Goal: Task Accomplishment & Management: Manage account settings

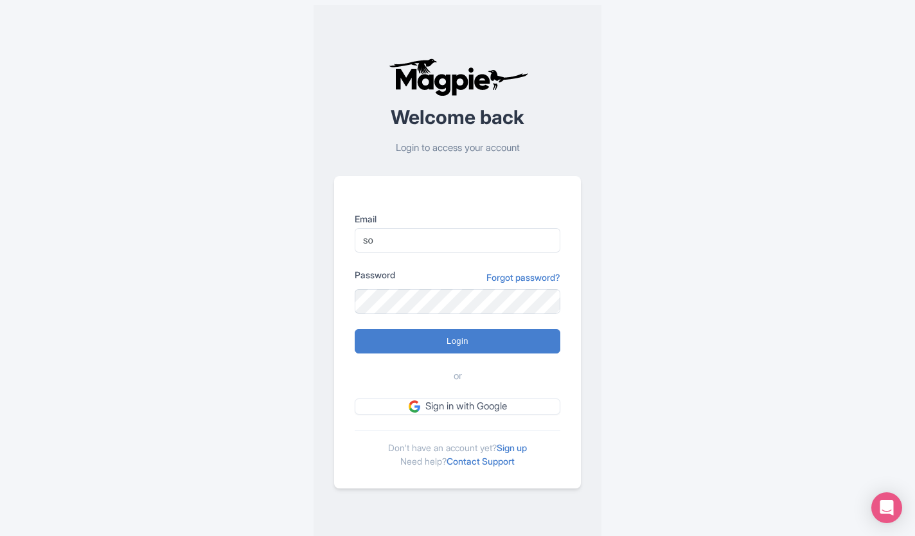
type input "s"
type input "[EMAIL_ADDRESS][DOMAIN_NAME]"
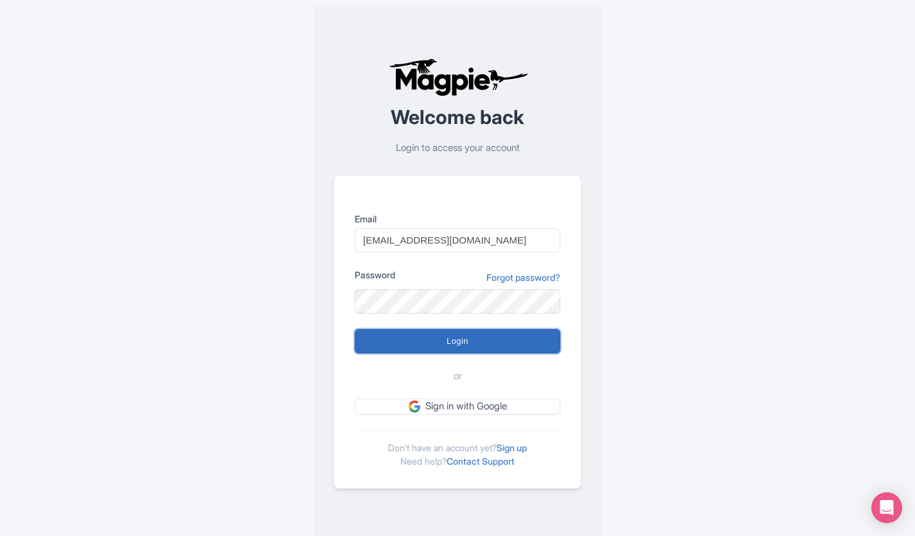
click at [467, 336] on input "Login" at bounding box center [458, 341] width 206 height 24
type input "Logging in..."
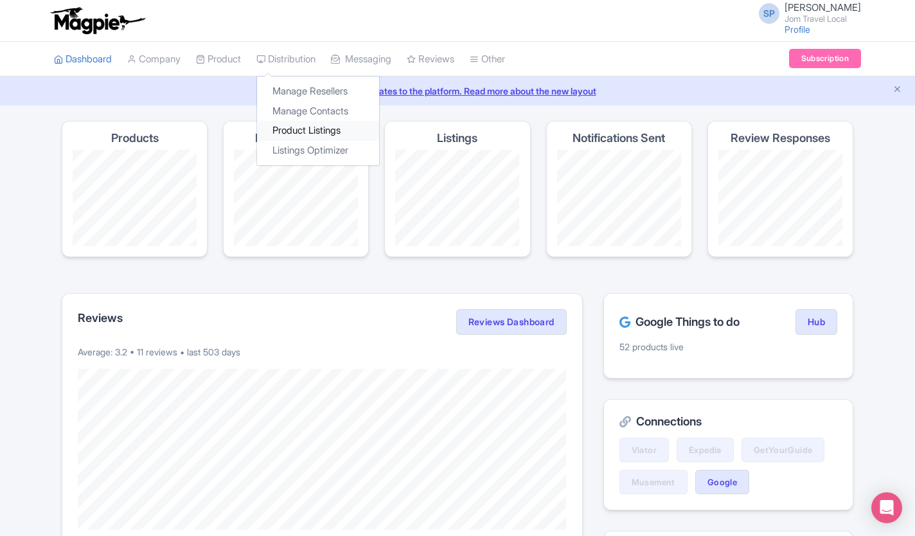
click at [313, 128] on link "Product Listings" at bounding box center [318, 131] width 122 height 20
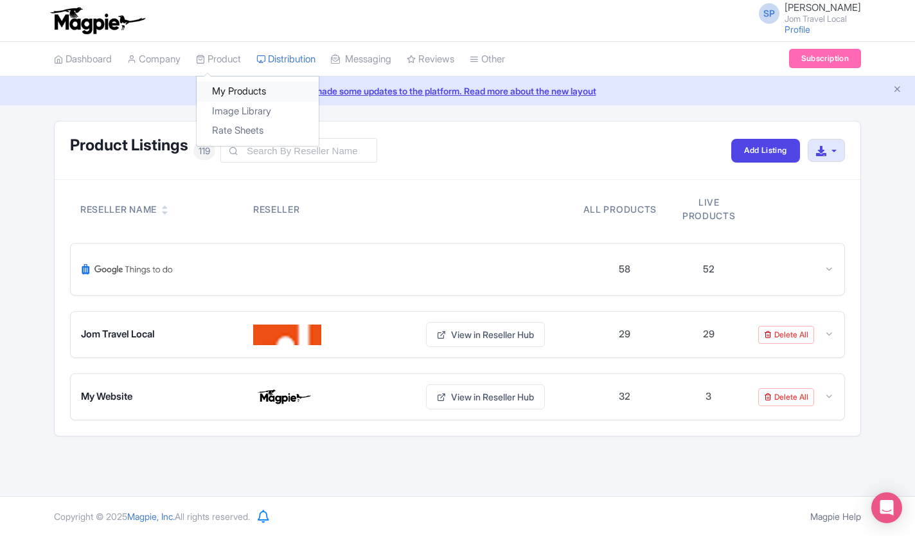
click at [236, 90] on link "My Products" at bounding box center [258, 92] width 122 height 20
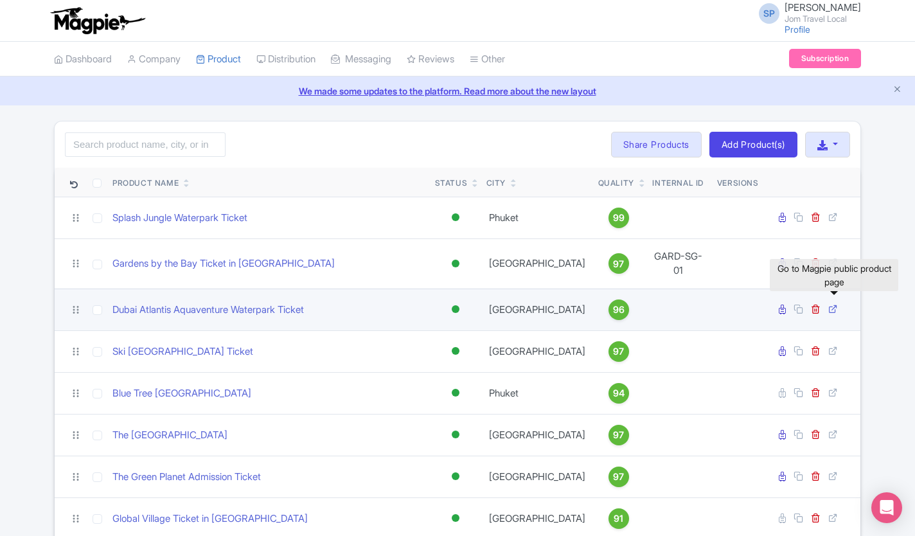
click at [831, 304] on icon at bounding box center [833, 309] width 10 height 10
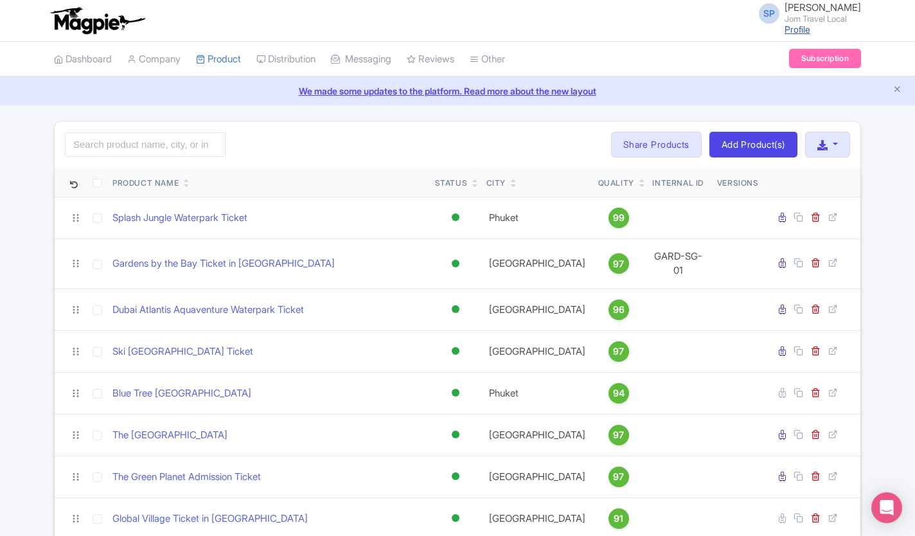
click at [784, 31] on link "Profile" at bounding box center [797, 29] width 26 height 11
click at [90, 57] on link "Dashboard" at bounding box center [83, 59] width 58 height 35
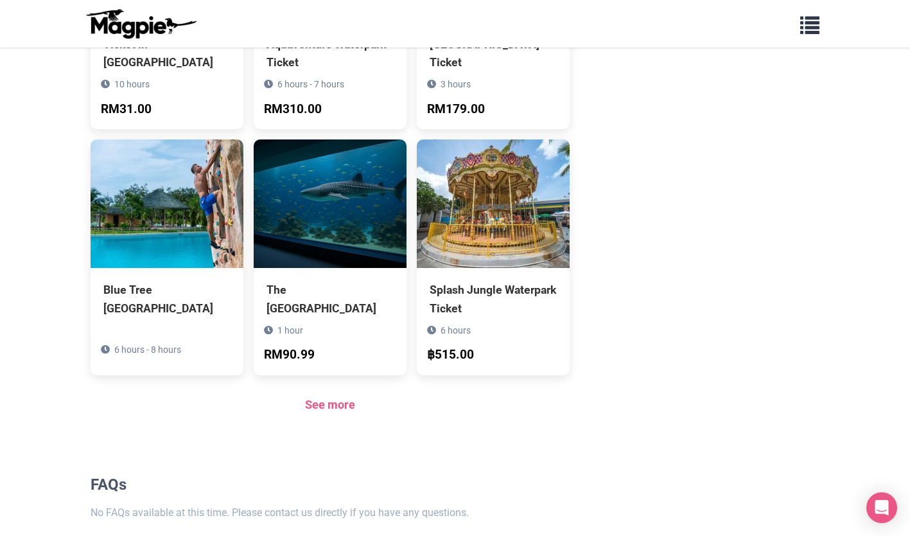
scroll to position [854, 0]
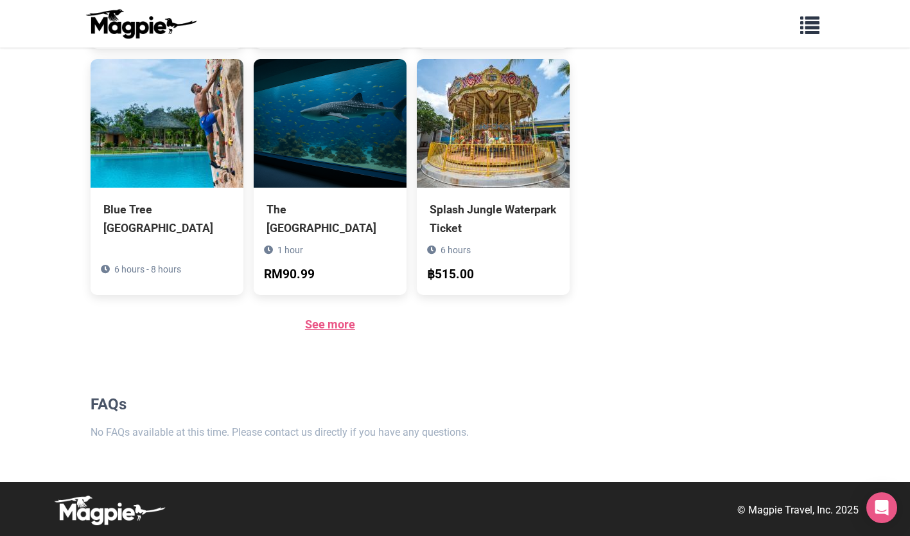
click at [328, 320] on link "See more" at bounding box center [330, 323] width 50 height 13
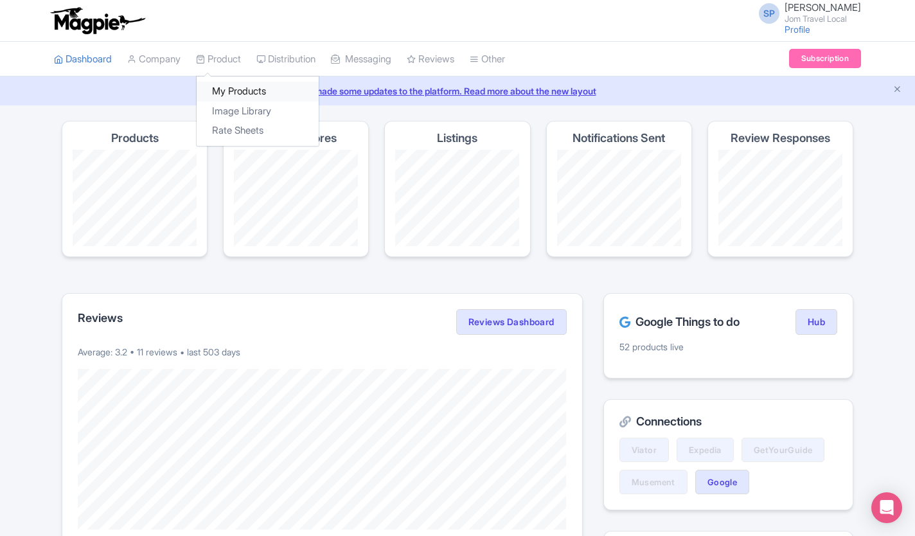
click at [236, 94] on link "My Products" at bounding box center [258, 92] width 122 height 20
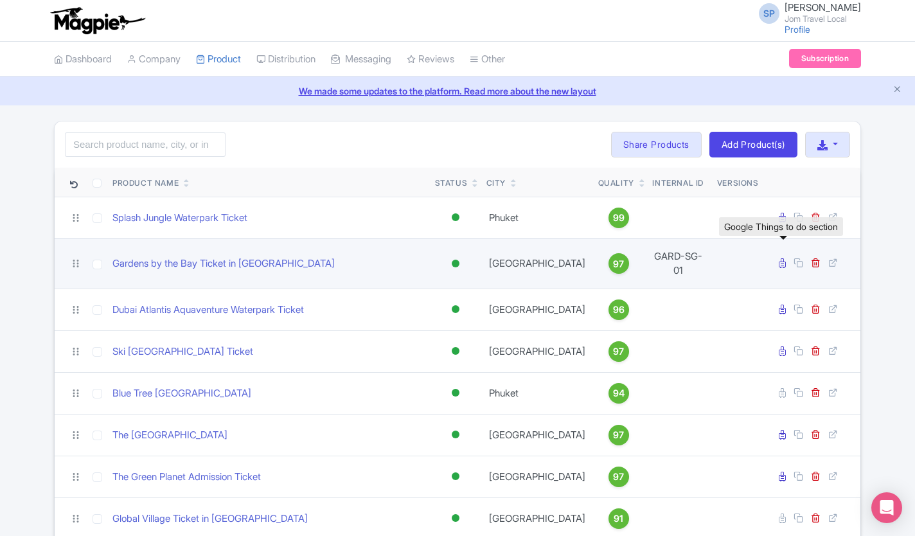
click at [782, 264] on link at bounding box center [784, 263] width 10 height 12
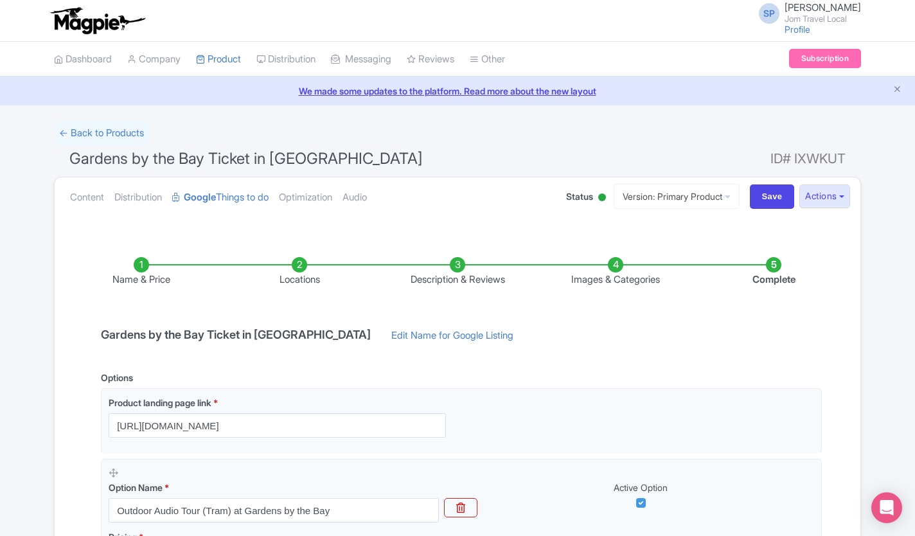
click at [136, 264] on li "Name & Price" at bounding box center [141, 272] width 158 height 30
click at [146, 270] on li "Name & Price" at bounding box center [141, 272] width 158 height 30
click at [328, 260] on li "Locations" at bounding box center [299, 272] width 158 height 30
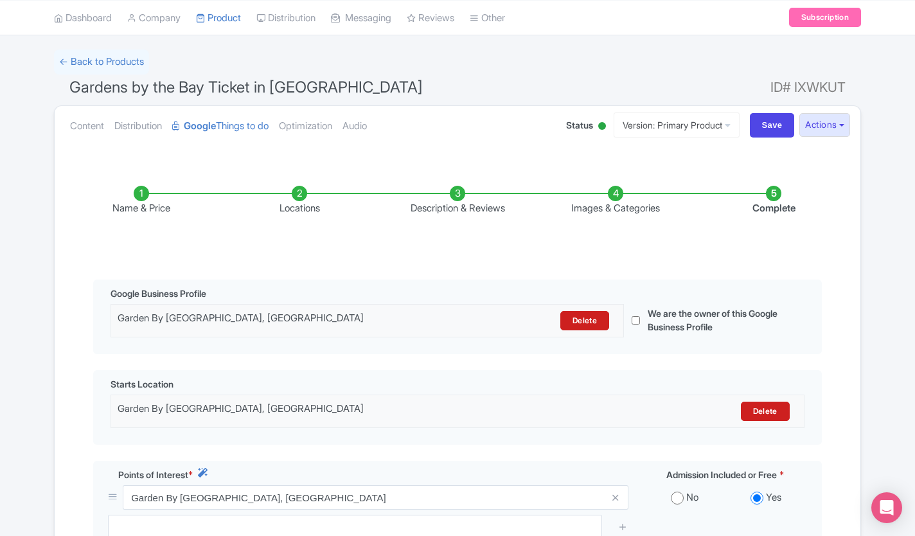
scroll to position [34, 0]
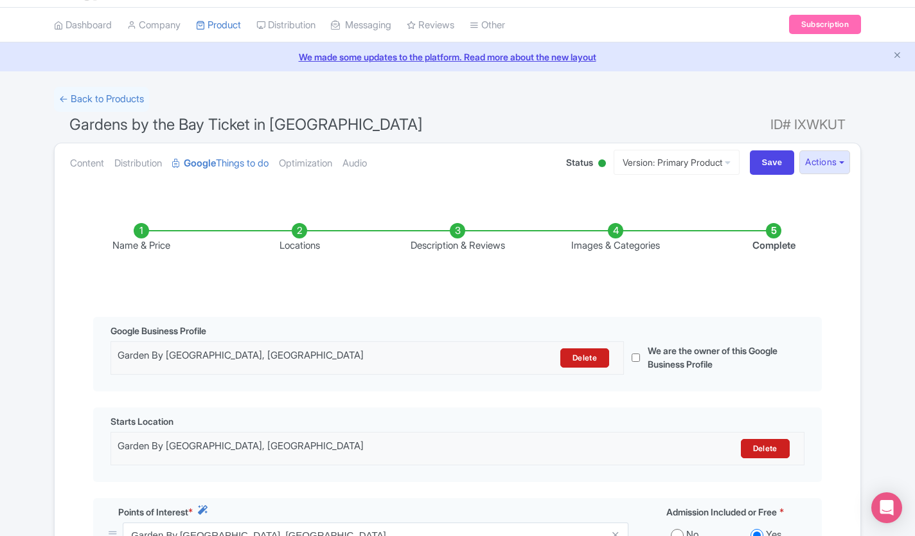
click at [69, 471] on div "Name & Price Locations Description & Reviews Images & Categories Complete Edit …" at bounding box center [457, 455] width 790 height 516
click at [459, 228] on li "Description & Reviews" at bounding box center [457, 238] width 158 height 30
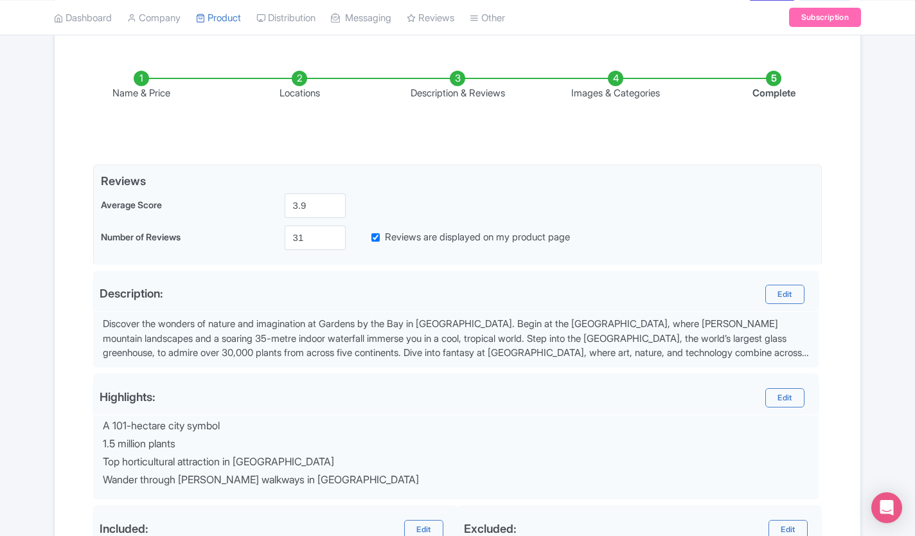
scroll to position [0, 0]
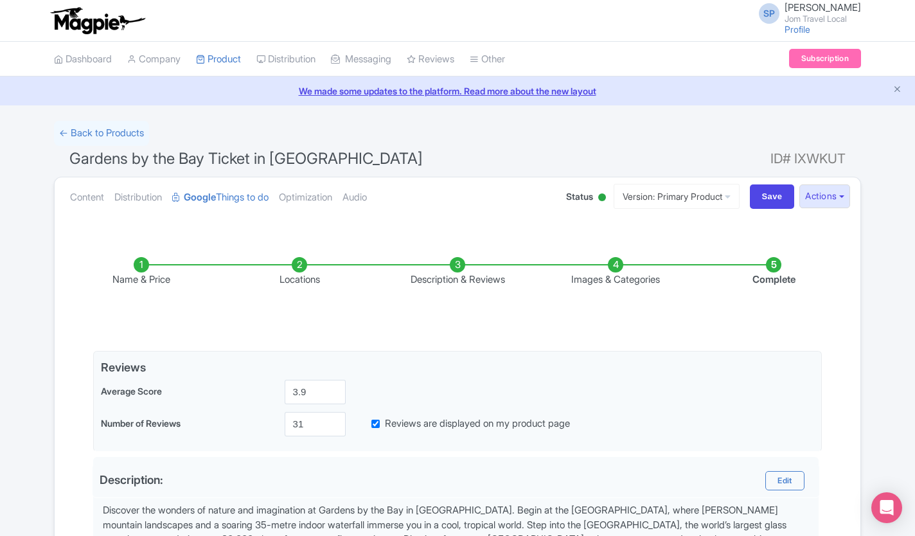
click at [638, 254] on ul "Name & Price Locations Description & Reviews Images & Categories Complete" at bounding box center [457, 272] width 790 height 82
click at [625, 272] on li "Images & Categories" at bounding box center [615, 272] width 158 height 30
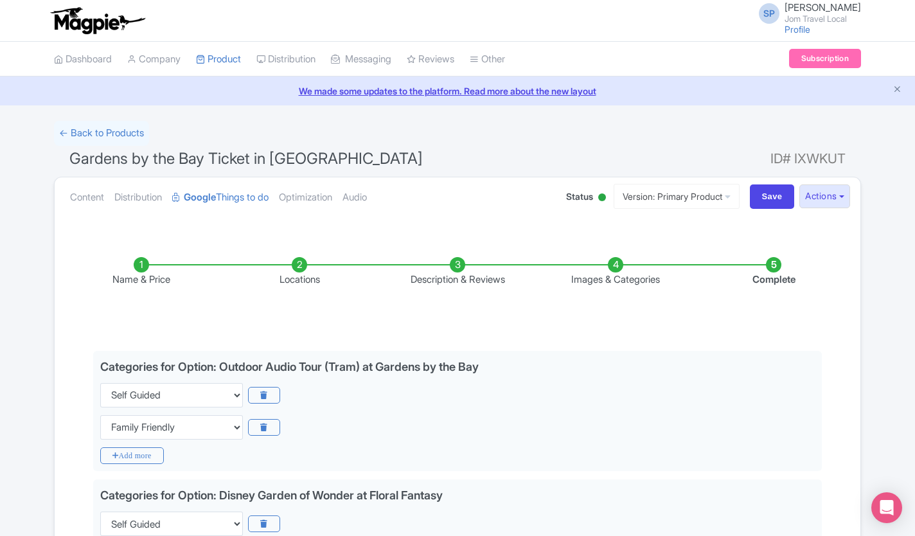
click at [626, 261] on li "Images & Categories" at bounding box center [615, 272] width 158 height 30
click at [159, 62] on link "Company" at bounding box center [153, 59] width 53 height 35
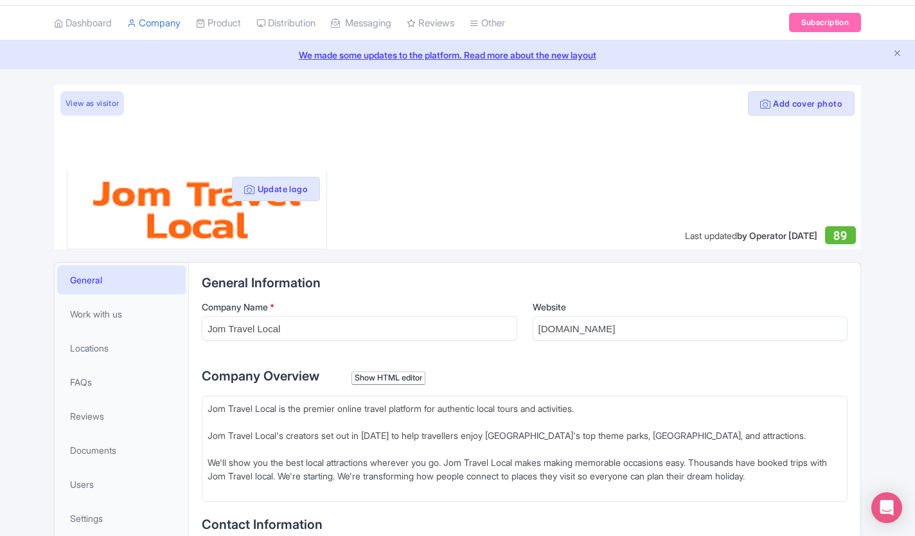
scroll to position [50, 0]
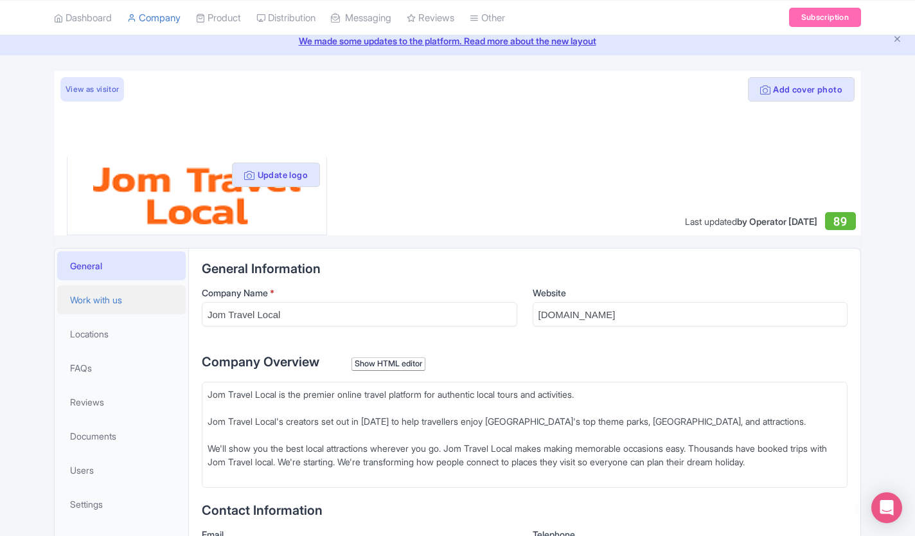
click at [91, 307] on link "Work with us" at bounding box center [121, 299] width 128 height 29
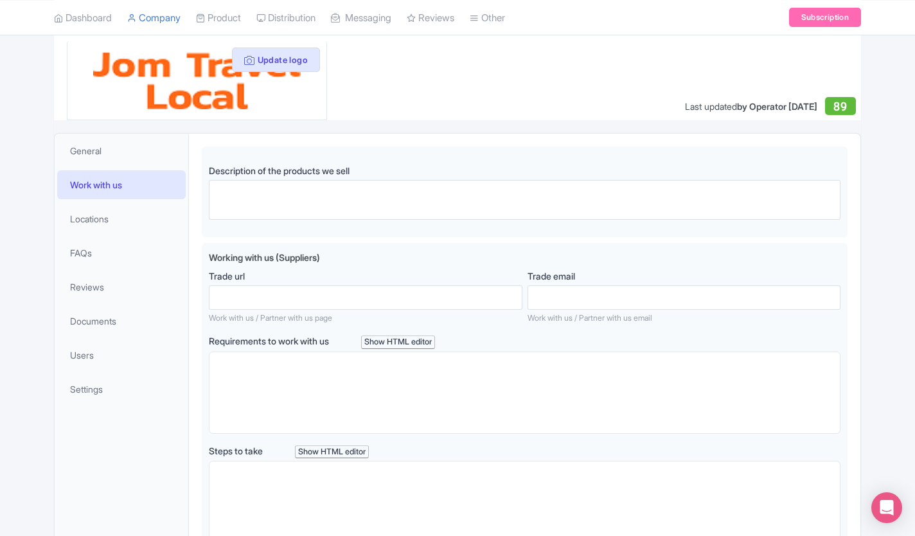
scroll to position [172, 0]
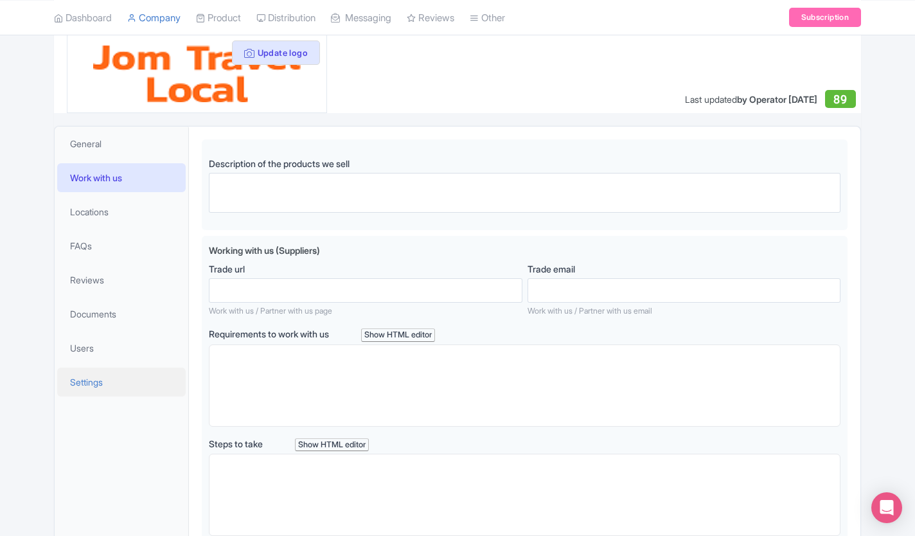
click at [74, 392] on link "Settings" at bounding box center [121, 381] width 128 height 29
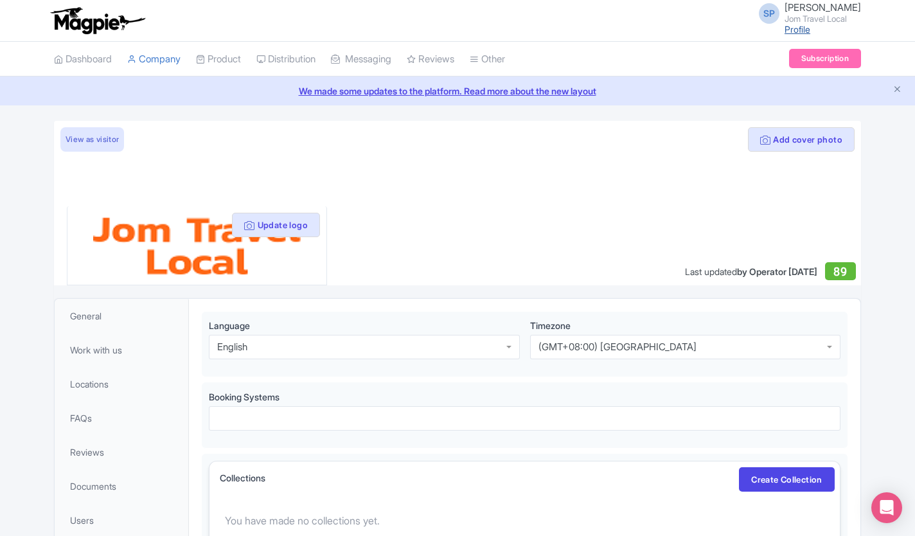
click at [784, 31] on link "Profile" at bounding box center [797, 29] width 26 height 11
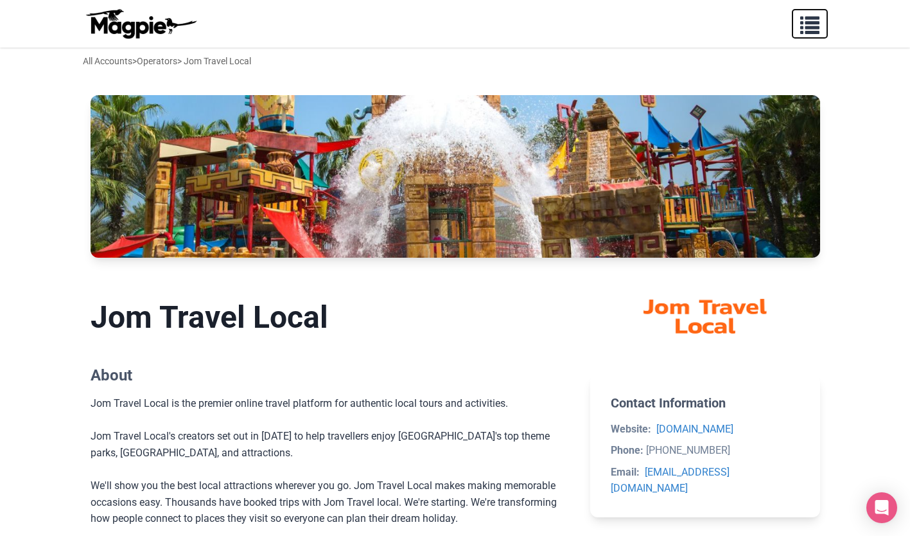
click at [821, 30] on button "button" at bounding box center [810, 24] width 36 height 30
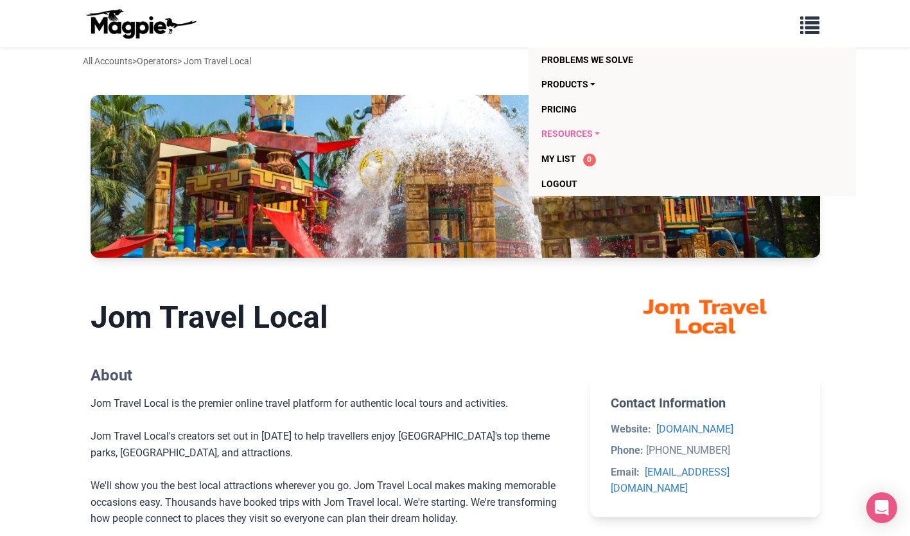
click at [595, 134] on link "Resources" at bounding box center [667, 133] width 251 height 24
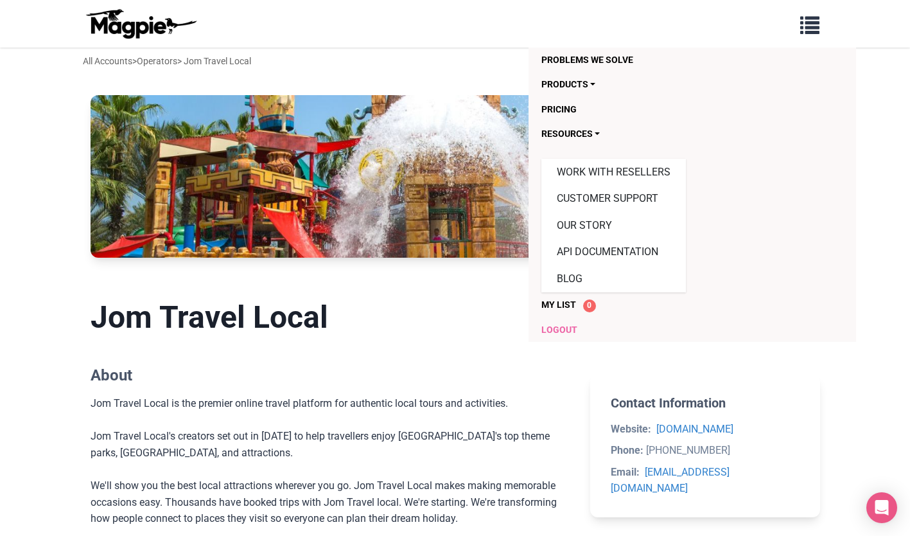
click at [574, 328] on link "Logout" at bounding box center [667, 329] width 251 height 24
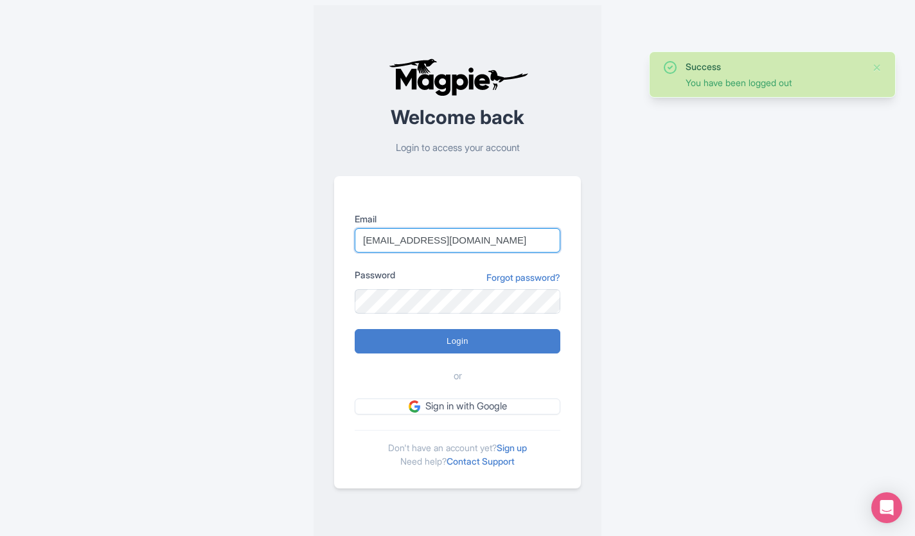
click at [503, 240] on input "[EMAIL_ADDRESS][DOMAIN_NAME]" at bounding box center [458, 240] width 206 height 24
type input "s"
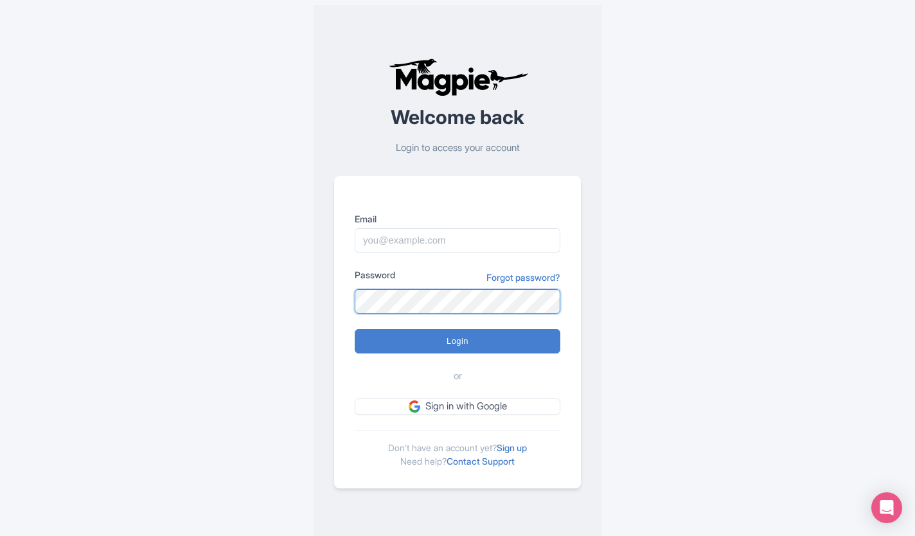
click at [286, 316] on div "Success You have been logged out Welcome back Login to access your account Emai…" at bounding box center [457, 273] width 822 height 546
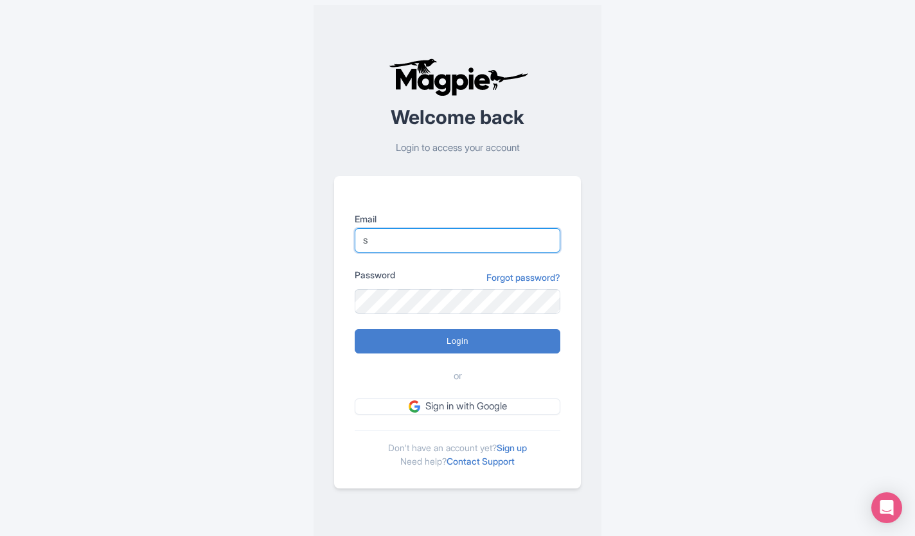
click at [400, 240] on input "s" at bounding box center [458, 240] width 206 height 24
type input "[EMAIL_ADDRESS][DOMAIN_NAME]"
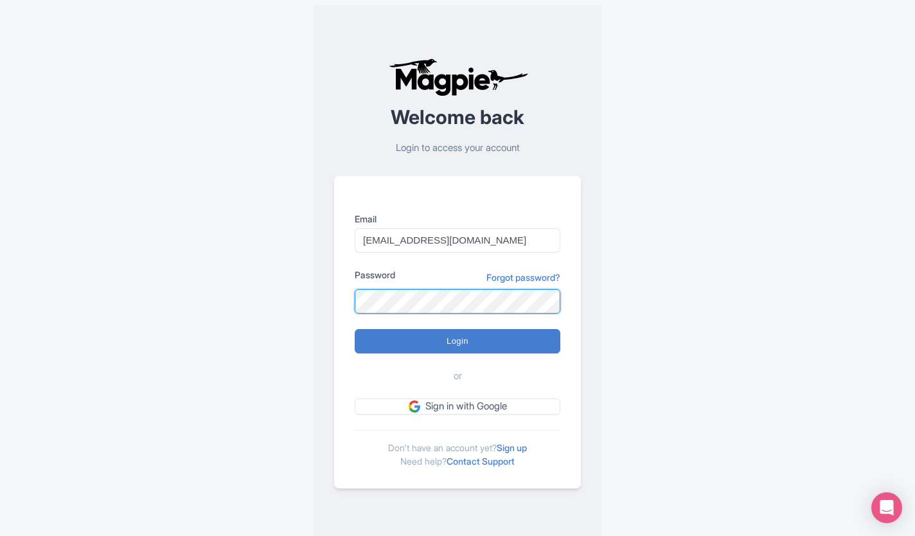
click at [355, 329] on input "Login" at bounding box center [458, 341] width 206 height 24
type input "Logging in..."
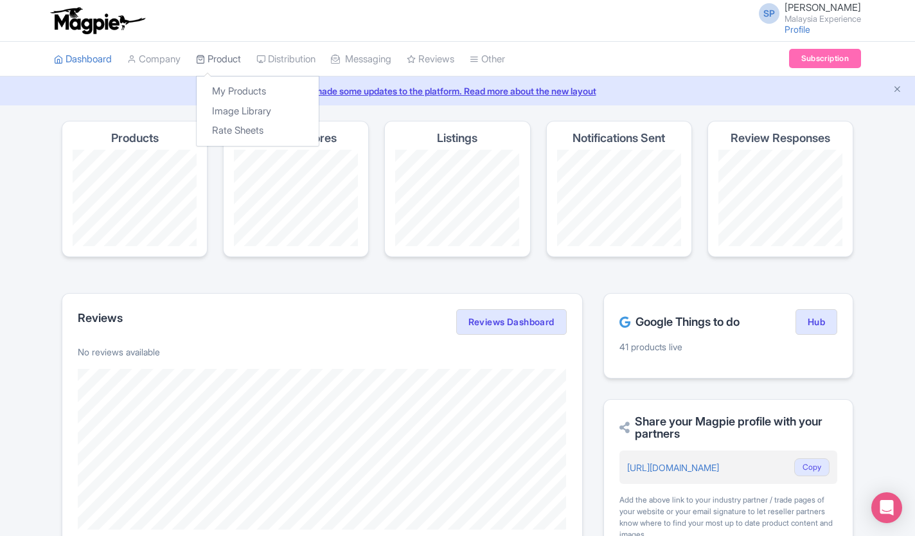
click at [216, 57] on link "Product" at bounding box center [218, 59] width 45 height 35
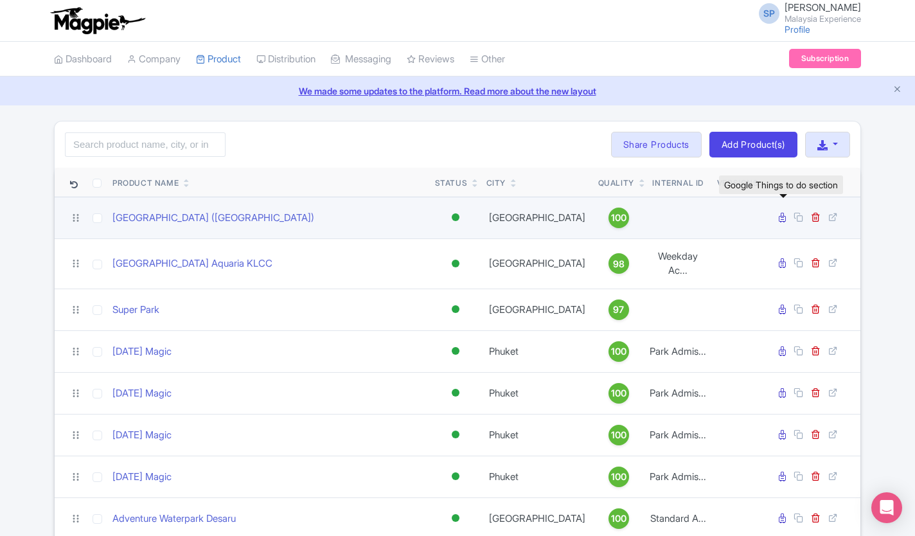
click at [780, 219] on icon at bounding box center [782, 218] width 7 height 10
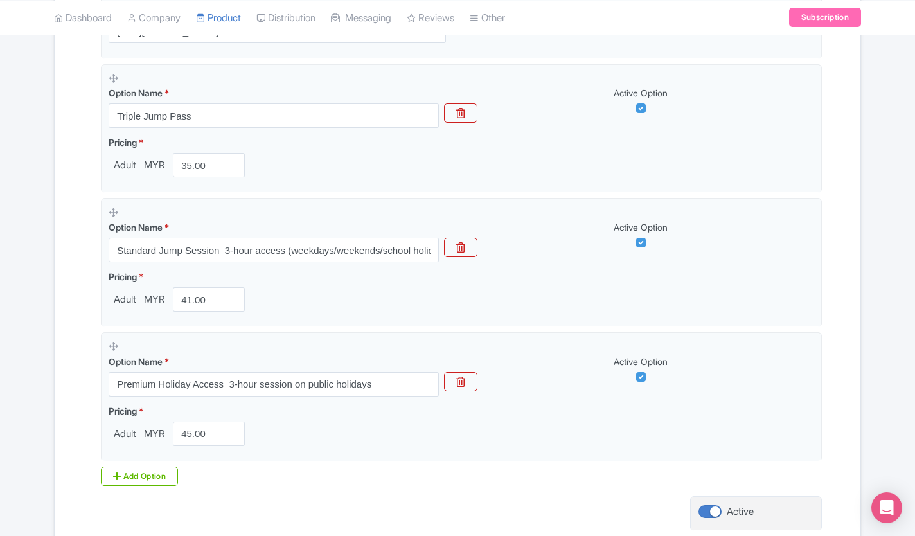
scroll to position [498, 0]
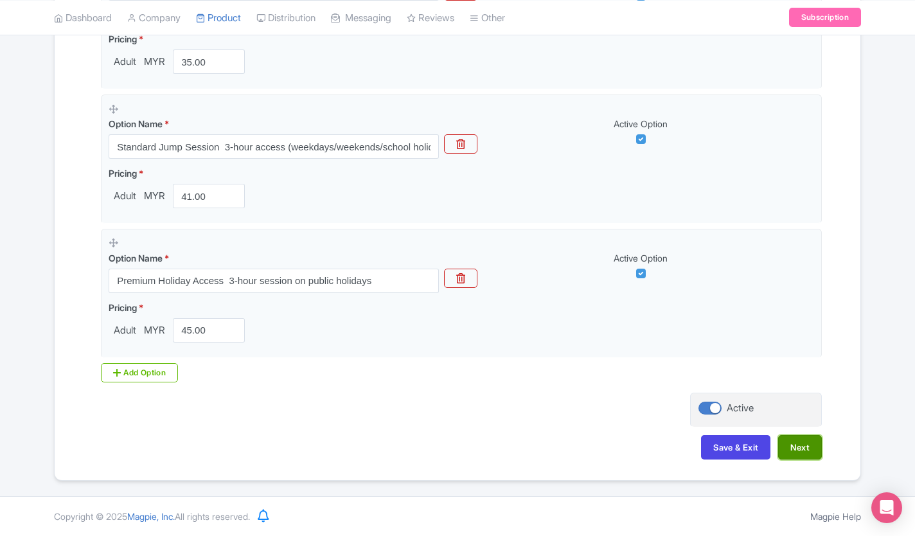
click at [806, 457] on button "Next" at bounding box center [800, 447] width 44 height 24
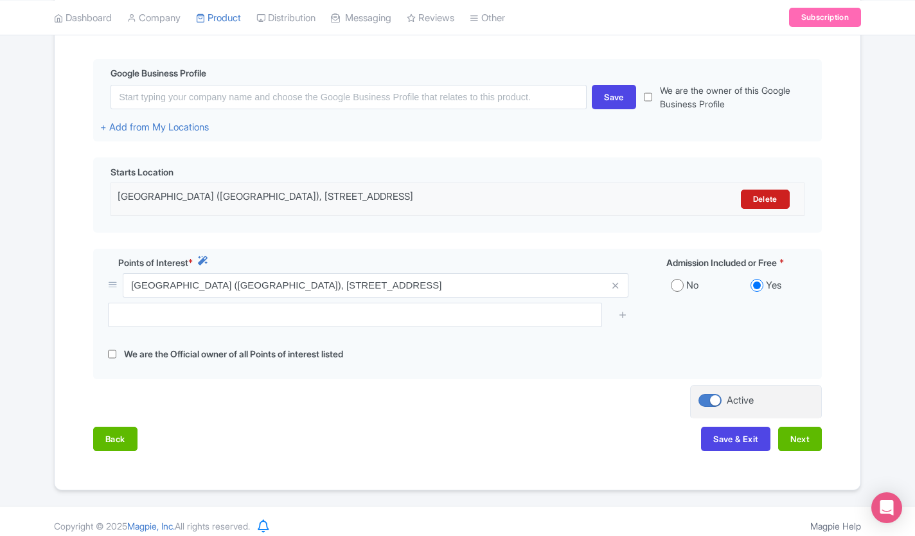
scroll to position [295, 0]
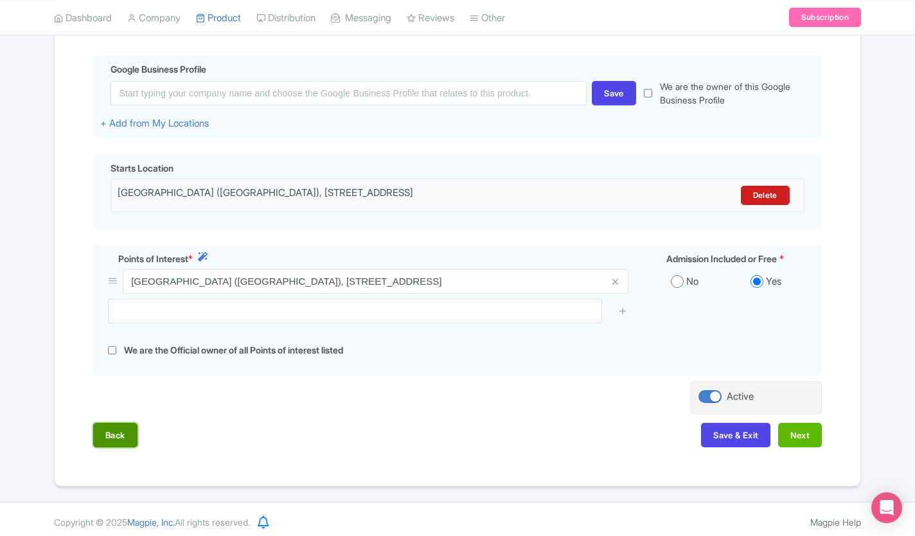
click at [103, 432] on button "Back" at bounding box center [115, 435] width 44 height 24
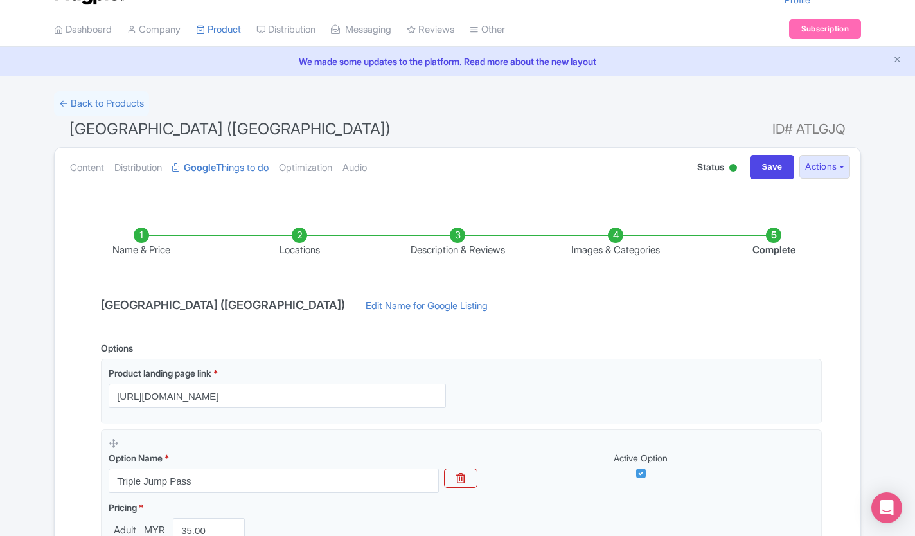
scroll to position [0, 0]
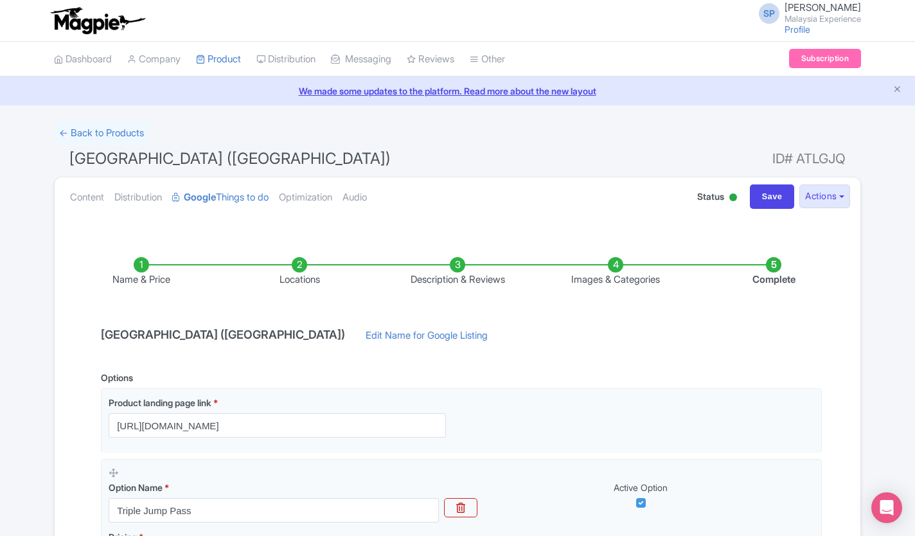
click at [136, 273] on li "Name & Price" at bounding box center [141, 272] width 158 height 30
click at [130, 272] on li "Name & Price" at bounding box center [141, 272] width 158 height 30
click at [84, 197] on link "Content" at bounding box center [87, 197] width 34 height 40
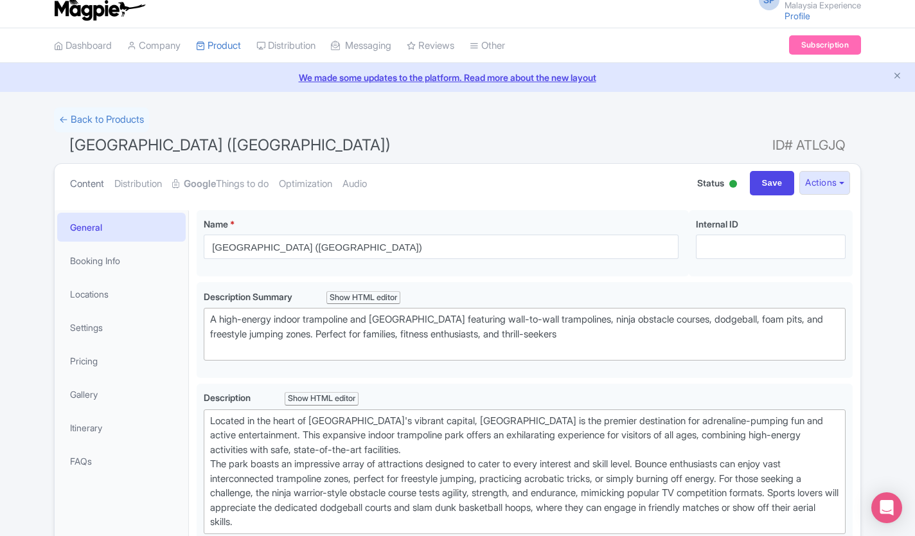
scroll to position [15, 0]
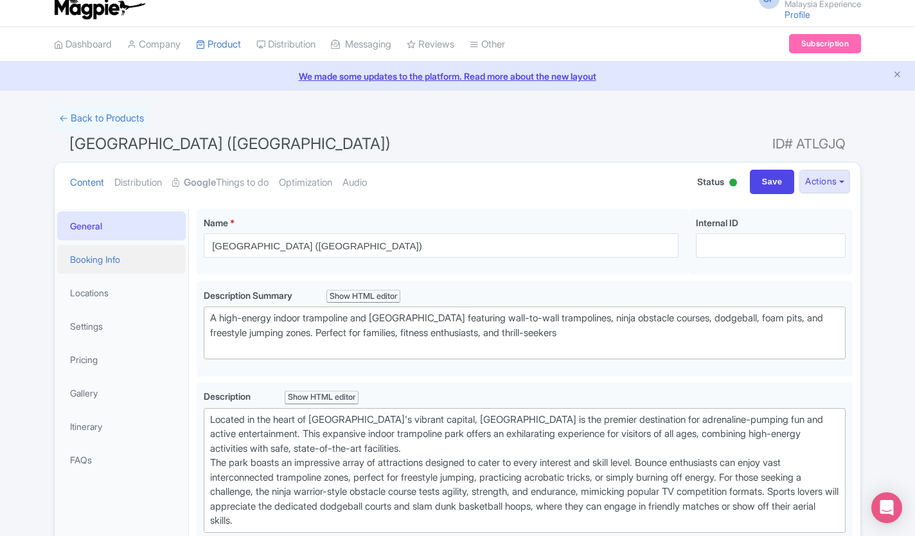
click at [84, 256] on link "Booking Info" at bounding box center [121, 259] width 128 height 29
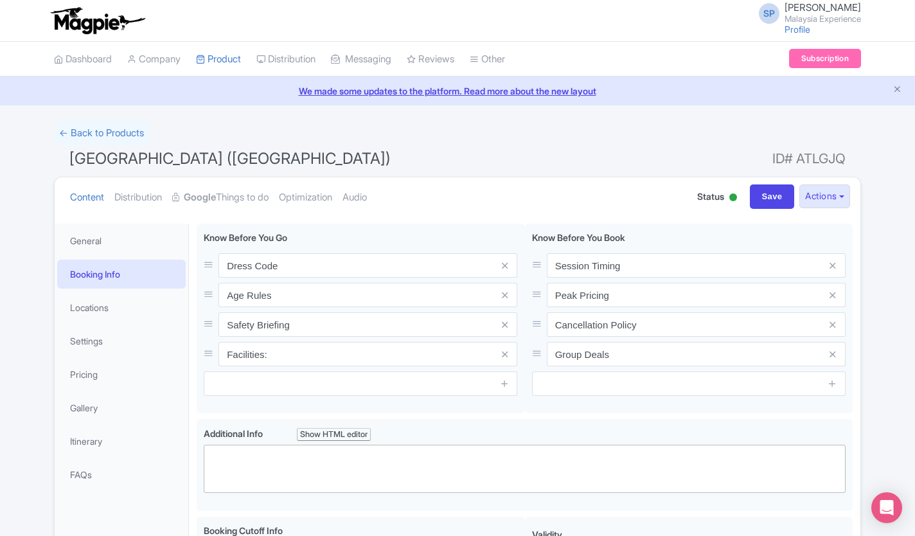
scroll to position [1, 0]
click at [84, 307] on link "Locations" at bounding box center [121, 306] width 128 height 29
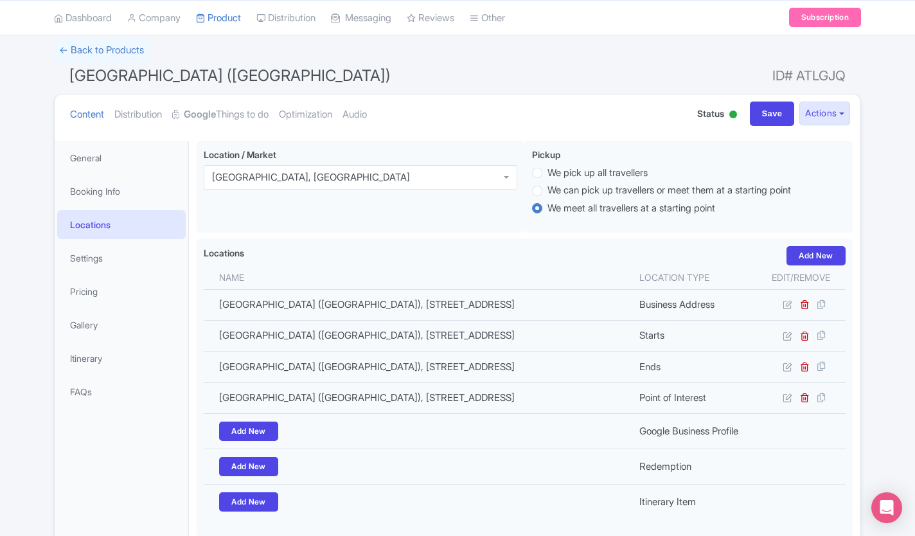
scroll to position [84, 0]
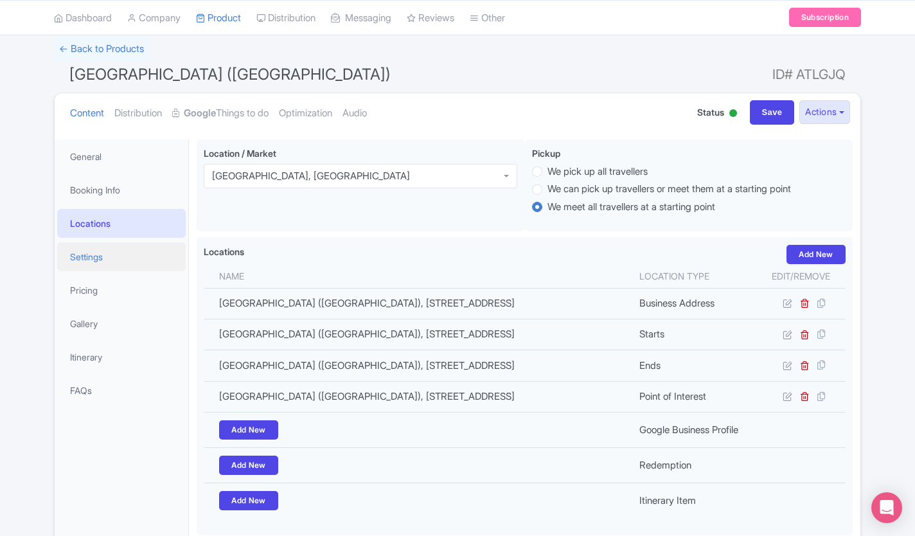
click at [80, 258] on link "Settings" at bounding box center [121, 256] width 128 height 29
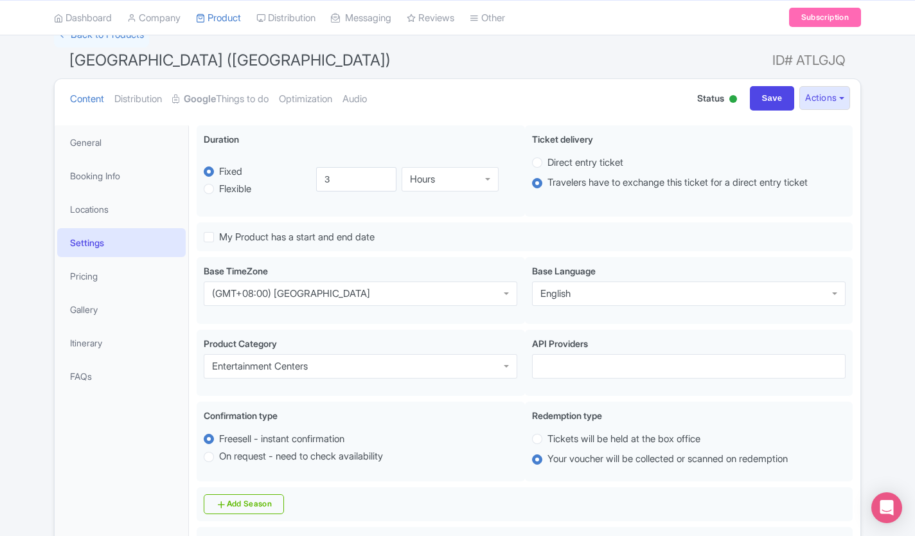
scroll to position [98, 0]
click at [77, 287] on link "Pricing" at bounding box center [121, 275] width 128 height 29
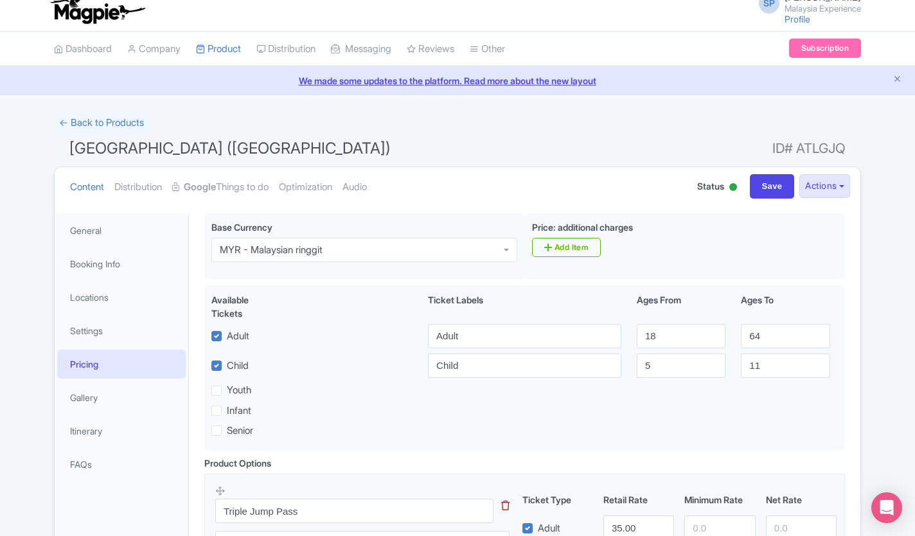
scroll to position [10, 0]
click at [76, 400] on link "Gallery" at bounding box center [121, 397] width 128 height 29
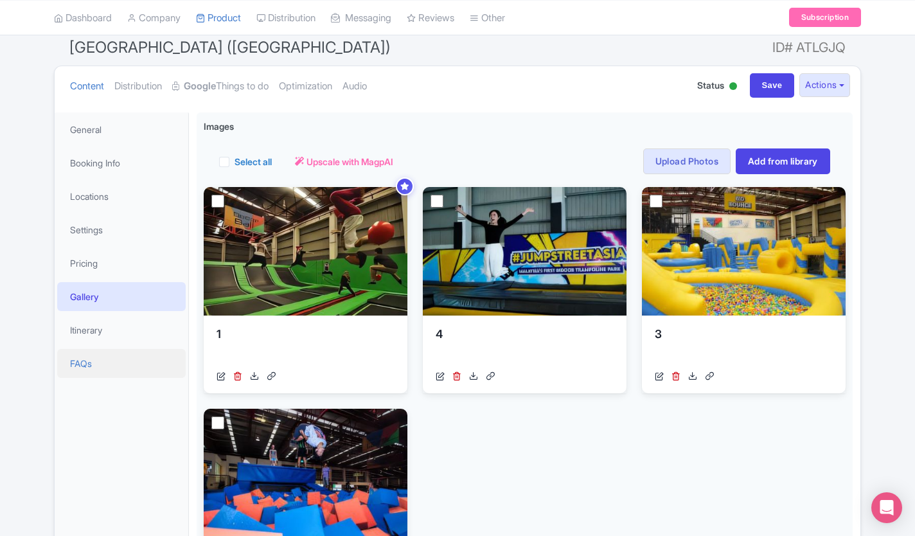
click at [76, 368] on link "FAQs" at bounding box center [121, 363] width 128 height 29
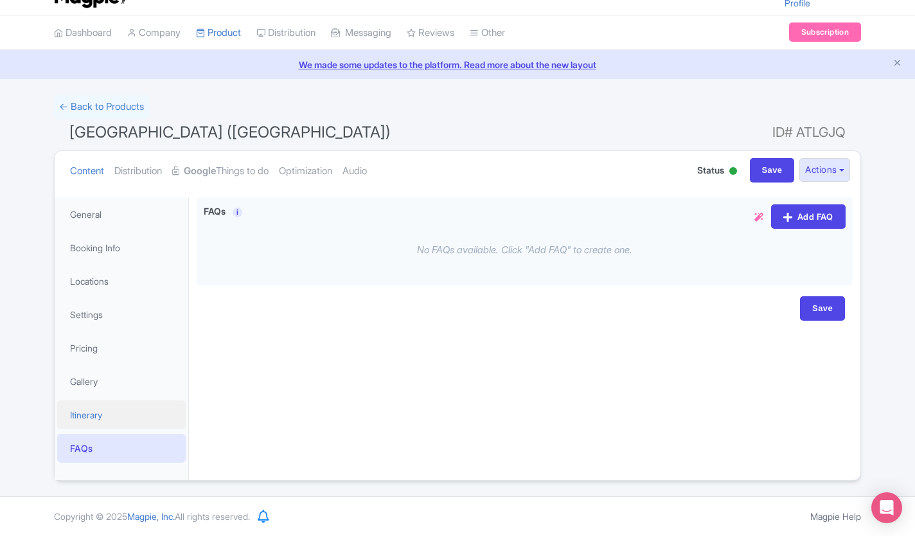
click at [75, 410] on link "Itinerary" at bounding box center [121, 414] width 128 height 29
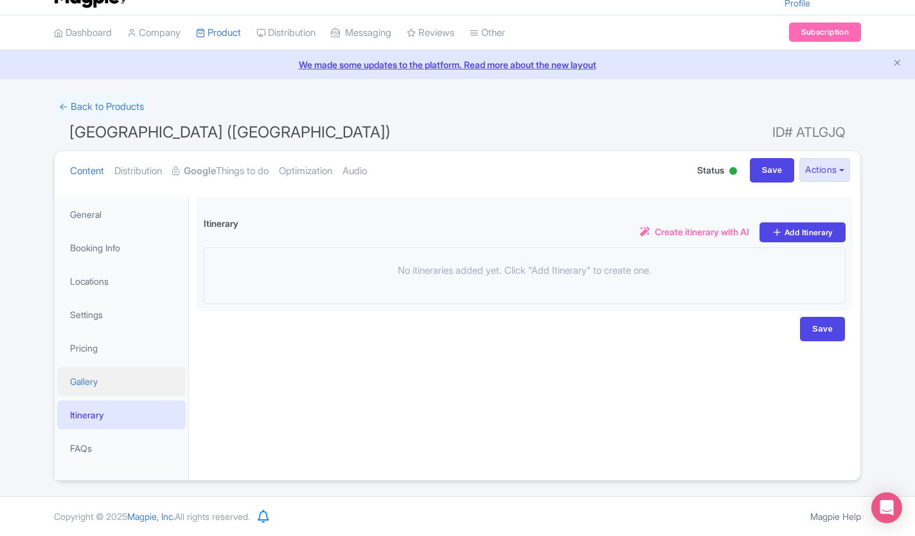
click at [80, 387] on link "Gallery" at bounding box center [121, 381] width 128 height 29
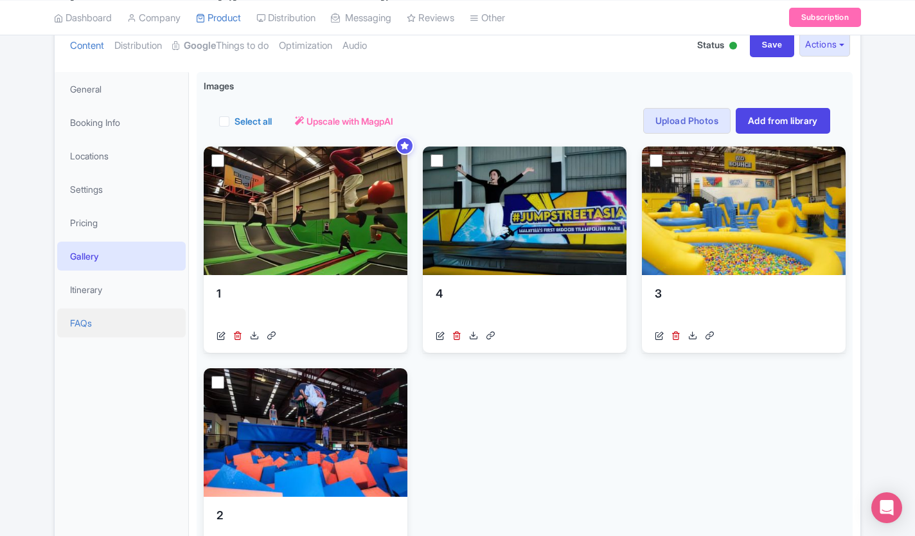
click at [84, 333] on link "FAQs" at bounding box center [121, 322] width 128 height 29
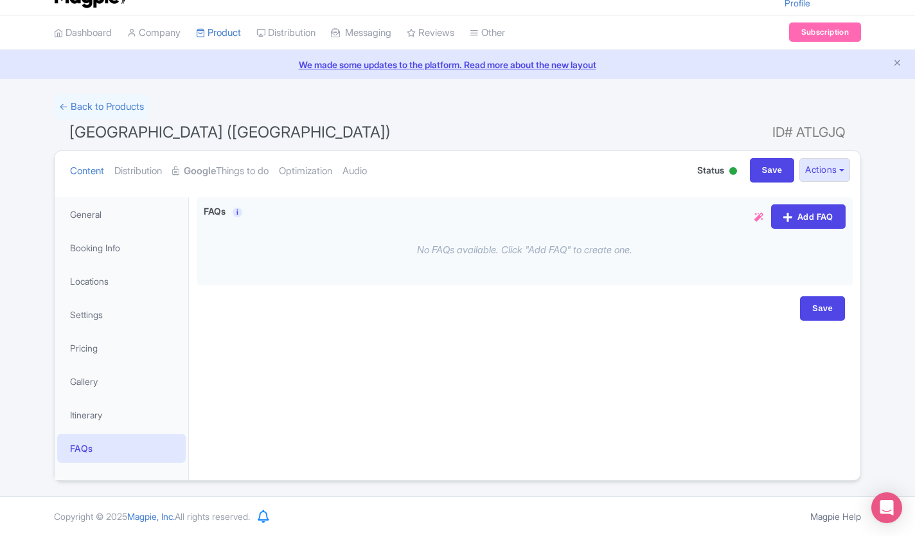
scroll to position [0, 0]
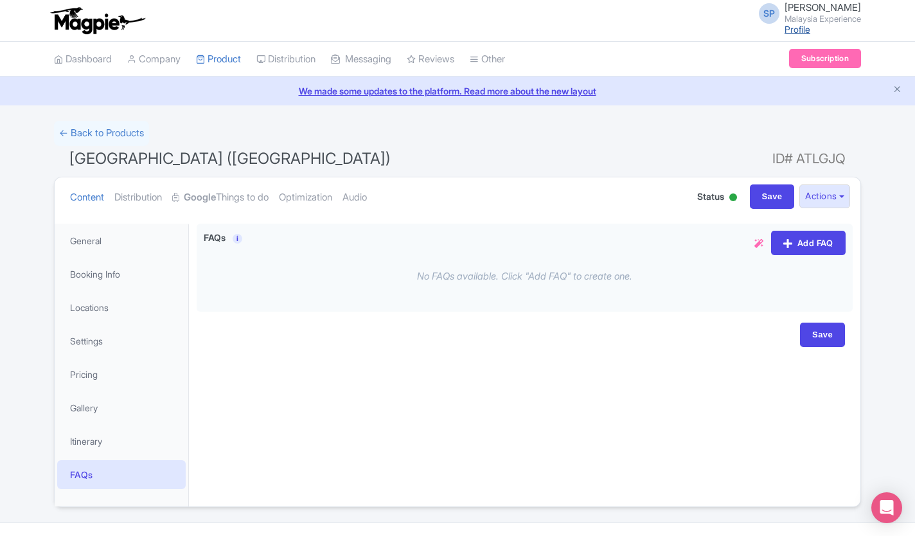
click at [784, 30] on link "Profile" at bounding box center [797, 29] width 26 height 11
click at [89, 235] on link "General" at bounding box center [121, 240] width 128 height 29
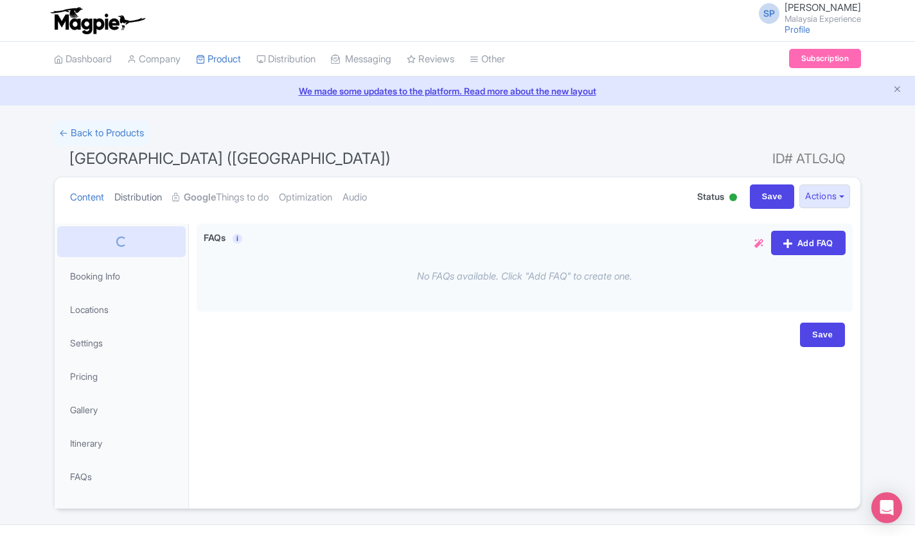
click at [133, 202] on link "Distribution" at bounding box center [138, 197] width 48 height 40
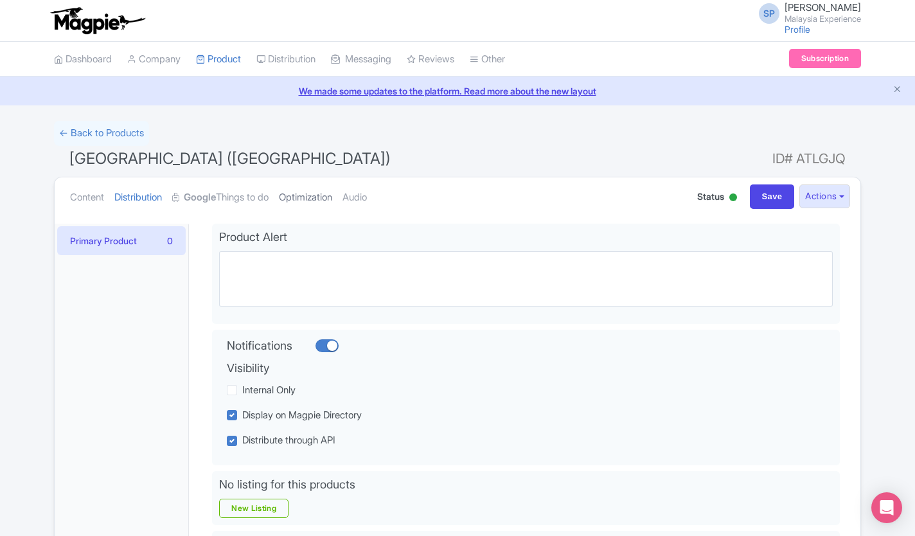
click at [315, 204] on link "Optimization" at bounding box center [305, 197] width 53 height 40
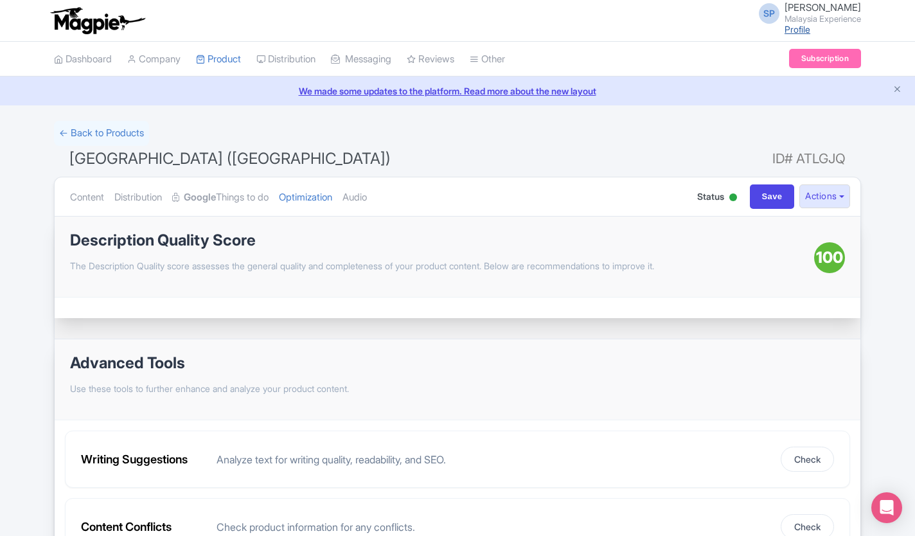
click at [784, 34] on link "Profile" at bounding box center [797, 29] width 26 height 11
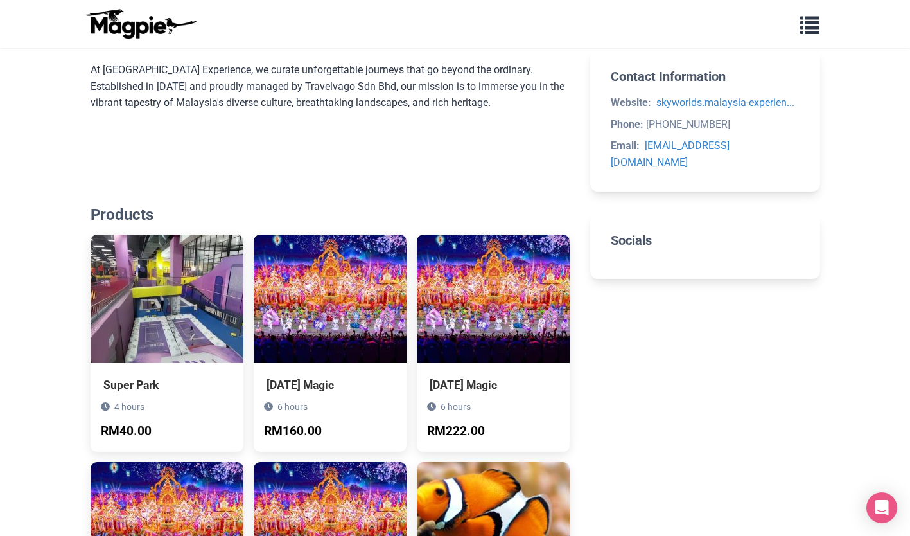
scroll to position [671, 0]
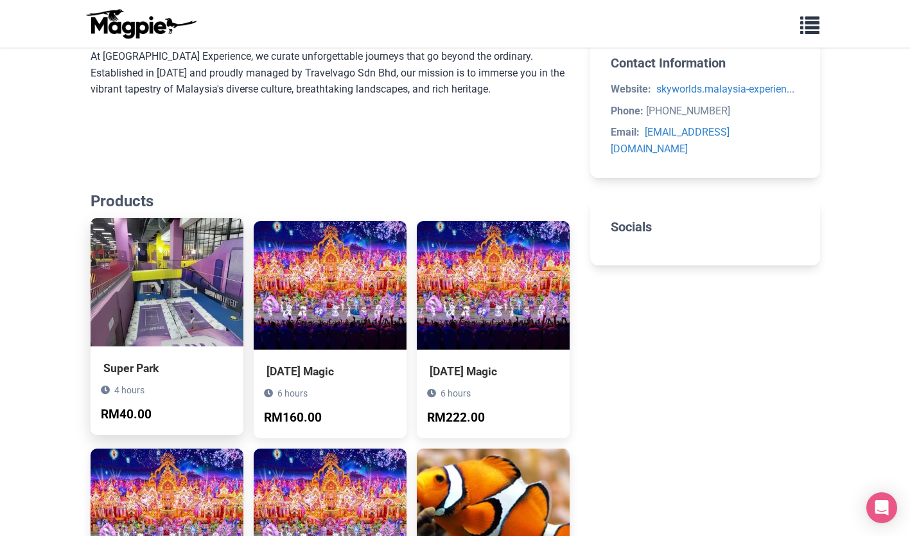
click at [110, 309] on img at bounding box center [167, 282] width 153 height 128
click at [206, 262] on img at bounding box center [167, 282] width 153 height 128
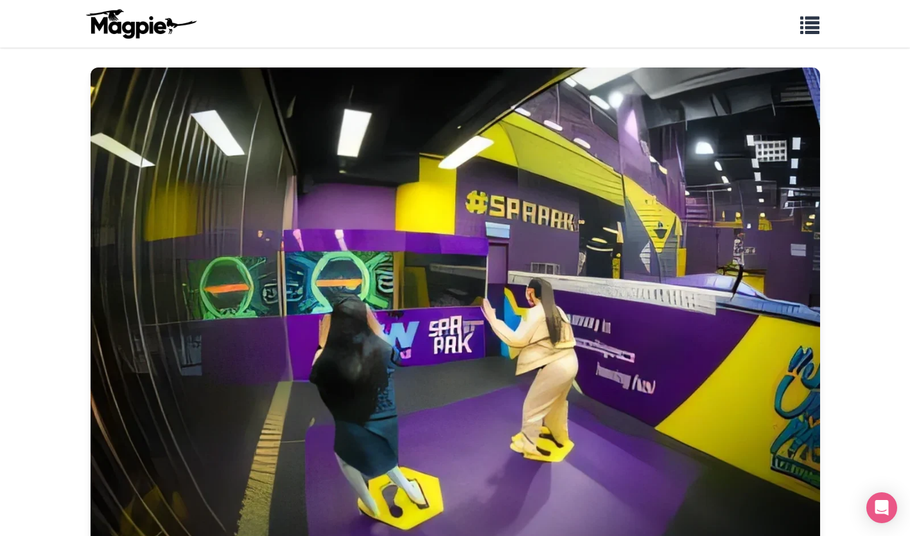
scroll to position [0, 0]
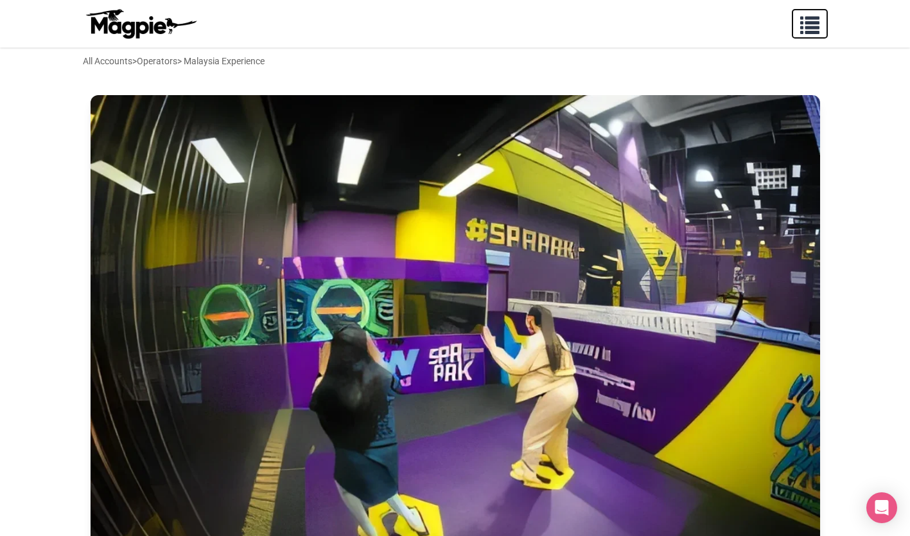
click at [819, 30] on span "button" at bounding box center [809, 22] width 19 height 19
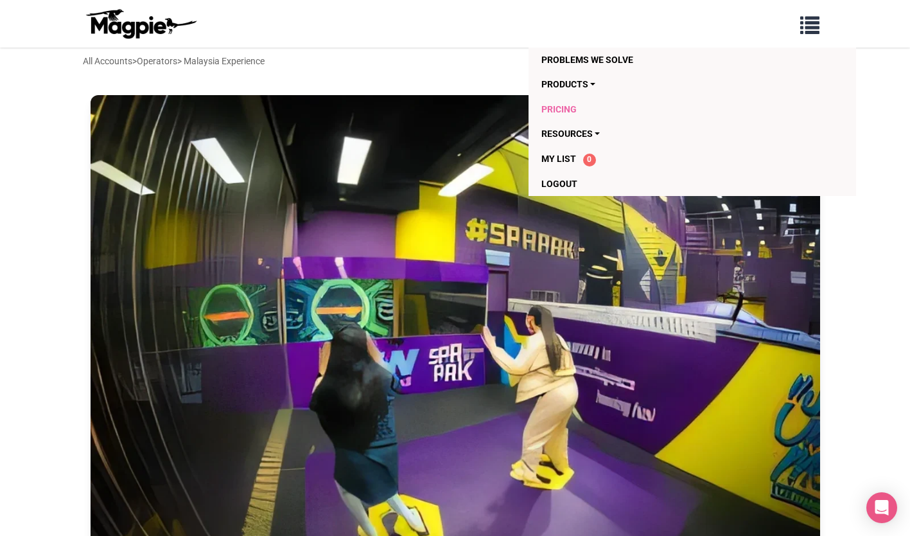
click at [581, 110] on link "Pricing" at bounding box center [667, 109] width 251 height 24
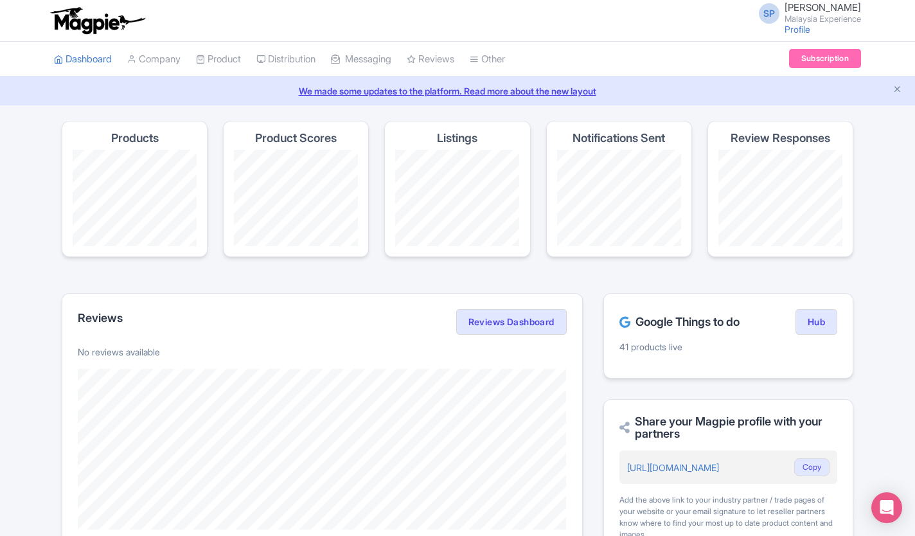
click at [752, 24] on div "SP [PERSON_NAME] [GEOGRAPHIC_DATA] Experience Profile Users Settings Sign out" at bounding box center [806, 20] width 110 height 35
click at [899, 89] on icon "Close announcement" at bounding box center [897, 89] width 10 height 10
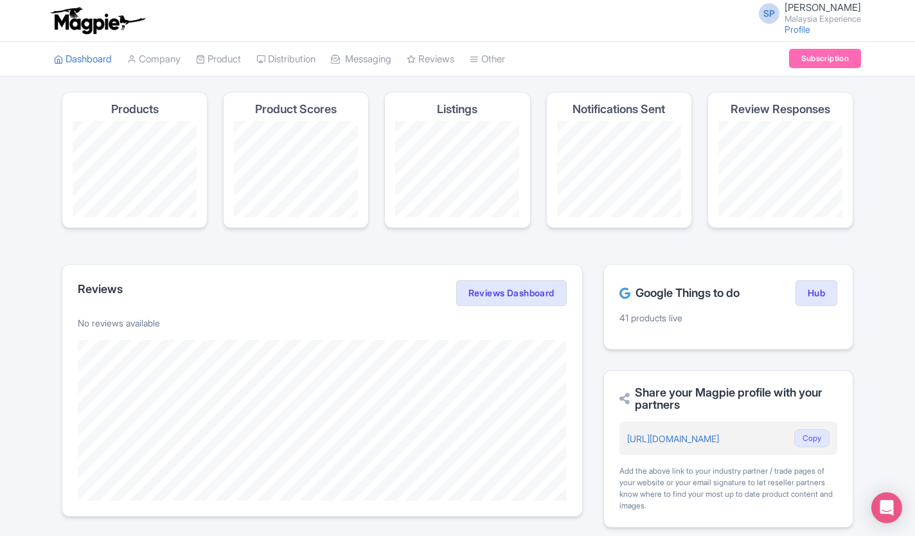
click at [784, 11] on span "[PERSON_NAME]" at bounding box center [822, 7] width 76 height 12
click at [152, 63] on link "Company" at bounding box center [153, 59] width 53 height 35
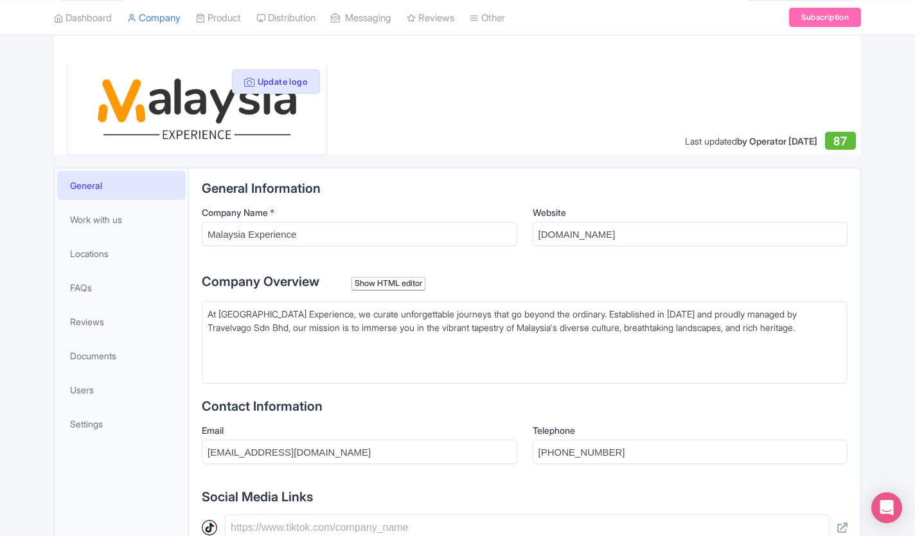
scroll to position [100, 0]
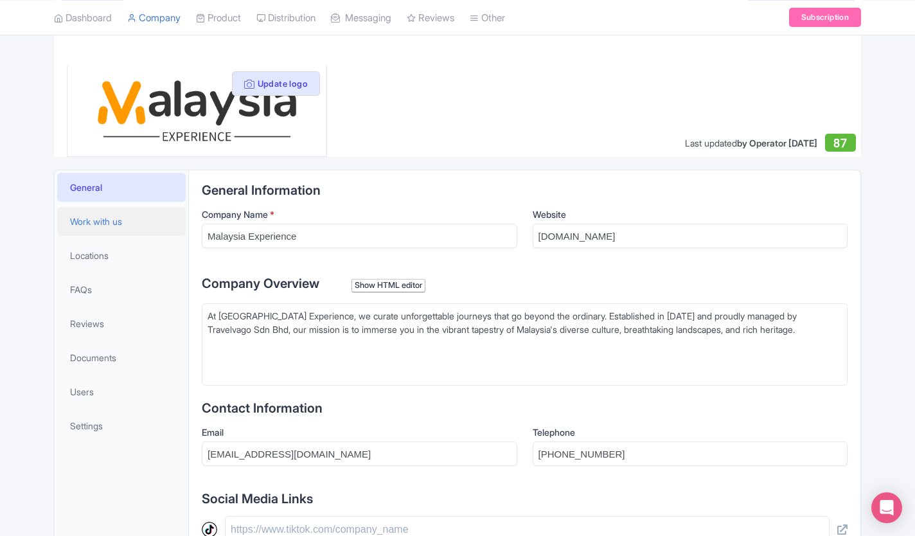
click at [85, 218] on span "Work with us" at bounding box center [96, 221] width 52 height 13
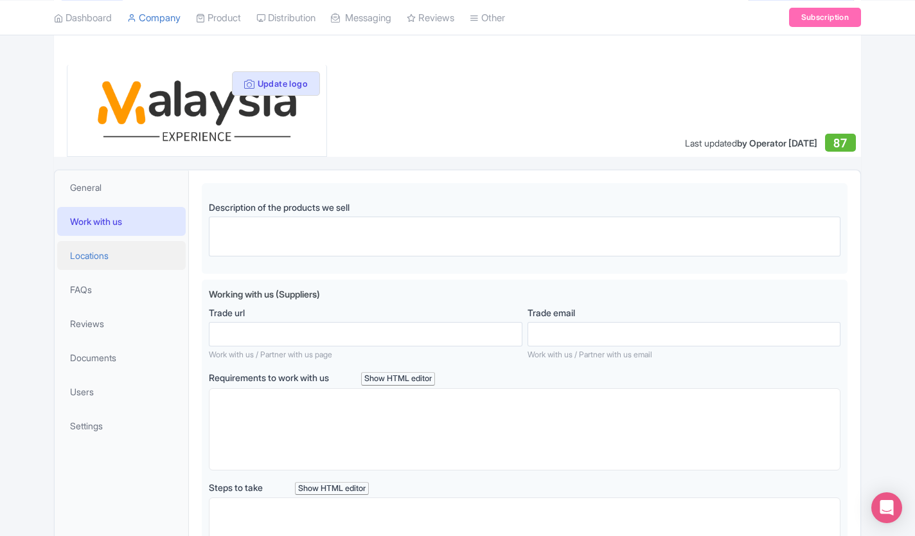
click at [80, 260] on span "Locations" at bounding box center [89, 255] width 39 height 13
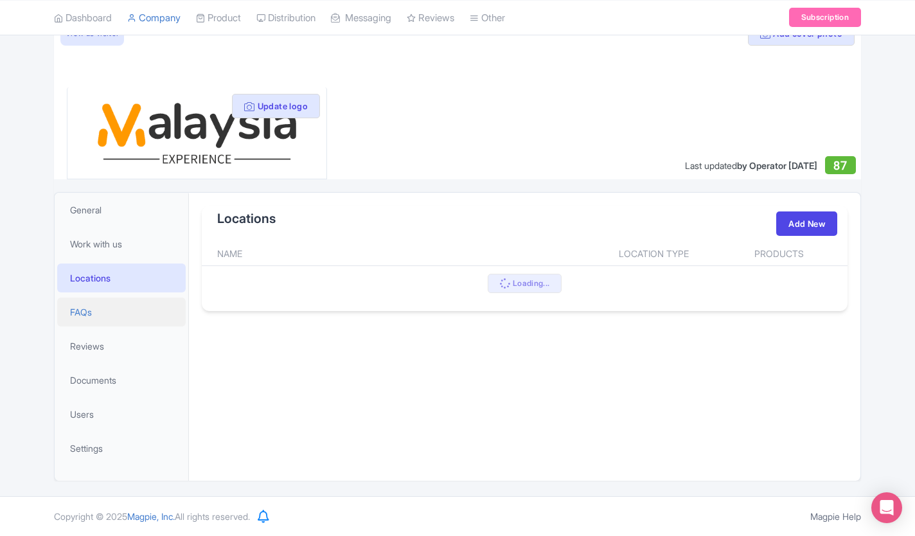
click at [69, 314] on link "FAQs" at bounding box center [121, 311] width 128 height 29
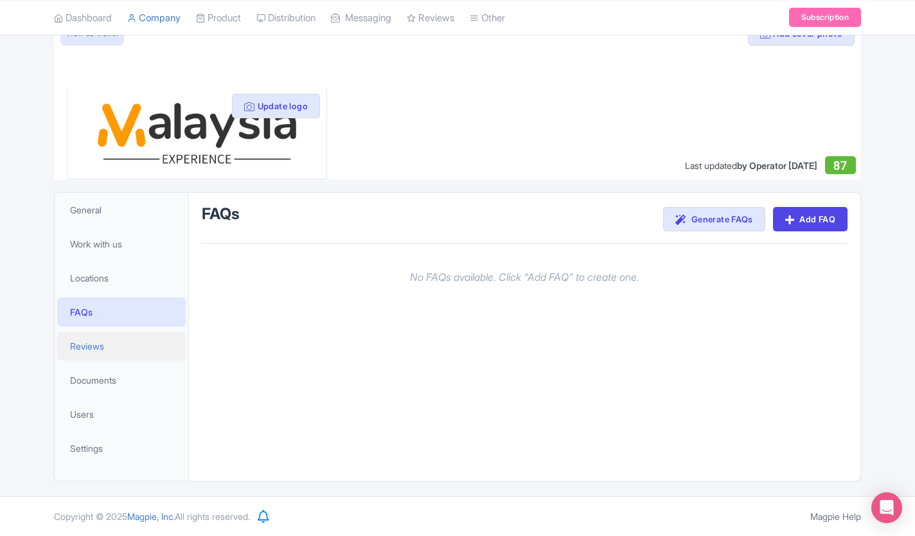
click at [71, 353] on link "Reviews" at bounding box center [121, 345] width 128 height 29
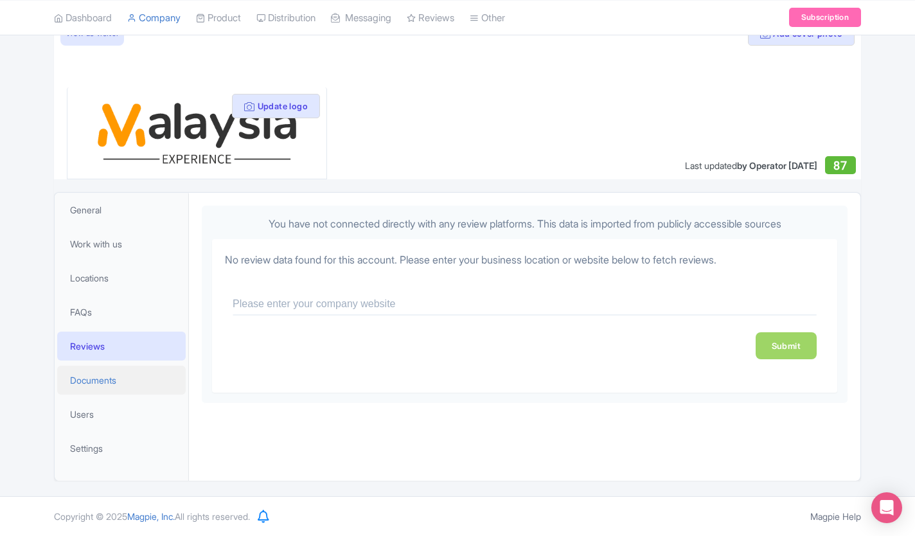
click at [67, 383] on link "Documents" at bounding box center [121, 380] width 128 height 29
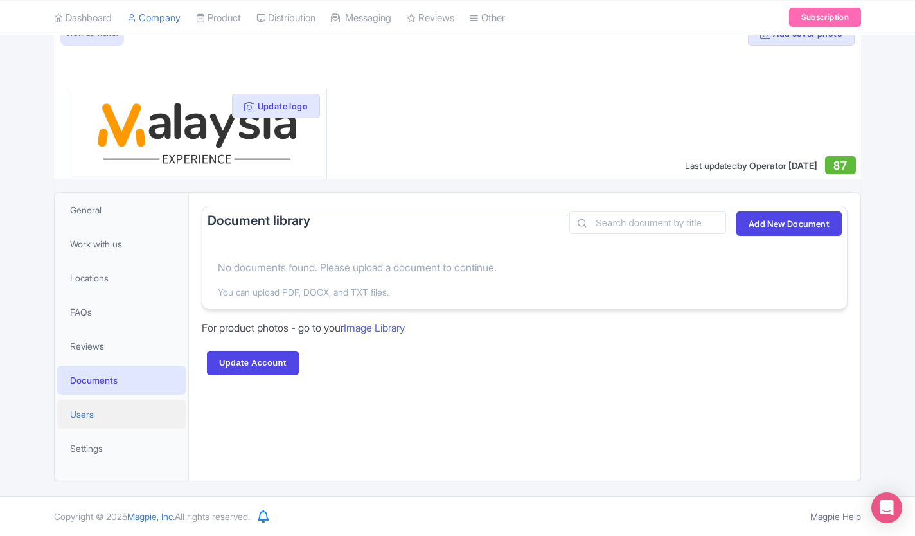
click at [73, 416] on span "Users" at bounding box center [82, 413] width 24 height 13
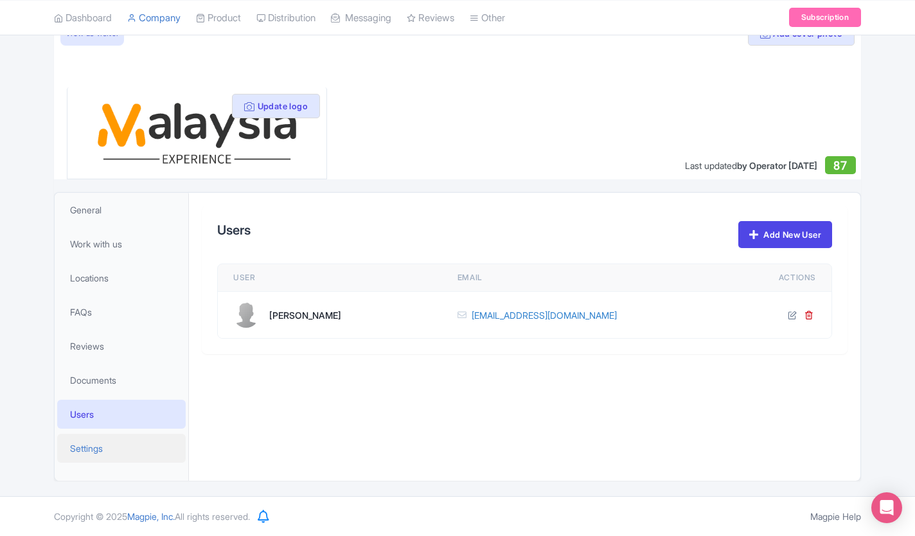
click at [76, 448] on span "Settings" at bounding box center [86, 447] width 33 height 13
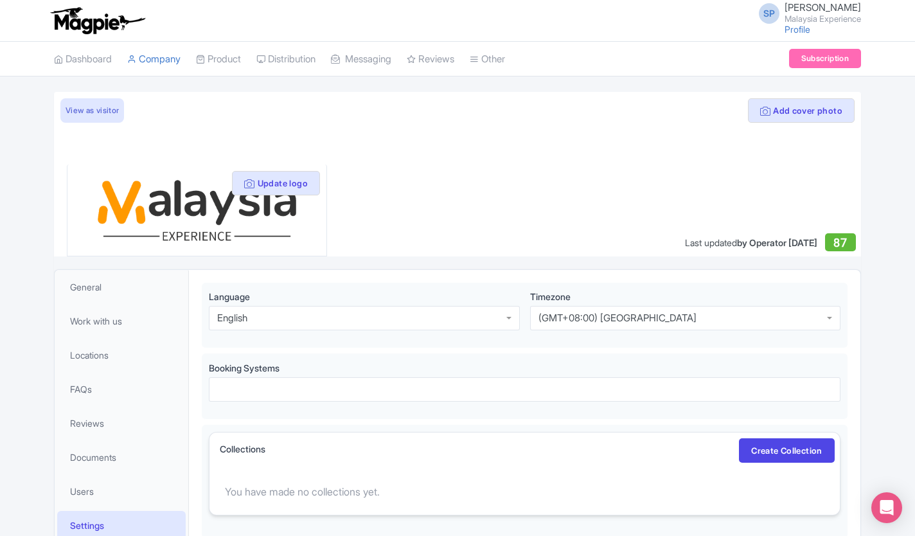
click at [751, 21] on link "SP SOORIA PRAKASH SUNDER Malaysia Experience" at bounding box center [806, 13] width 110 height 21
click at [795, 105] on link "Sign out" at bounding box center [799, 101] width 122 height 20
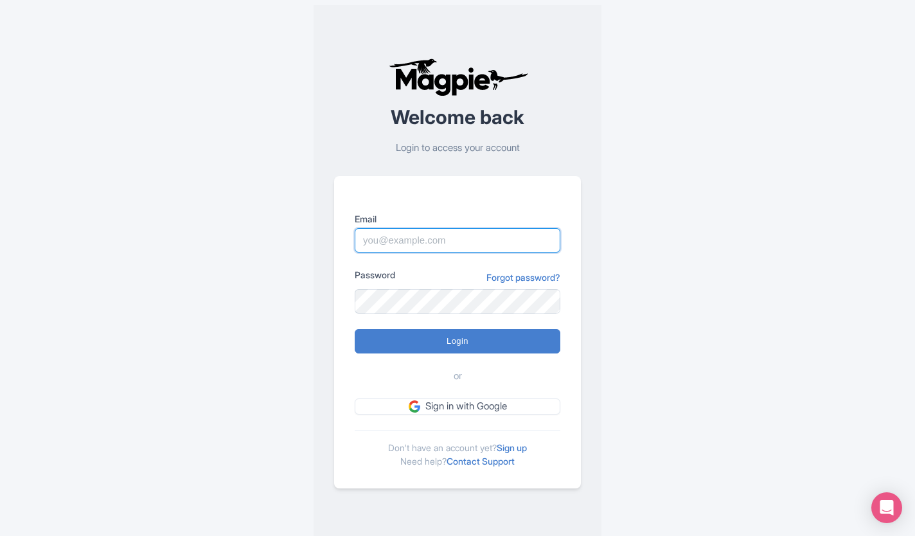
type input "sooria@jomtravellocal.com"
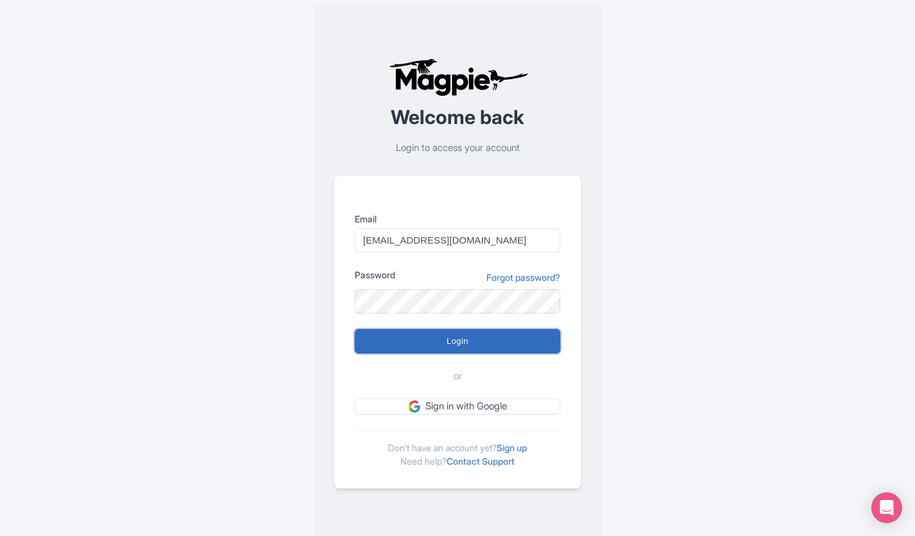
click at [412, 343] on input "Login" at bounding box center [458, 341] width 206 height 24
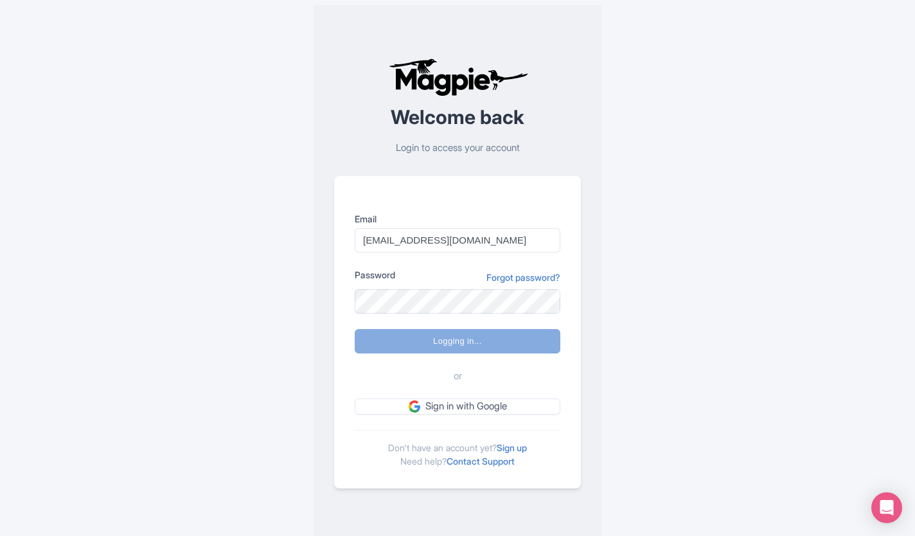
type input "Logging in..."
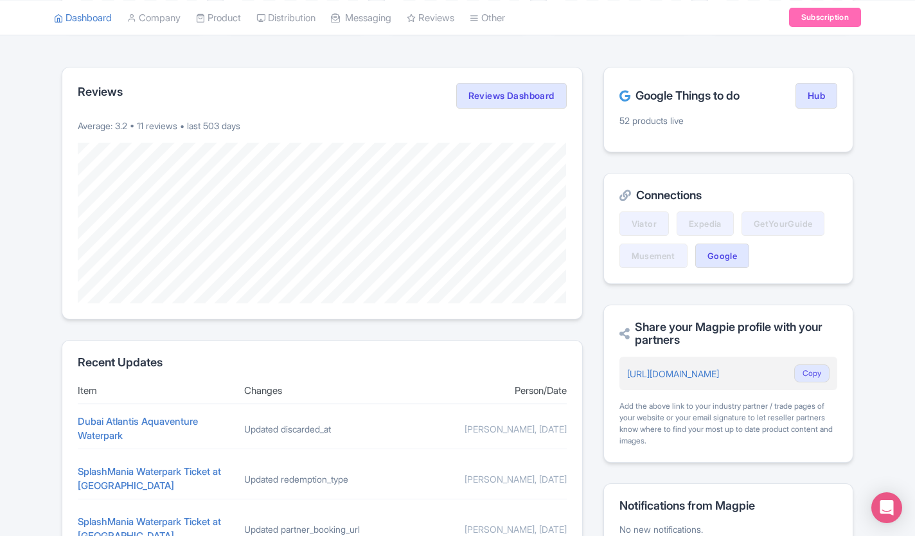
scroll to position [227, 0]
click at [99, 122] on p "Average: 3.2 • 11 reviews • last 503 days" at bounding box center [322, 124] width 489 height 13
click at [482, 101] on link "Reviews Dashboard" at bounding box center [511, 95] width 110 height 26
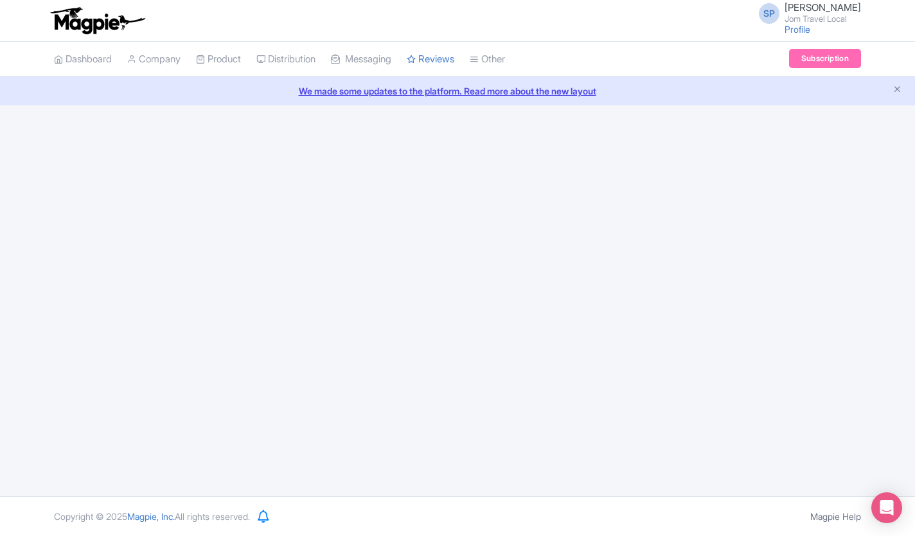
click at [890, 89] on link "We made some updates to the platform. Read more about the new layout" at bounding box center [457, 90] width 899 height 13
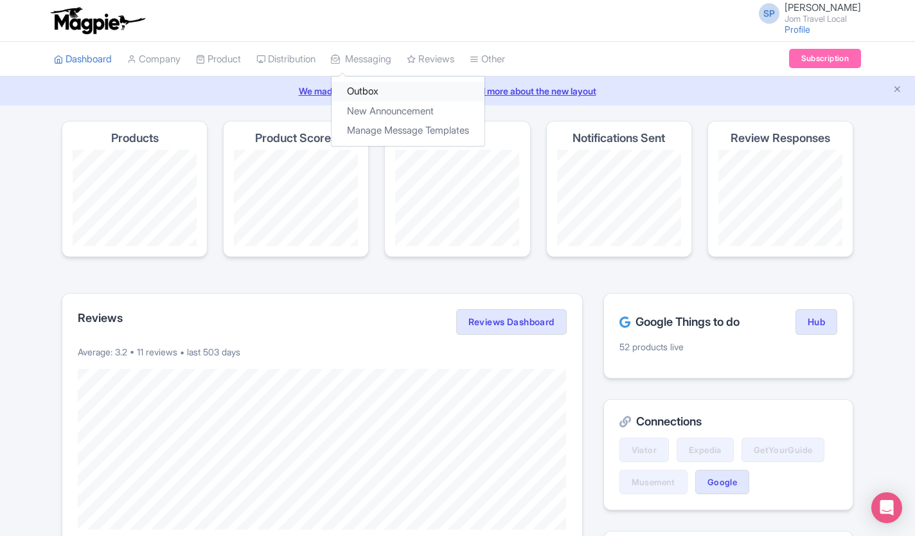
click at [378, 97] on link "Outbox" at bounding box center [407, 92] width 153 height 20
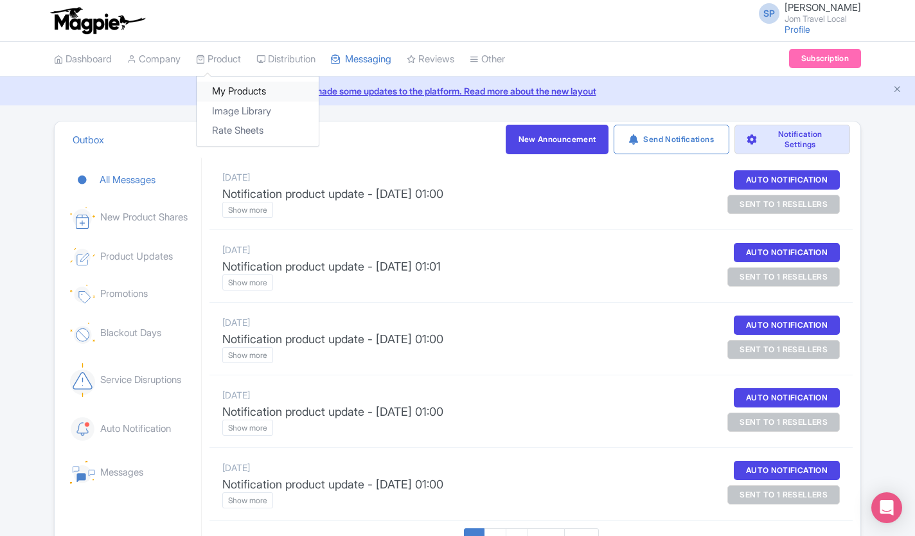
click at [235, 89] on link "My Products" at bounding box center [258, 92] width 122 height 20
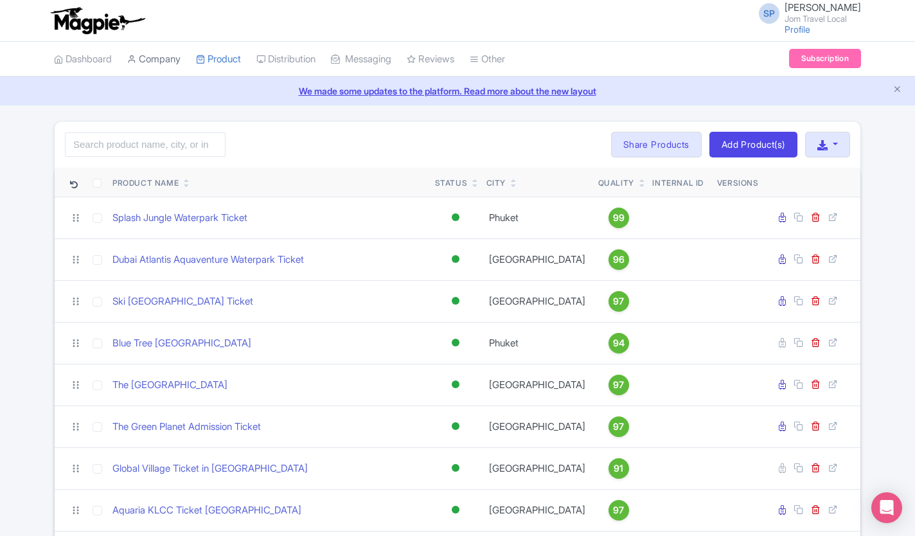
click at [168, 62] on link "Company" at bounding box center [153, 59] width 53 height 35
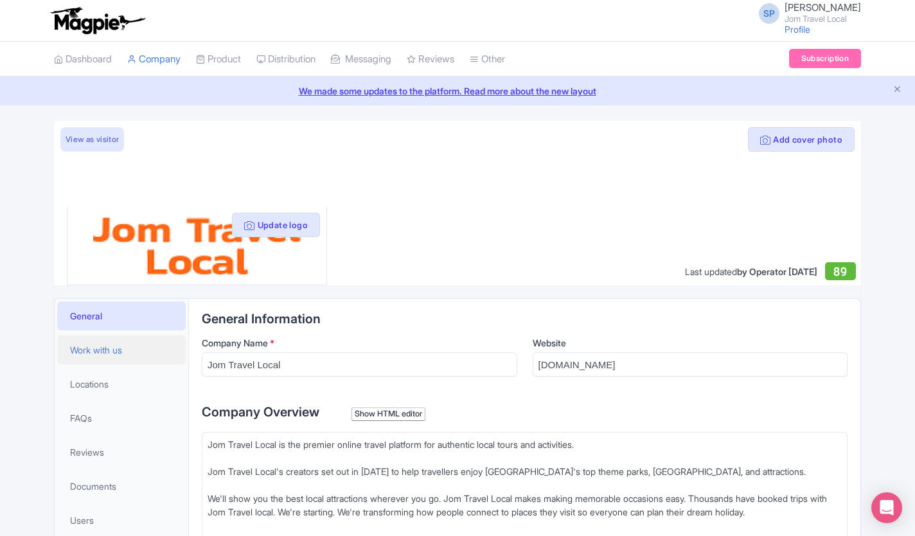
click at [86, 347] on span "Work with us" at bounding box center [96, 349] width 52 height 13
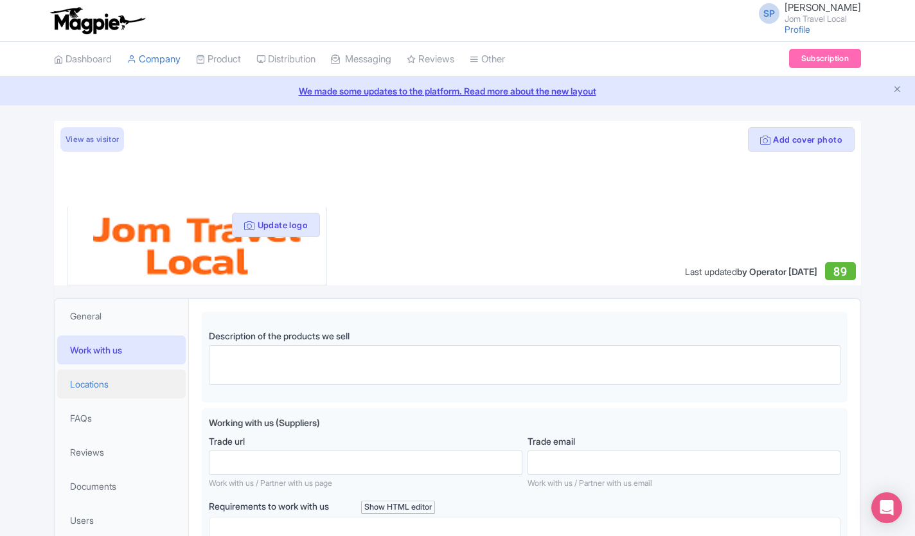
click at [75, 394] on link "Locations" at bounding box center [121, 383] width 128 height 29
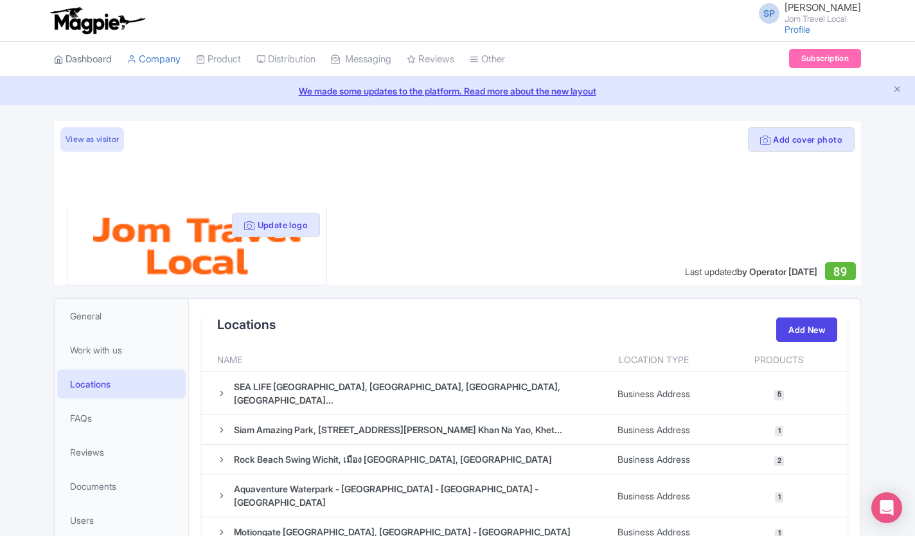
click at [85, 59] on link "Dashboard" at bounding box center [83, 59] width 58 height 35
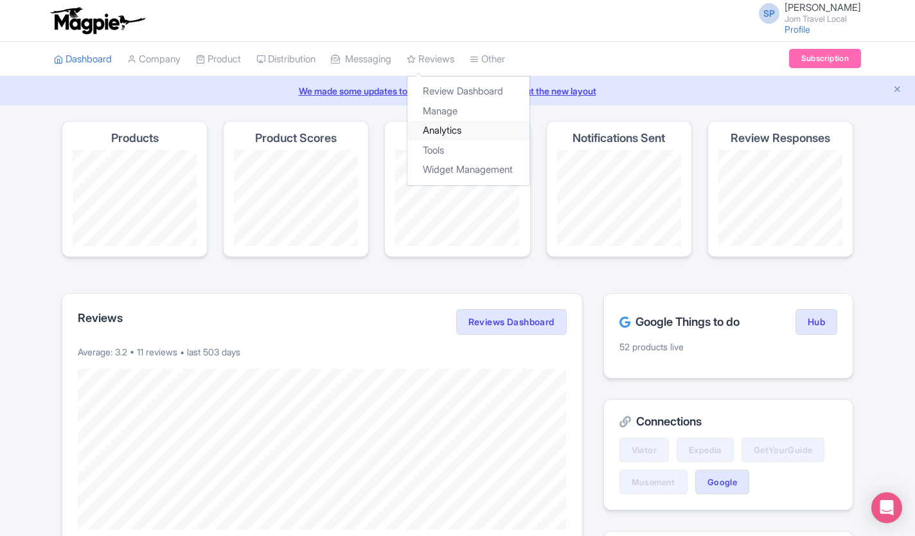
click at [459, 126] on link "Analytics" at bounding box center [468, 131] width 122 height 20
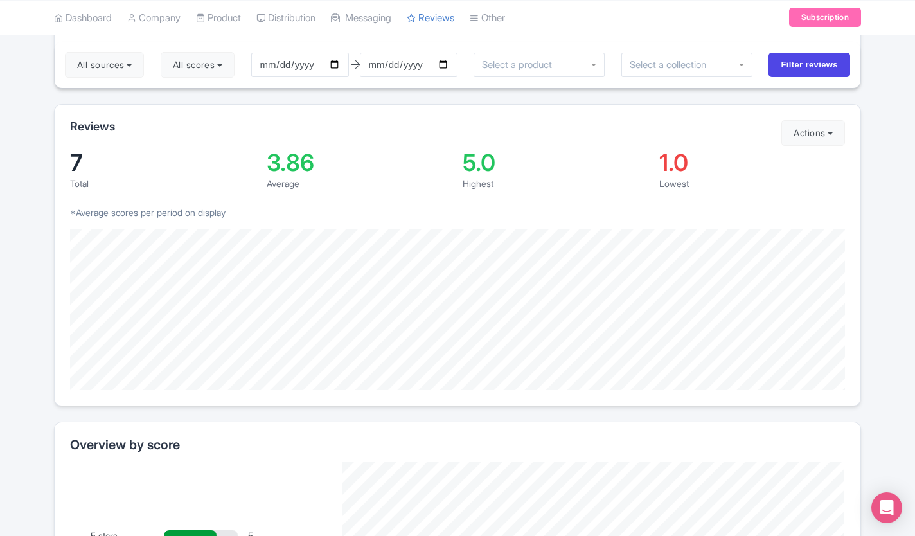
scroll to position [116, 0]
click at [218, 15] on link "Product" at bounding box center [218, 17] width 45 height 35
click at [240, 46] on link "My Products" at bounding box center [258, 50] width 122 height 20
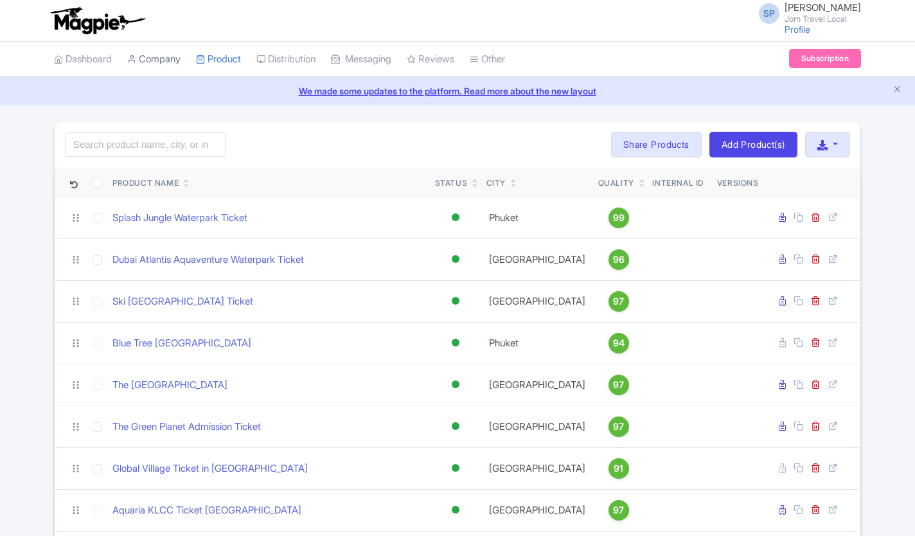
click at [174, 60] on link "Company" at bounding box center [153, 59] width 53 height 35
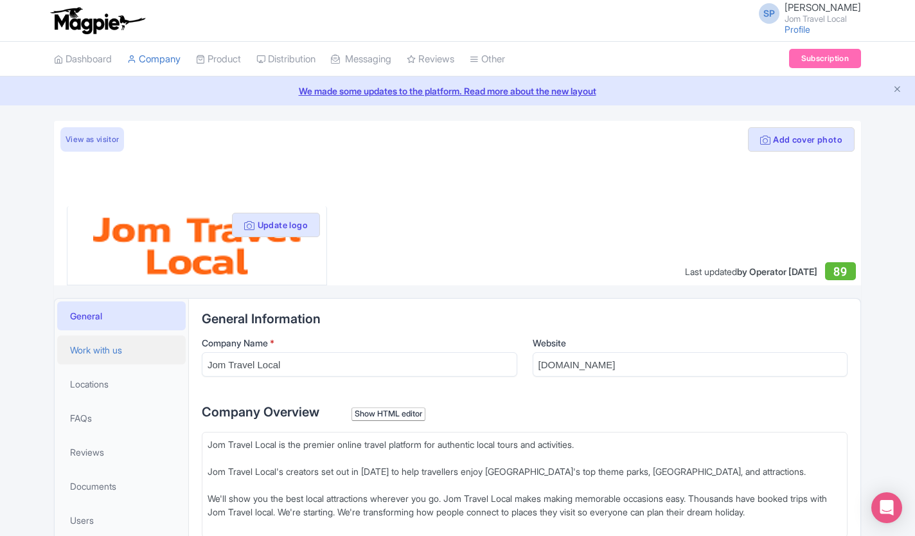
click at [87, 344] on span "Work with us" at bounding box center [96, 349] width 52 height 13
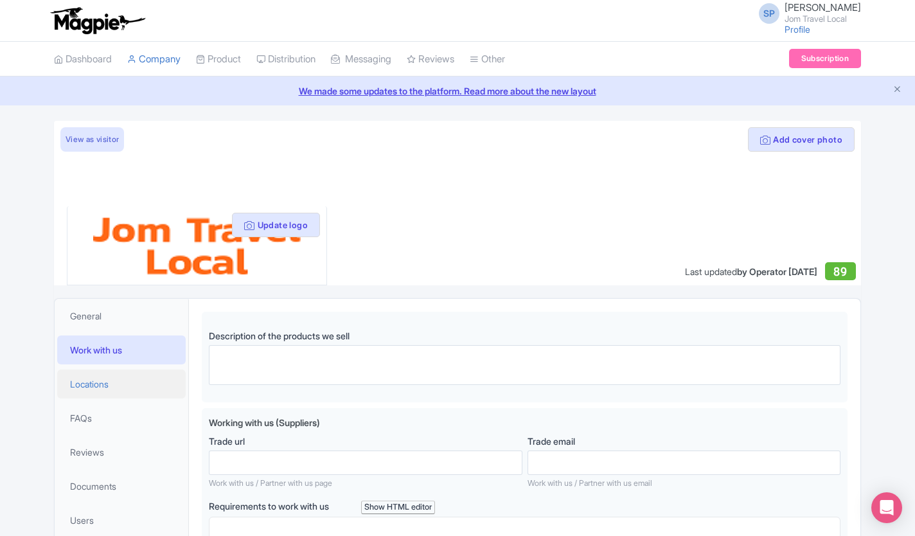
click at [75, 394] on link "Locations" at bounding box center [121, 383] width 128 height 29
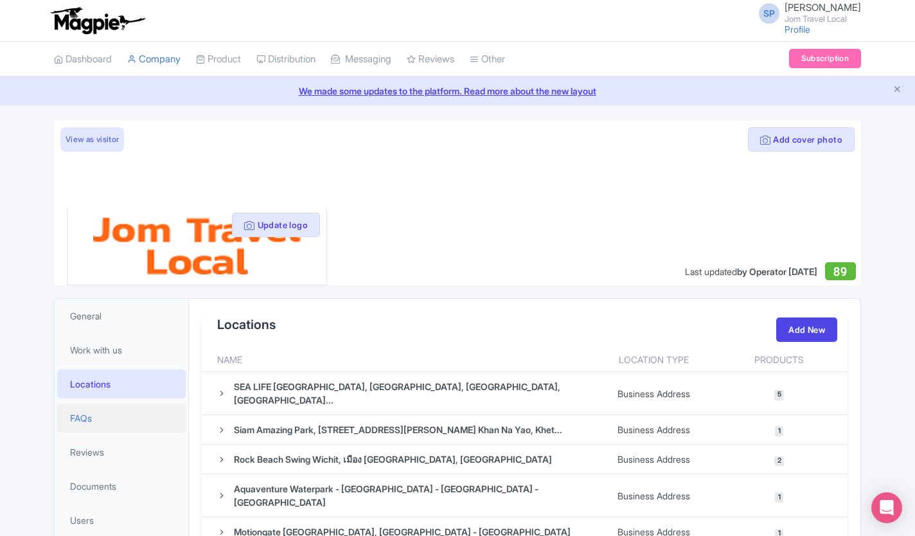
click at [74, 424] on span "FAQs" at bounding box center [81, 417] width 22 height 13
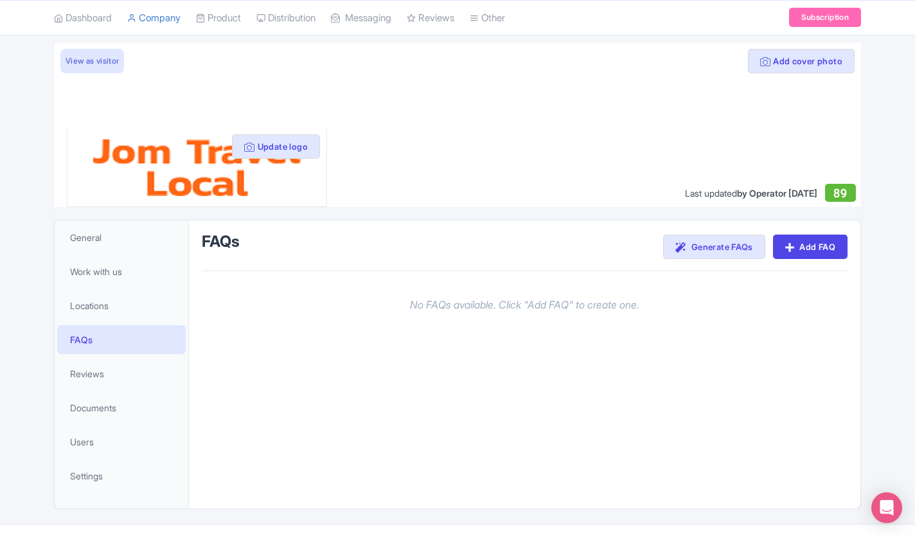
scroll to position [78, 0]
click at [74, 382] on link "Reviews" at bounding box center [121, 374] width 128 height 29
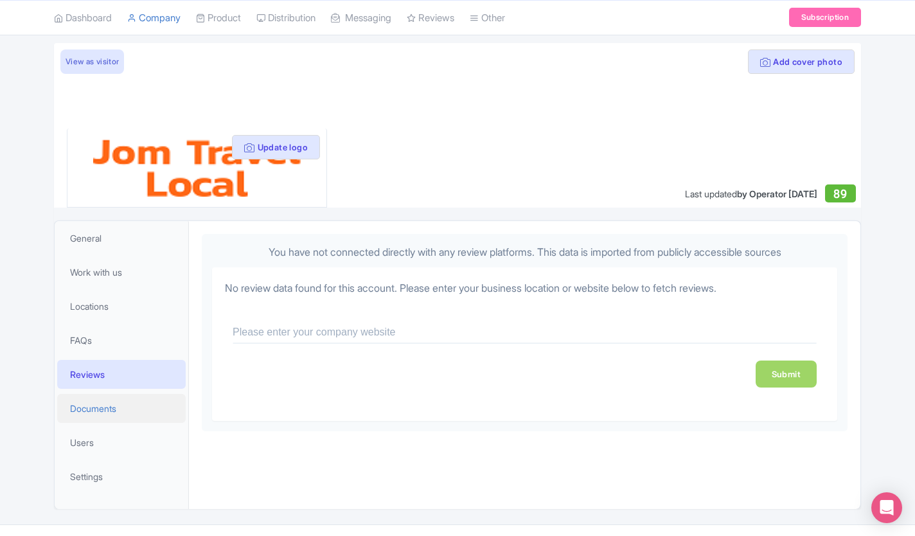
click at [85, 408] on span "Documents" at bounding box center [93, 407] width 46 height 13
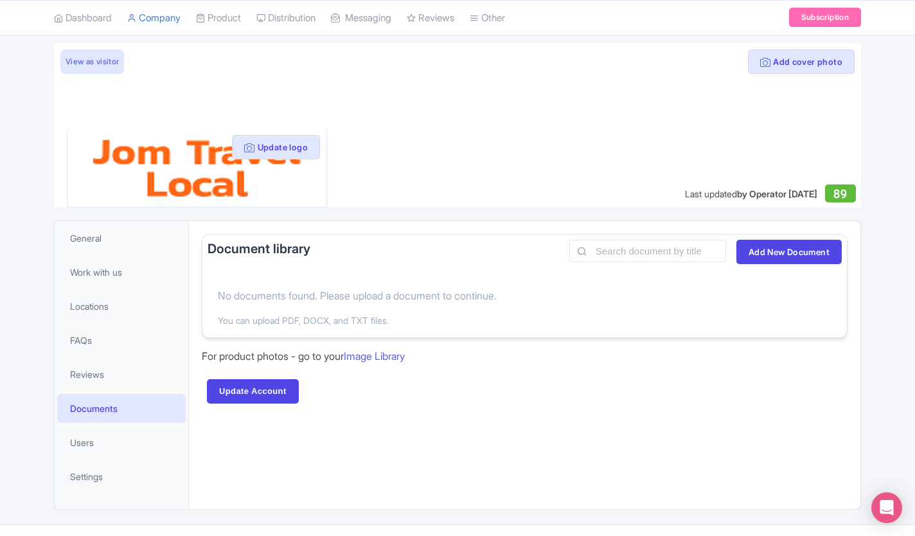
scroll to position [106, 0]
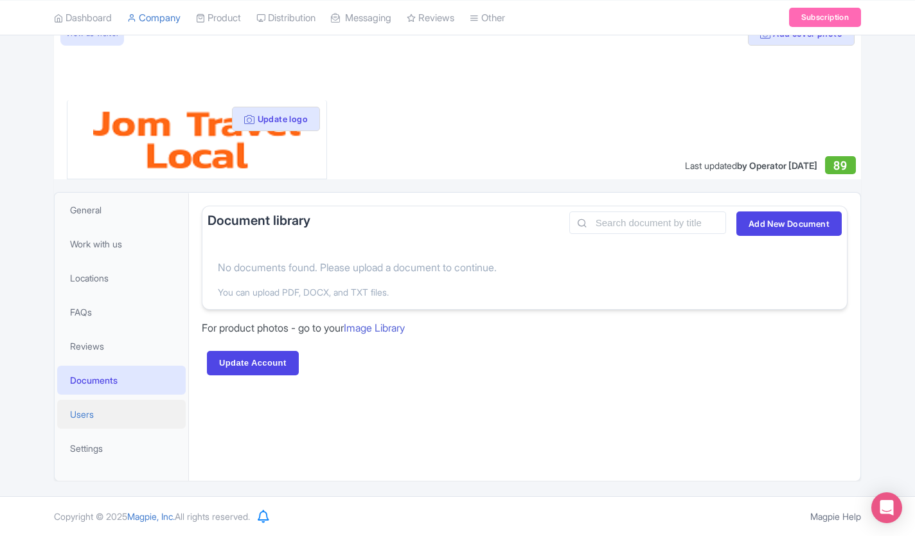
click at [76, 409] on span "Users" at bounding box center [82, 413] width 24 height 13
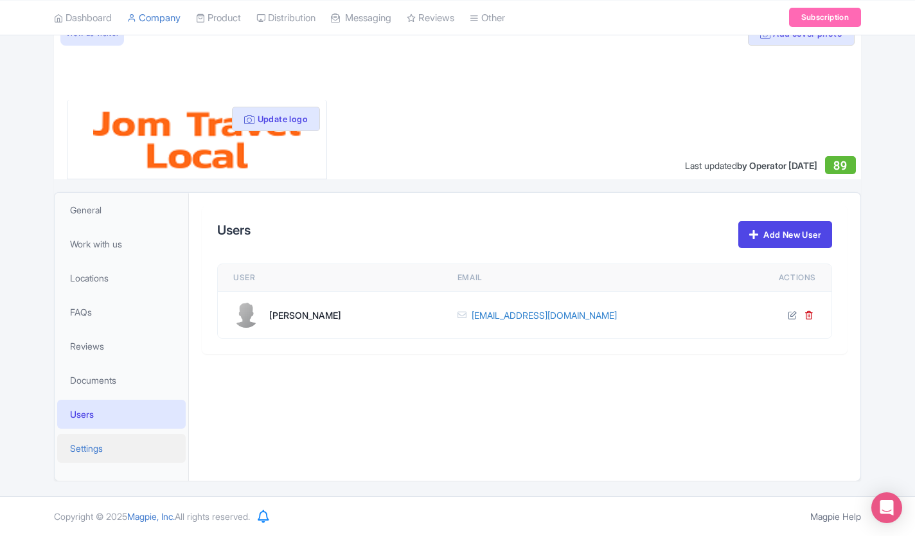
click at [88, 443] on span "Settings" at bounding box center [86, 447] width 33 height 13
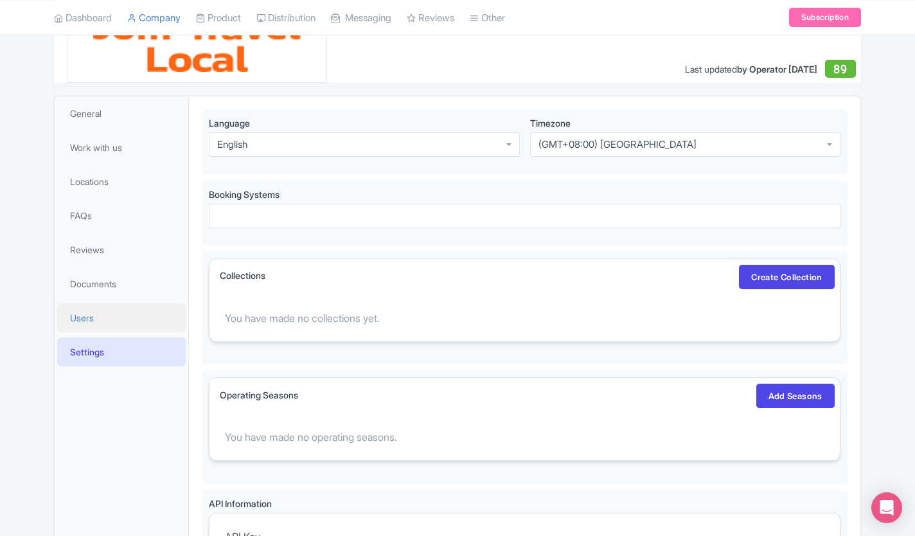
click at [73, 317] on span "Users" at bounding box center [82, 317] width 24 height 13
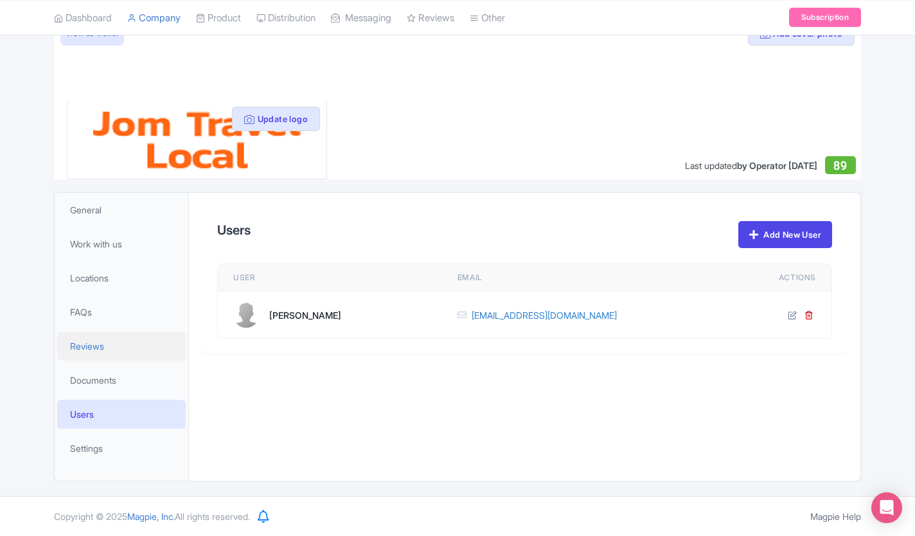
click at [75, 342] on span "Reviews" at bounding box center [87, 345] width 34 height 13
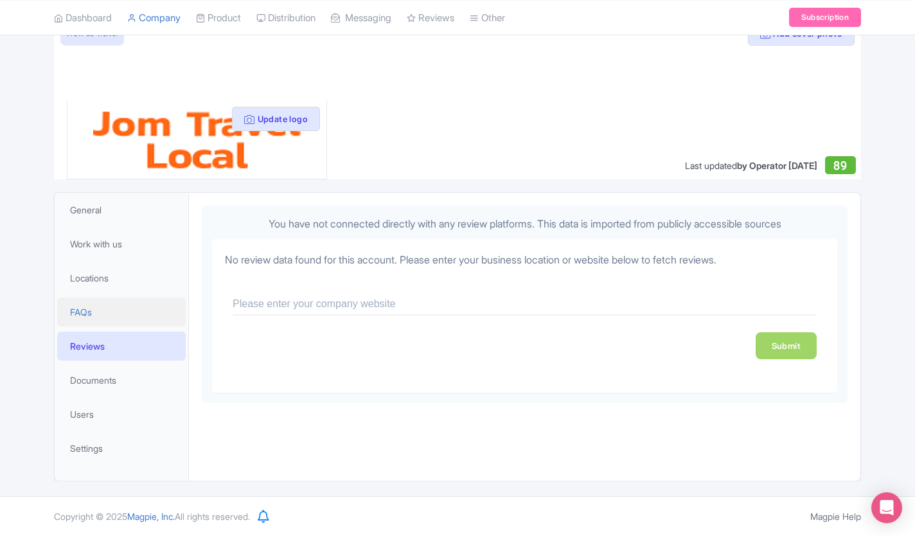
click at [68, 314] on link "FAQs" at bounding box center [121, 311] width 128 height 29
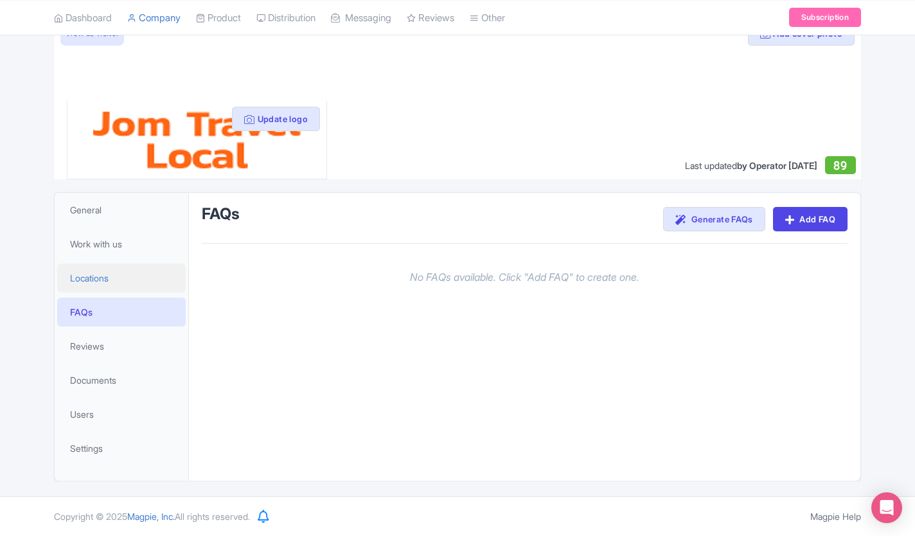
click at [67, 288] on link "Locations" at bounding box center [121, 277] width 128 height 29
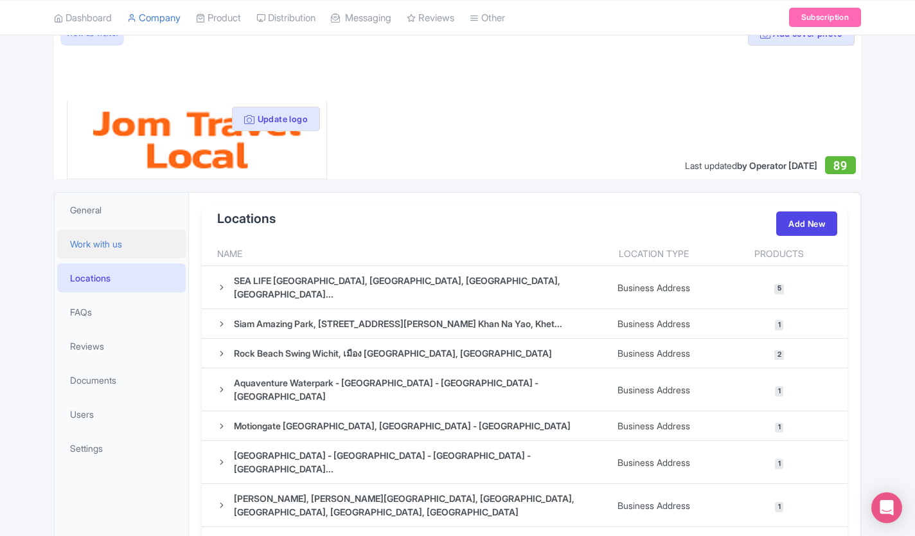
click at [85, 243] on span "Work with us" at bounding box center [96, 243] width 52 height 13
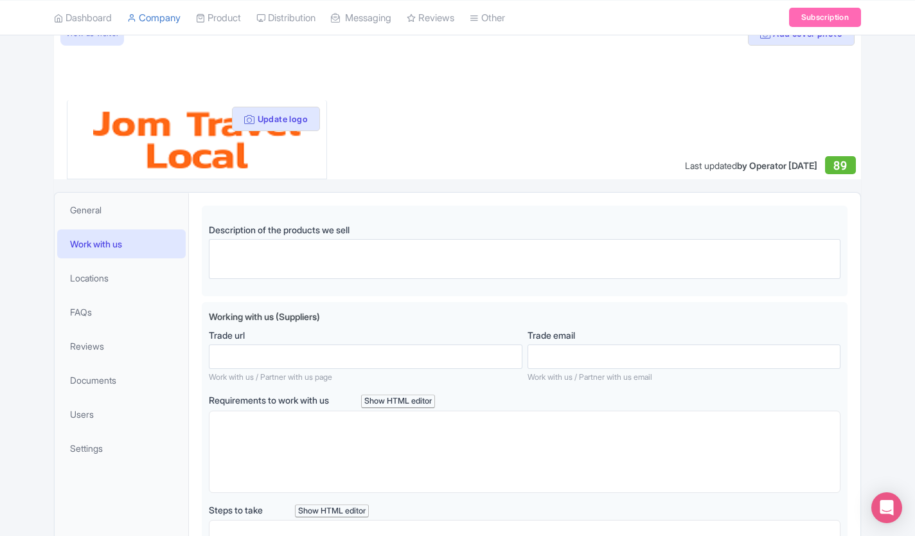
click at [89, 254] on link "Work with us" at bounding box center [121, 243] width 128 height 29
click at [87, 290] on link "Locations" at bounding box center [121, 277] width 128 height 29
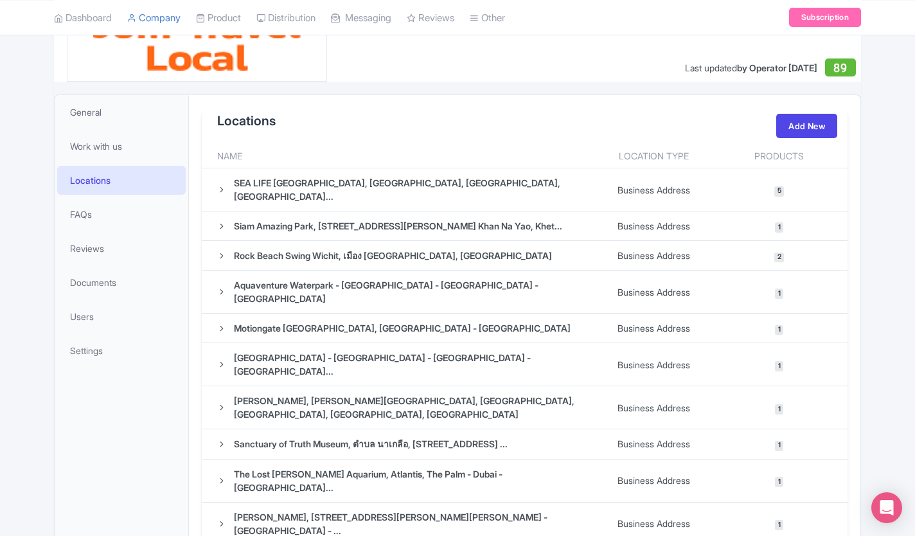
scroll to position [255, 0]
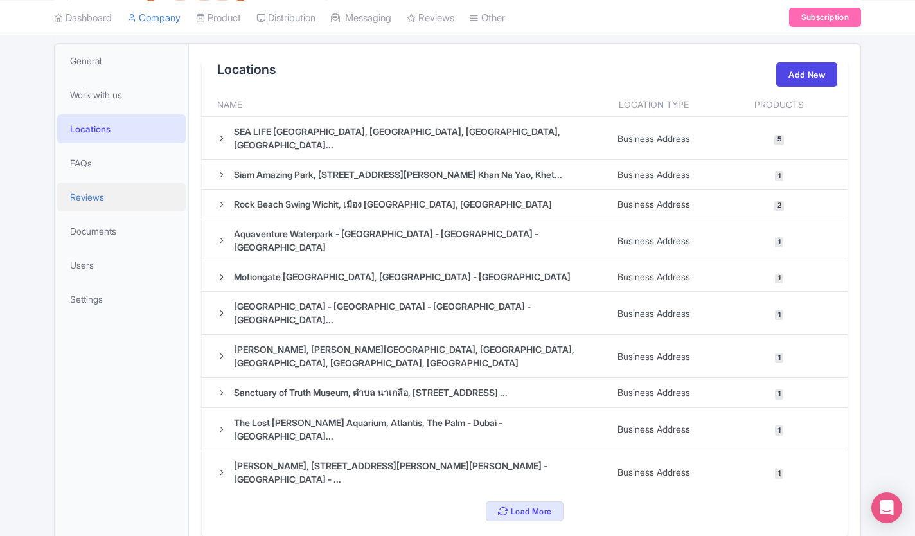
click at [77, 198] on span "Reviews" at bounding box center [87, 196] width 34 height 13
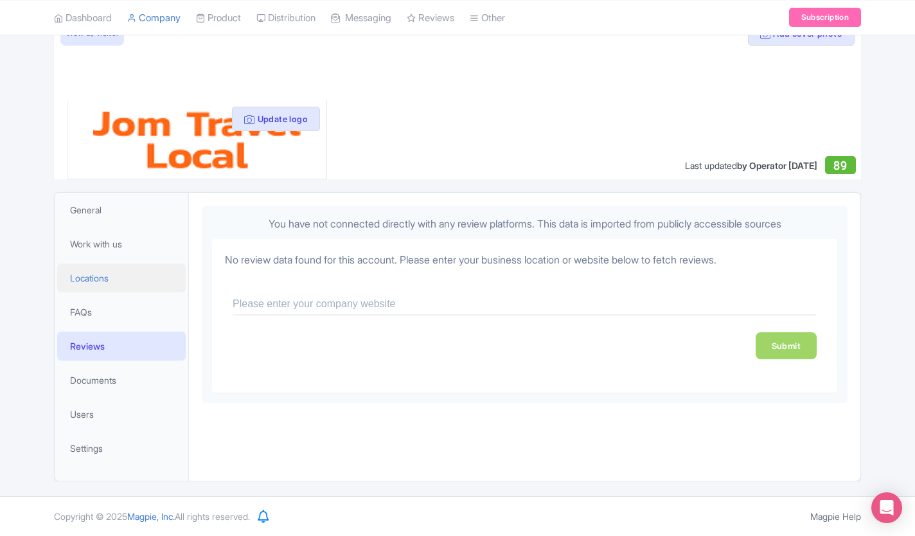
click at [74, 288] on link "Locations" at bounding box center [121, 277] width 128 height 29
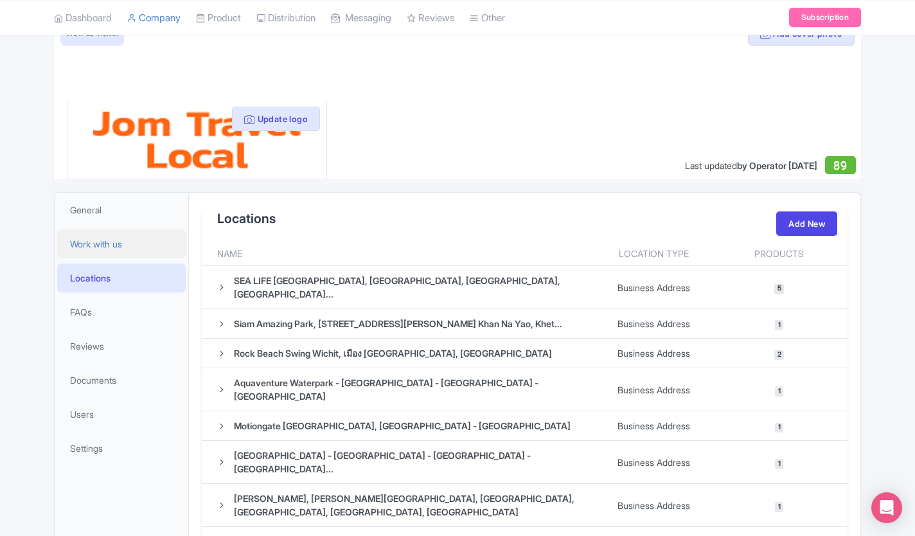
click at [75, 245] on span "Work with us" at bounding box center [96, 243] width 52 height 13
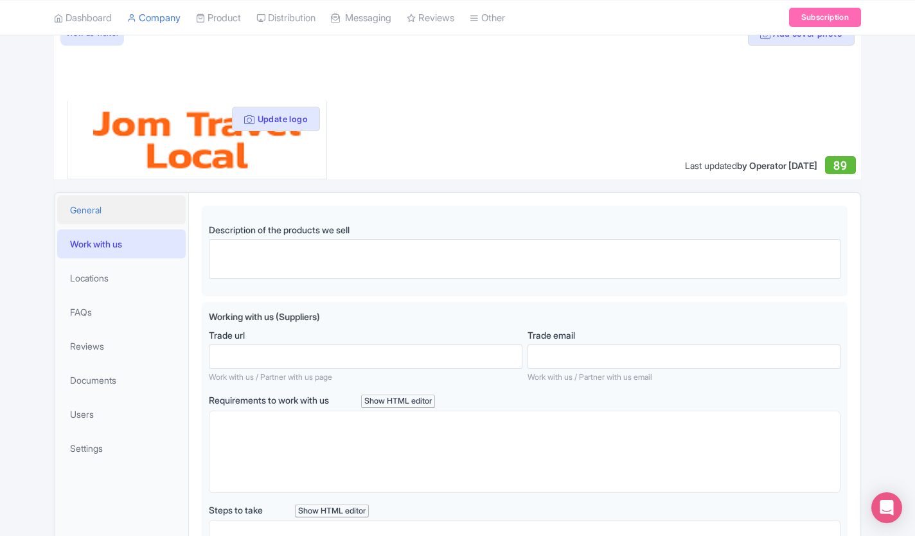
click at [75, 219] on link "General" at bounding box center [121, 209] width 128 height 29
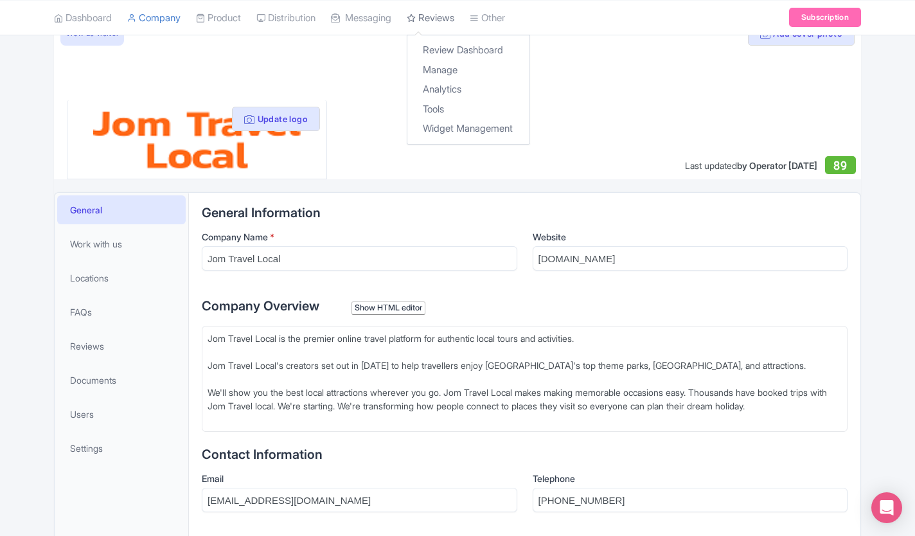
click at [439, 21] on link "Reviews" at bounding box center [431, 17] width 48 height 35
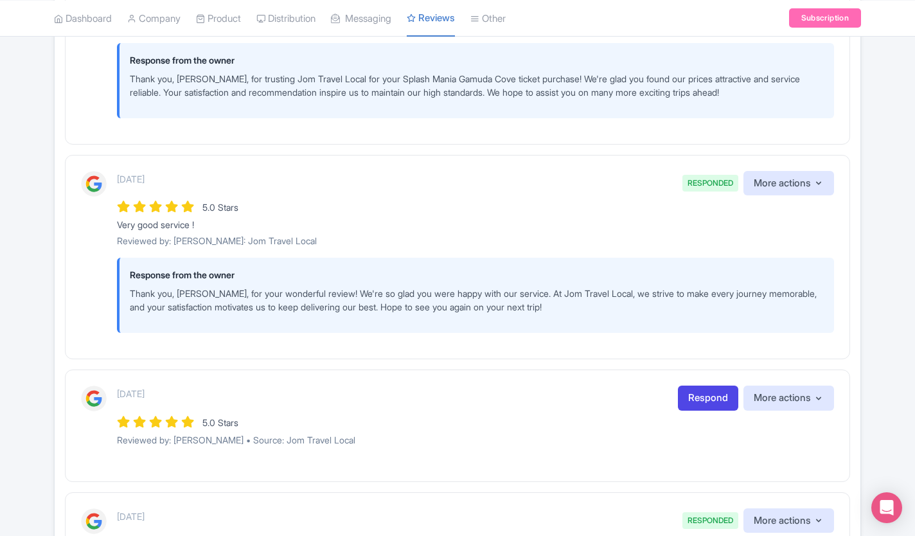
scroll to position [71, 0]
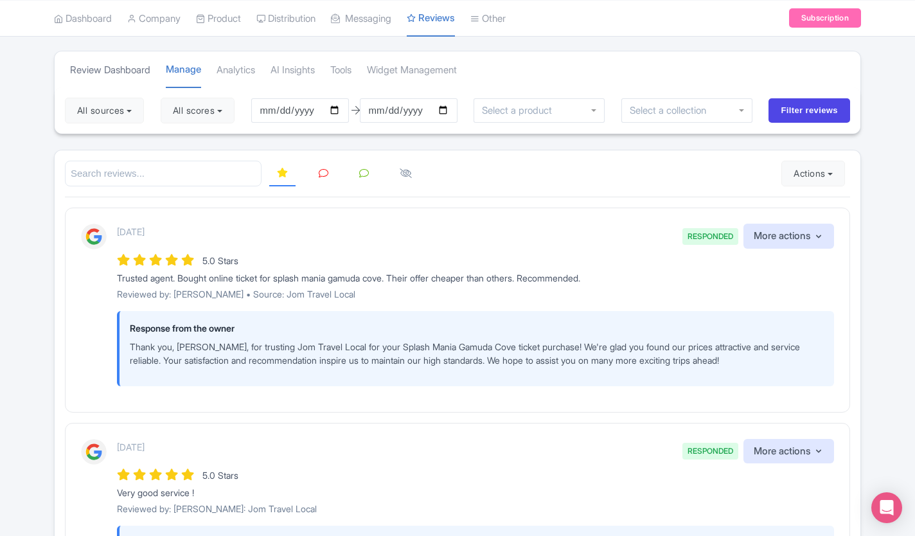
click at [88, 80] on link "Review Dashboard" at bounding box center [110, 70] width 80 height 35
click at [82, 24] on link "Dashboard" at bounding box center [83, 18] width 58 height 35
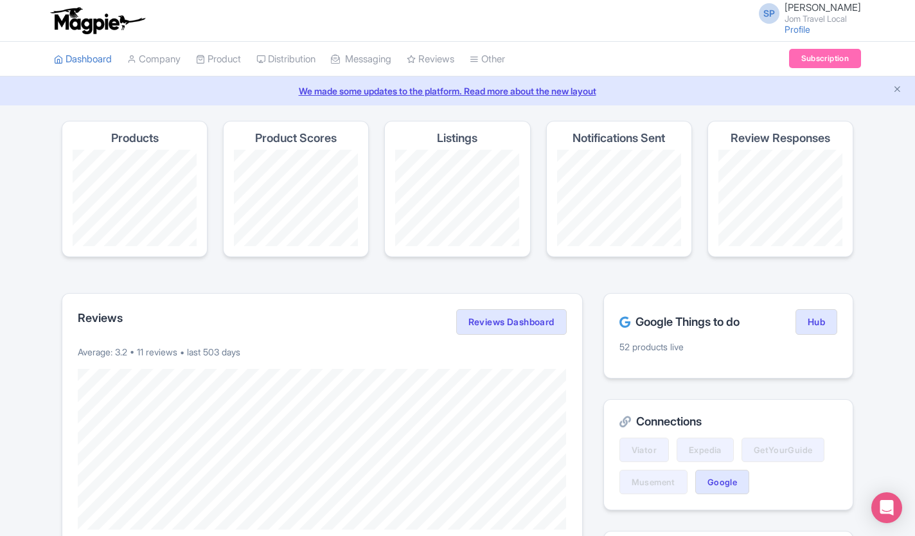
click at [687, 338] on div "Google Things to do Hub 52 products live" at bounding box center [728, 335] width 250 height 85
click at [667, 347] on p "52 products live" at bounding box center [728, 346] width 218 height 13
click at [815, 328] on link "Hub" at bounding box center [816, 322] width 42 height 26
click at [784, 31] on link "Profile" at bounding box center [797, 29] width 26 height 11
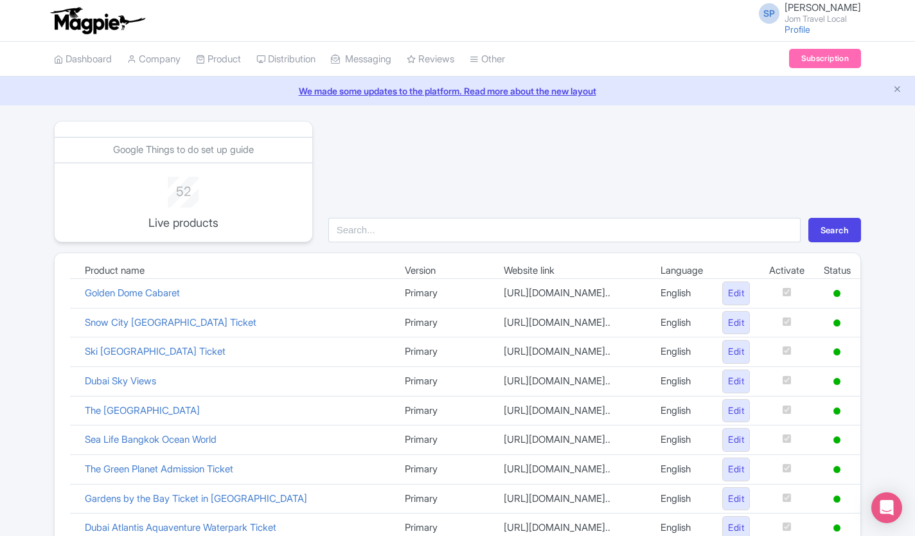
click at [164, 235] on div "52 Live products" at bounding box center [183, 202] width 121 height 68
click at [75, 64] on link "Dashboard" at bounding box center [83, 59] width 58 height 35
click at [89, 58] on link "Dashboard" at bounding box center [83, 59] width 58 height 35
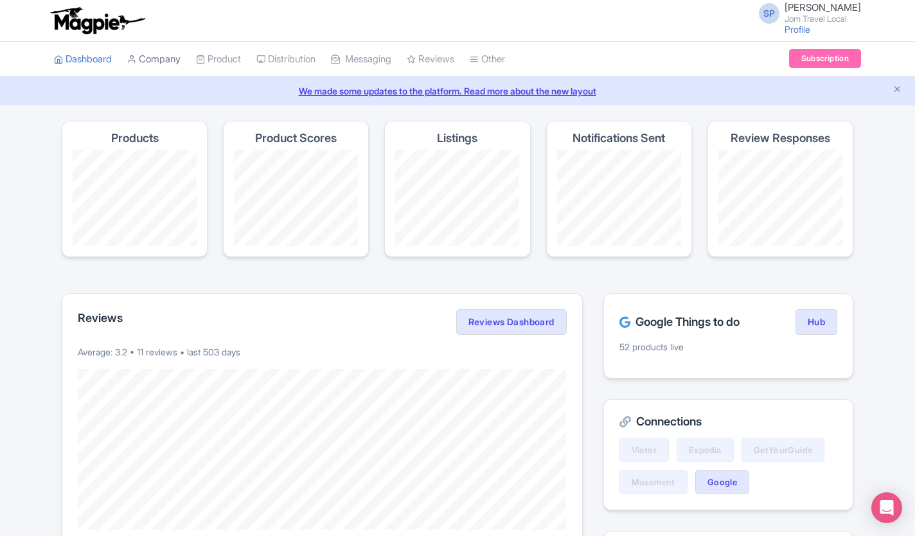
click at [150, 64] on link "Company" at bounding box center [153, 59] width 53 height 35
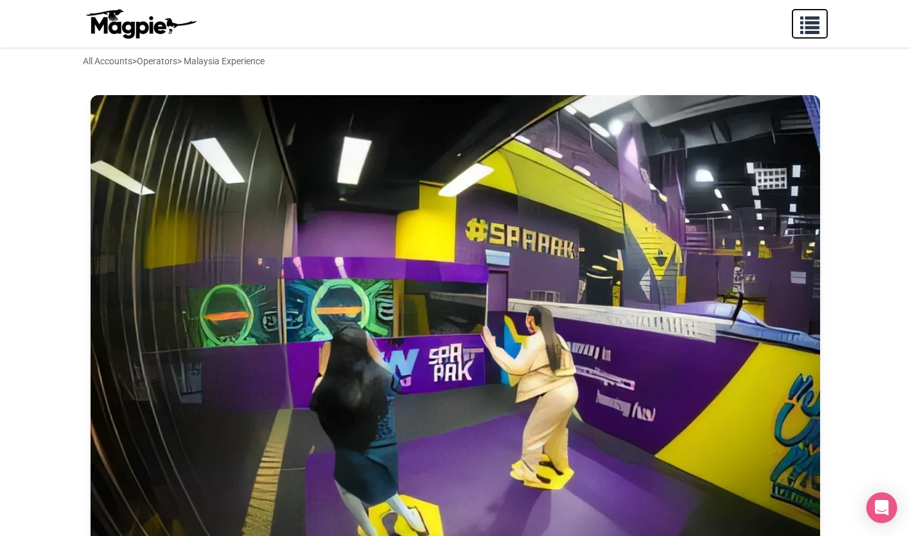
click at [815, 25] on span "button" at bounding box center [809, 22] width 19 height 19
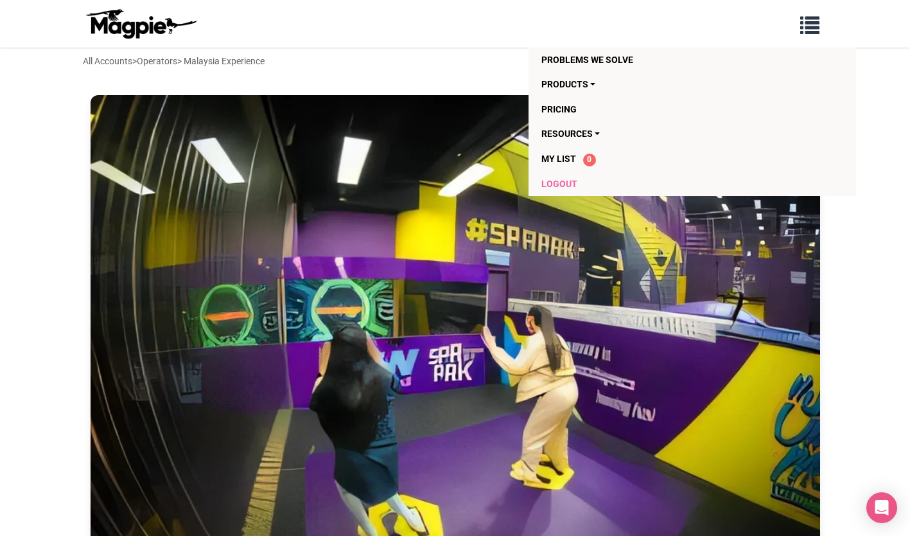
click at [569, 191] on link "Logout" at bounding box center [667, 184] width 251 height 24
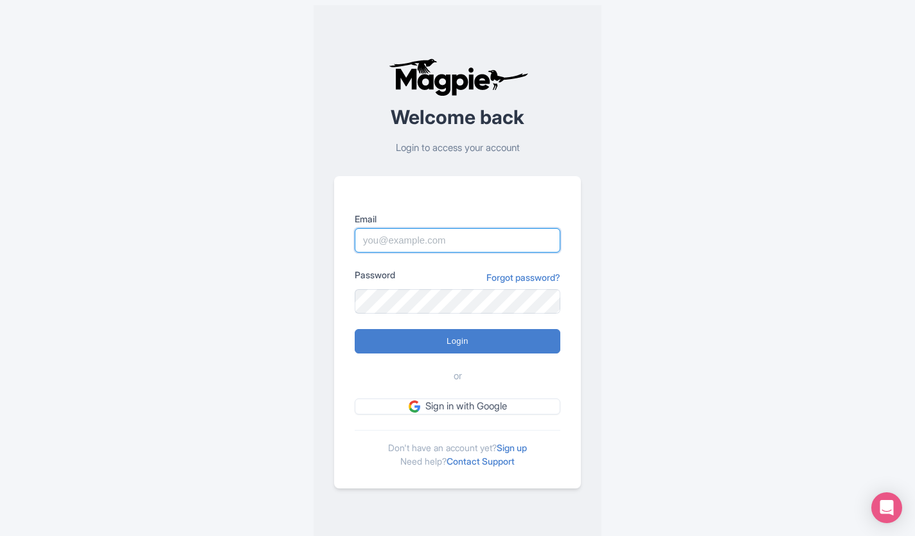
type input "[EMAIL_ADDRESS][DOMAIN_NAME]"
drag, startPoint x: 482, startPoint y: 242, endPoint x: 241, endPoint y: 246, distance: 241.6
click at [241, 246] on div "Success You have been logged out Welcome back Login to access your account Emai…" at bounding box center [457, 273] width 822 height 546
type input "info@tvgtourism.com"
click at [624, 313] on div "Success You have been logged out Welcome back Login to access your account Emai…" at bounding box center [457, 273] width 822 height 546
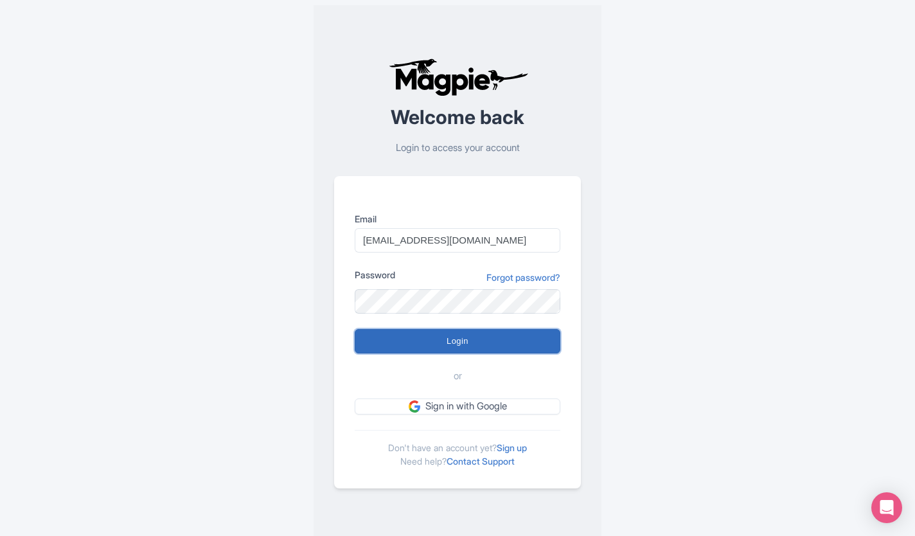
click at [545, 342] on input "Login" at bounding box center [458, 341] width 206 height 24
type input "Logging in..."
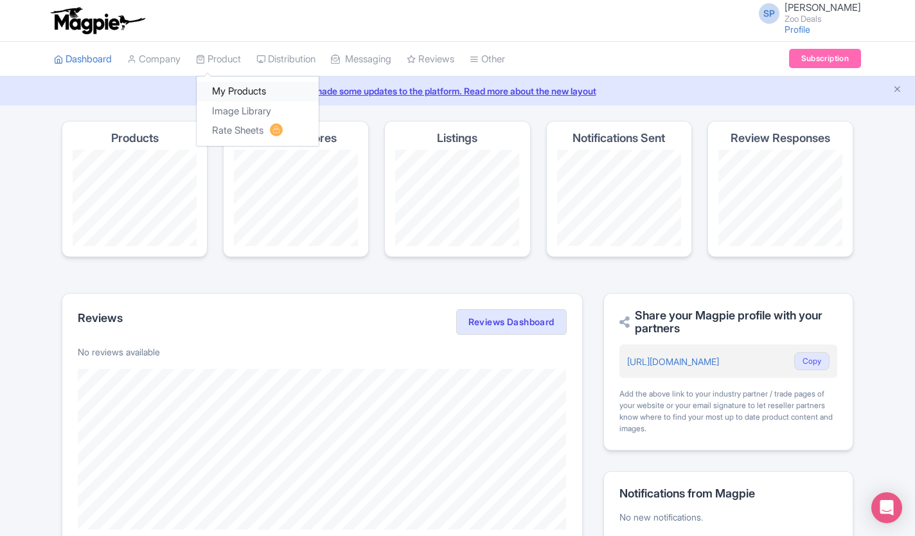
click at [238, 93] on link "My Products" at bounding box center [258, 92] width 122 height 20
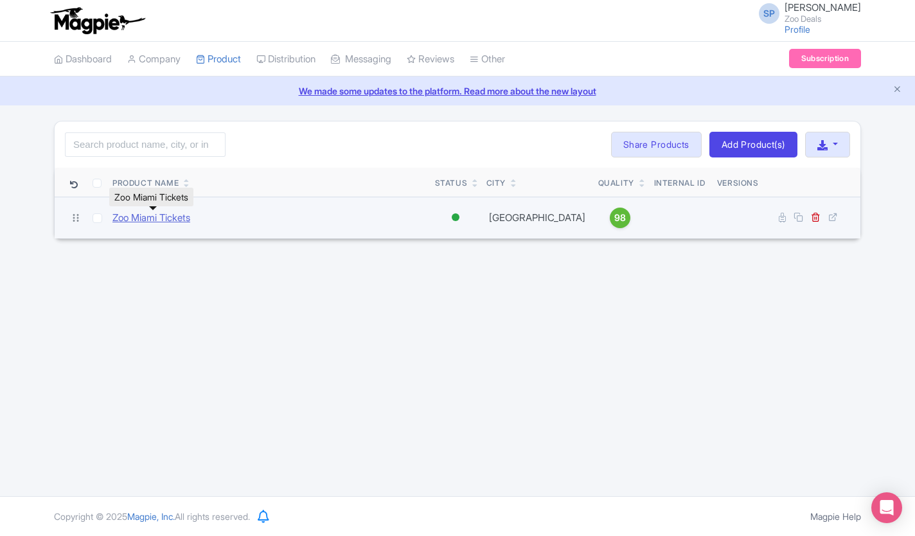
click at [165, 214] on link "Zoo Miami Tickets" at bounding box center [151, 218] width 78 height 15
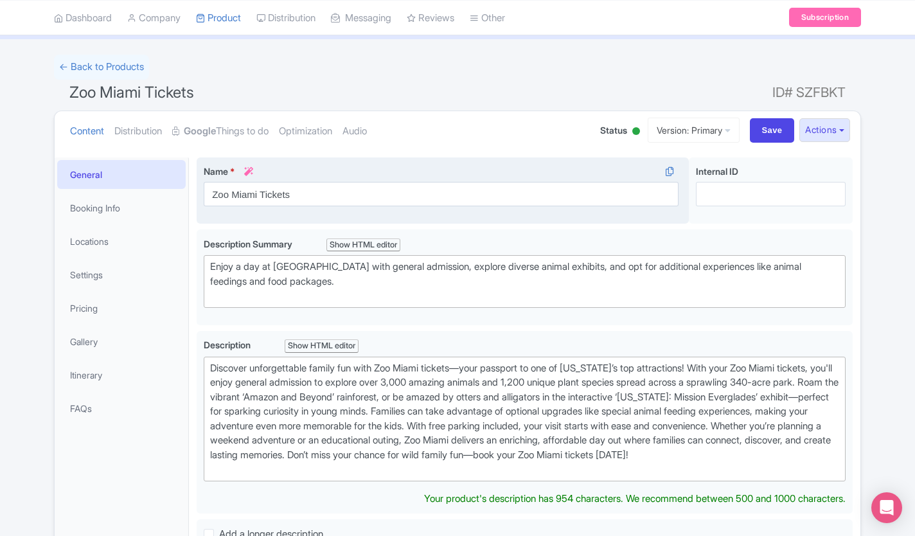
scroll to position [117, 0]
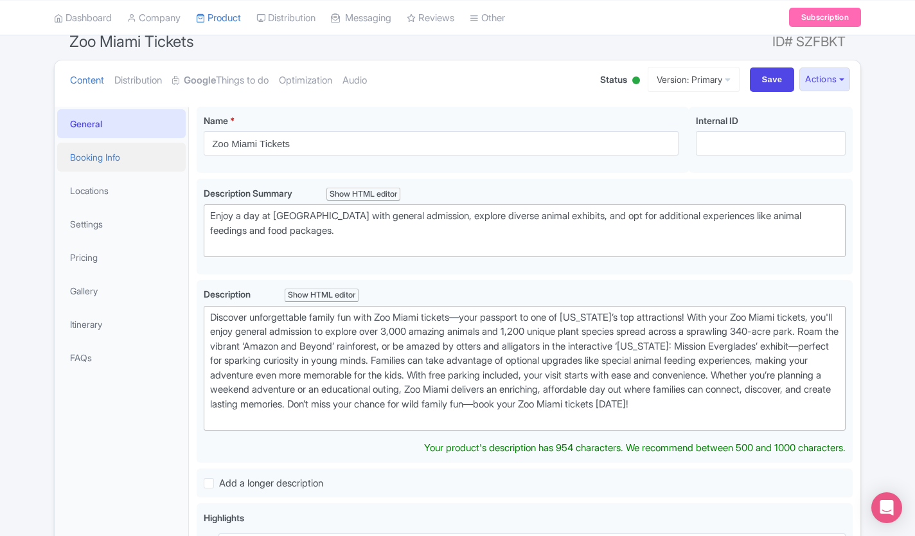
click at [72, 157] on link "Booking Info" at bounding box center [121, 157] width 128 height 29
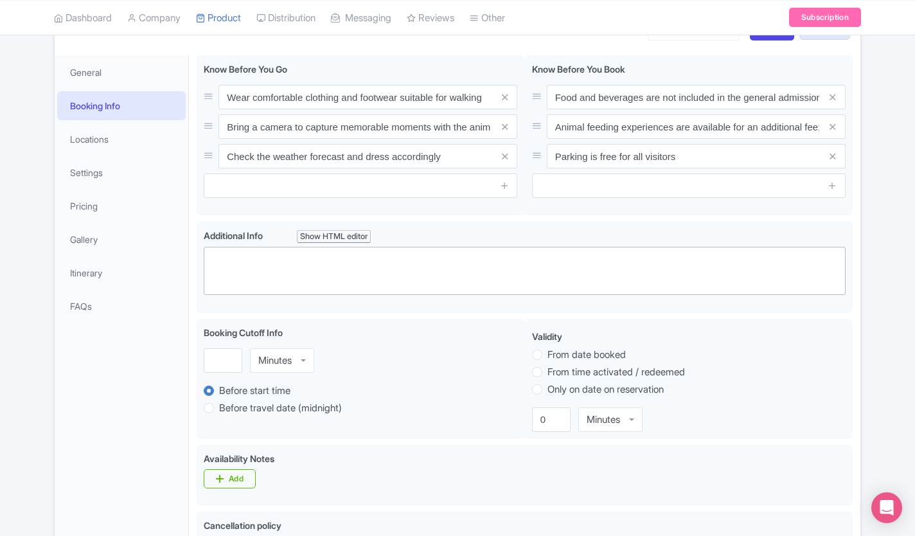
scroll to position [254, 0]
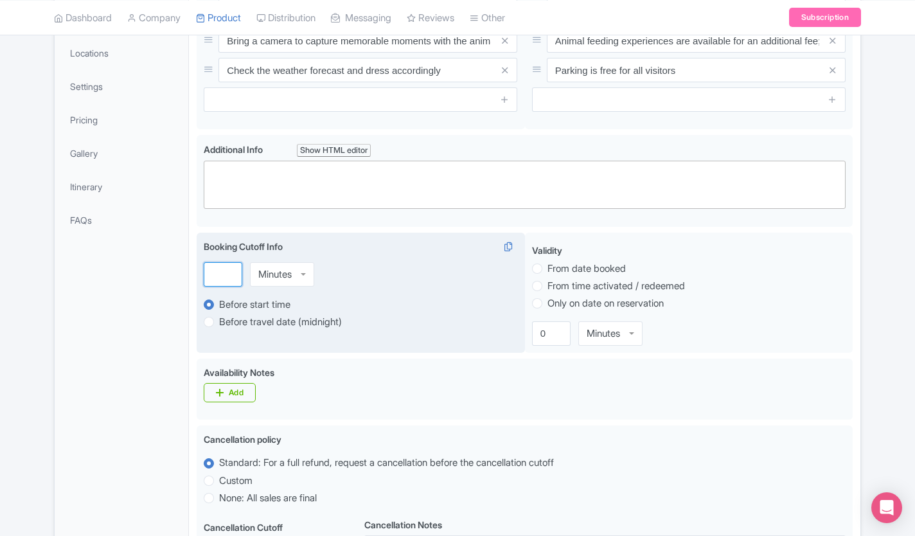
click at [211, 276] on input "number" at bounding box center [223, 274] width 39 height 24
type input "2"
type input "0"
click at [310, 294] on div "Booking Cutoff Info i 0 Minutes Minutes Before start time Before travel date (m…" at bounding box center [361, 293] width 328 height 121
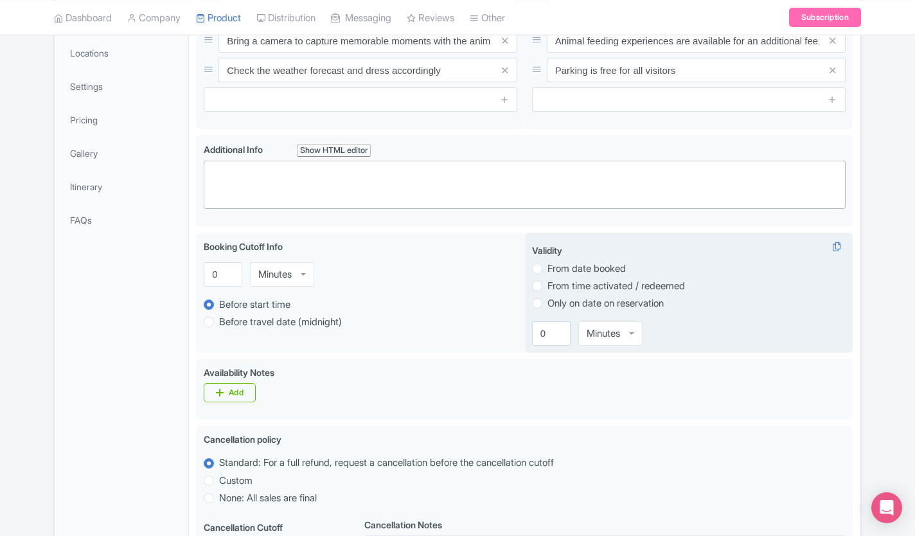
click at [542, 270] on label "From date booked" at bounding box center [688, 268] width 313 height 15
click at [547, 270] on input "From date booked" at bounding box center [553, 267] width 13 height 13
radio input "true"
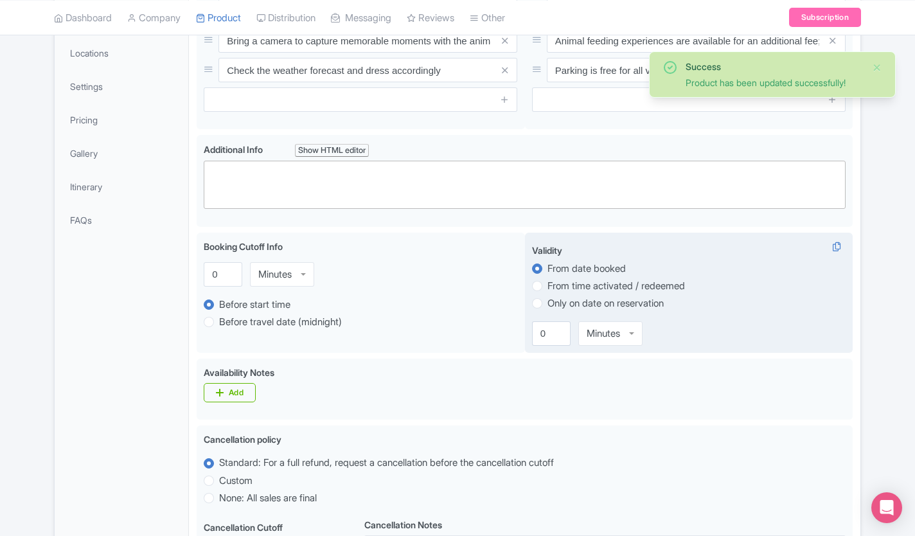
click at [547, 268] on label "From date booked" at bounding box center [586, 268] width 78 height 15
click at [547, 268] on input "From date booked" at bounding box center [553, 267] width 13 height 13
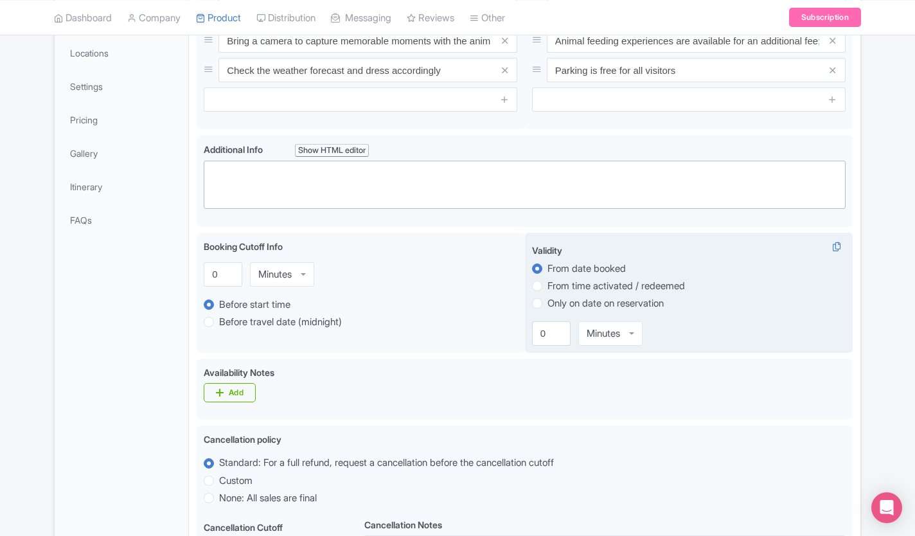
click at [547, 303] on label "Only on date on reservation" at bounding box center [605, 303] width 116 height 15
click at [547, 303] on input "Only on date on reservation" at bounding box center [553, 301] width 13 height 13
radio input "true"
click at [547, 284] on label "From time activated / redeemed" at bounding box center [615, 286] width 137 height 15
click at [547, 284] on input "From time activated / redeemed" at bounding box center [553, 284] width 13 height 13
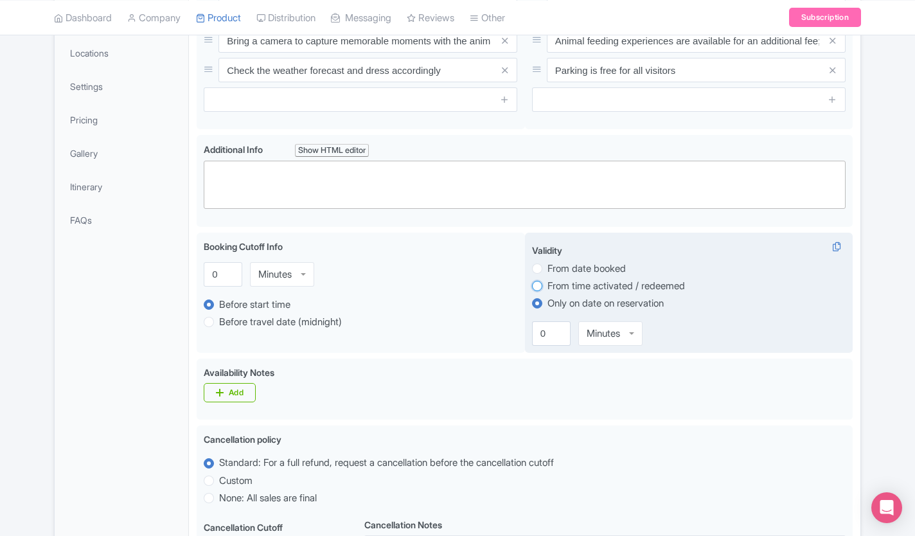
radio input "true"
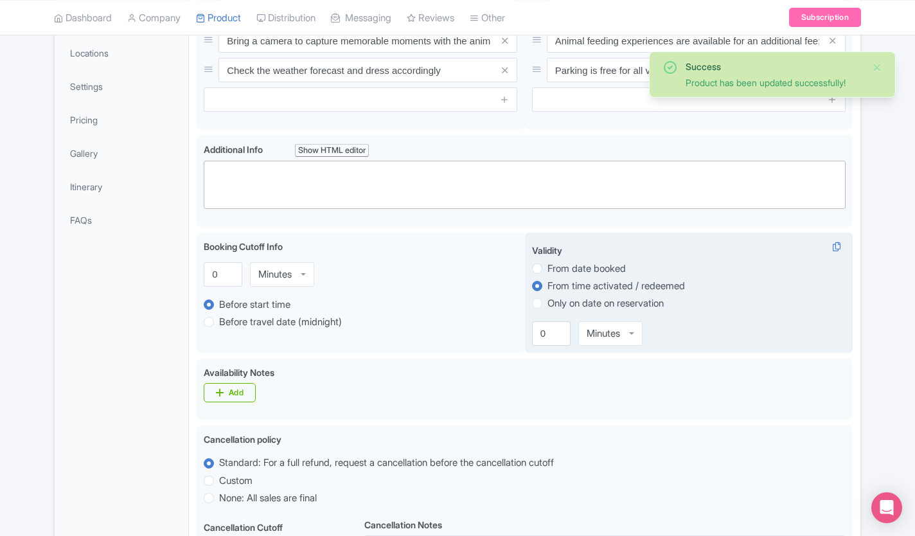
click at [547, 270] on label "From date booked" at bounding box center [586, 268] width 78 height 15
click at [547, 270] on input "From date booked" at bounding box center [553, 267] width 13 height 13
radio input "true"
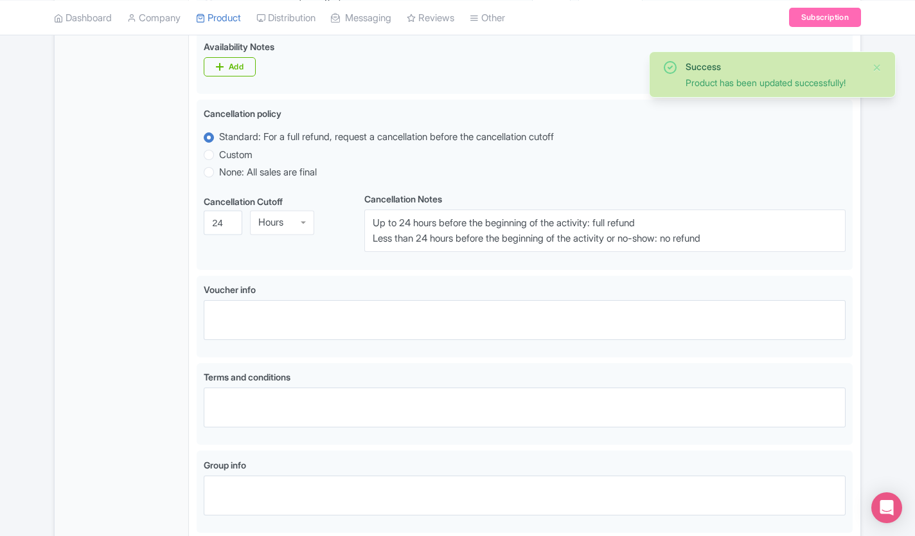
scroll to position [688, 0]
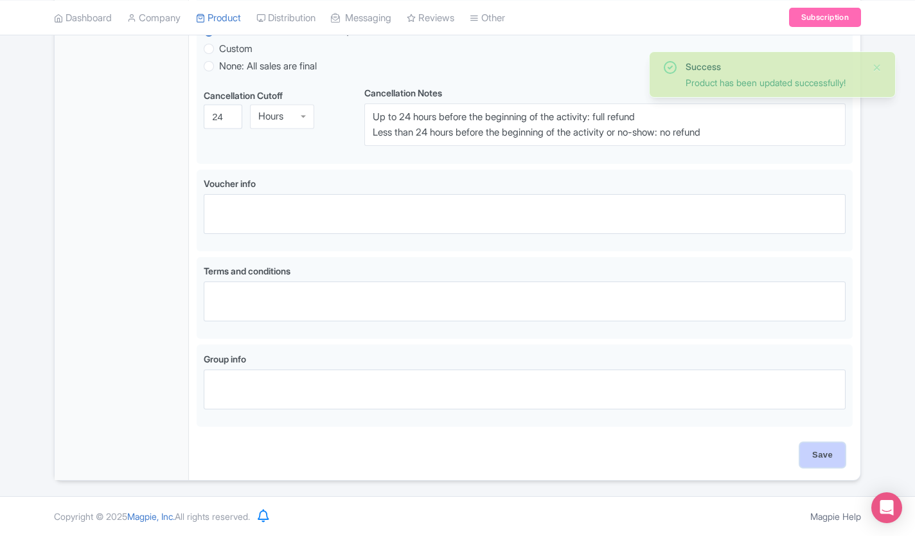
click at [815, 453] on input "Save" at bounding box center [822, 455] width 45 height 24
type input "Update Product"
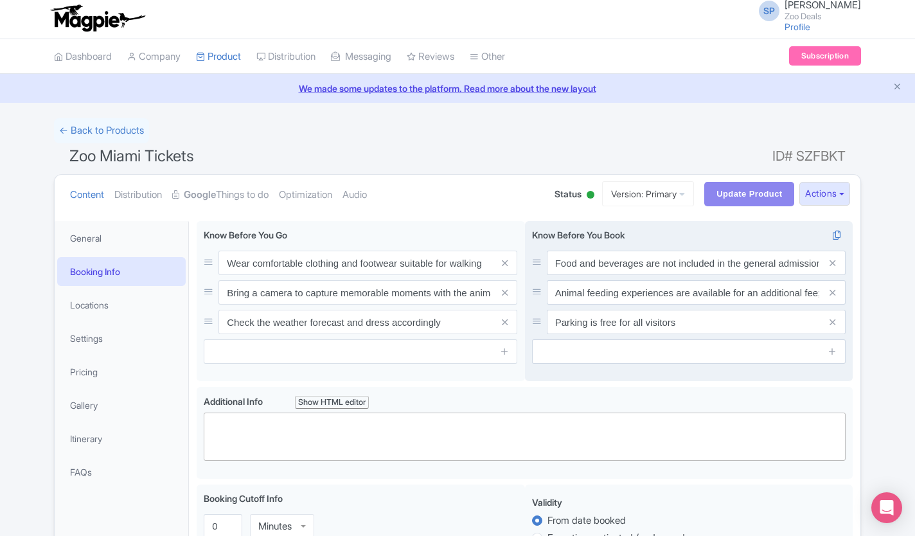
scroll to position [0, 0]
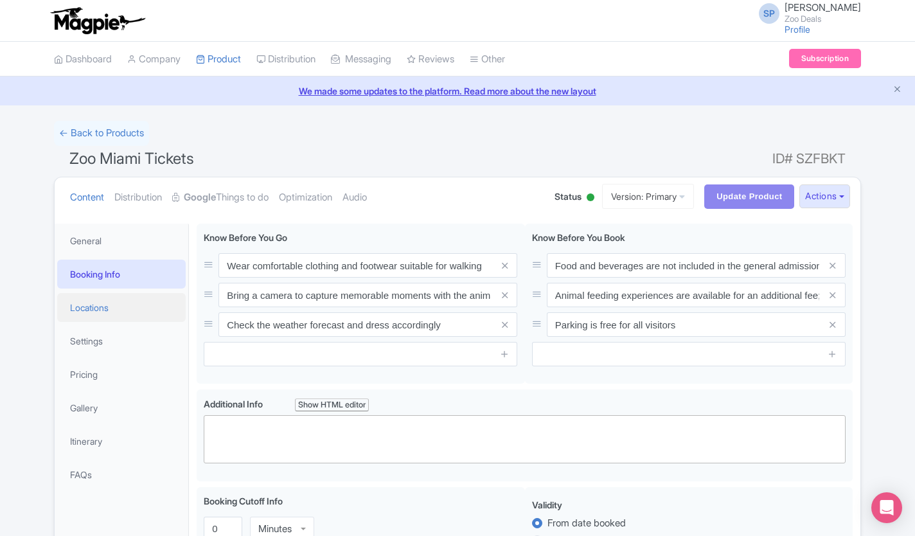
click at [80, 310] on link "Locations" at bounding box center [121, 307] width 128 height 29
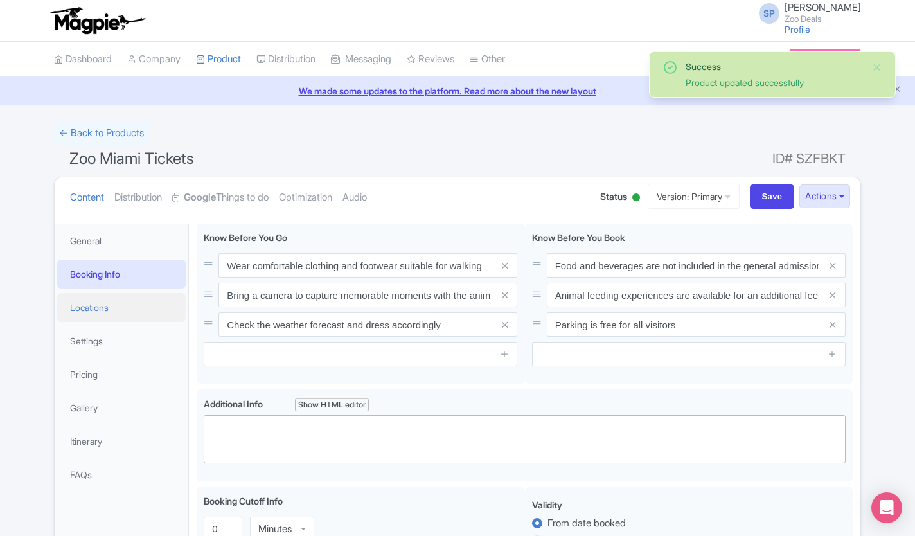
click at [76, 319] on link "Locations" at bounding box center [121, 307] width 128 height 29
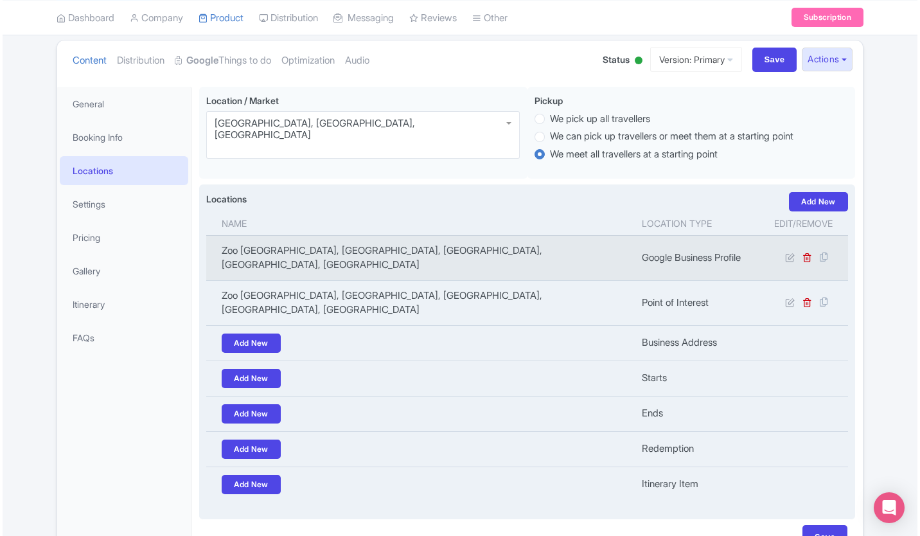
scroll to position [193, 0]
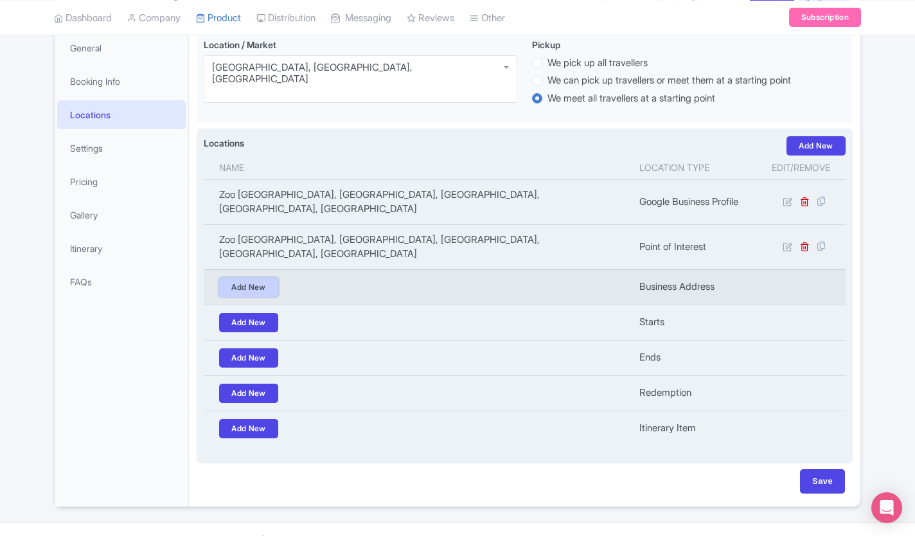
click at [251, 277] on link "Add New" at bounding box center [248, 286] width 59 height 19
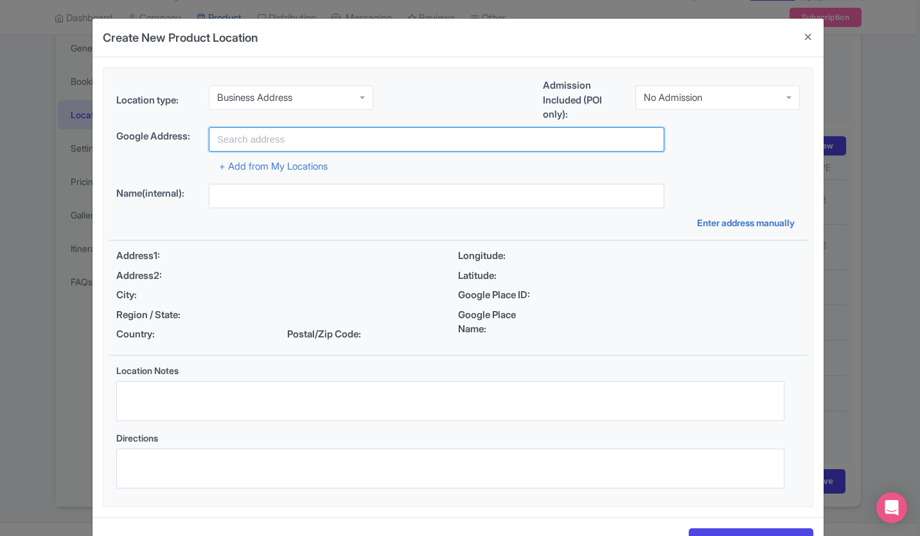
click at [251, 139] on input "text" at bounding box center [436, 139] width 455 height 24
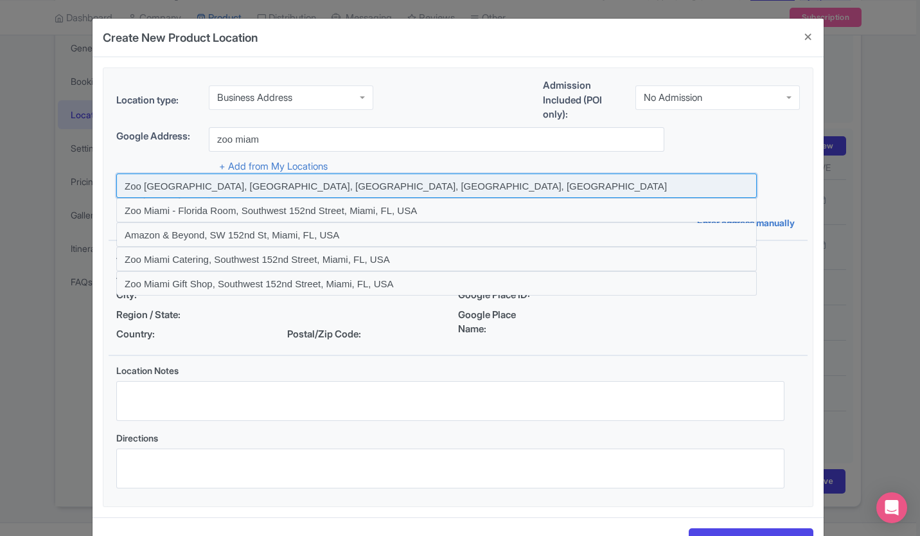
click at [272, 191] on input at bounding box center [436, 185] width 640 height 24
type input "Zoo [GEOGRAPHIC_DATA], [GEOGRAPHIC_DATA], [GEOGRAPHIC_DATA], [GEOGRAPHIC_DATA],…"
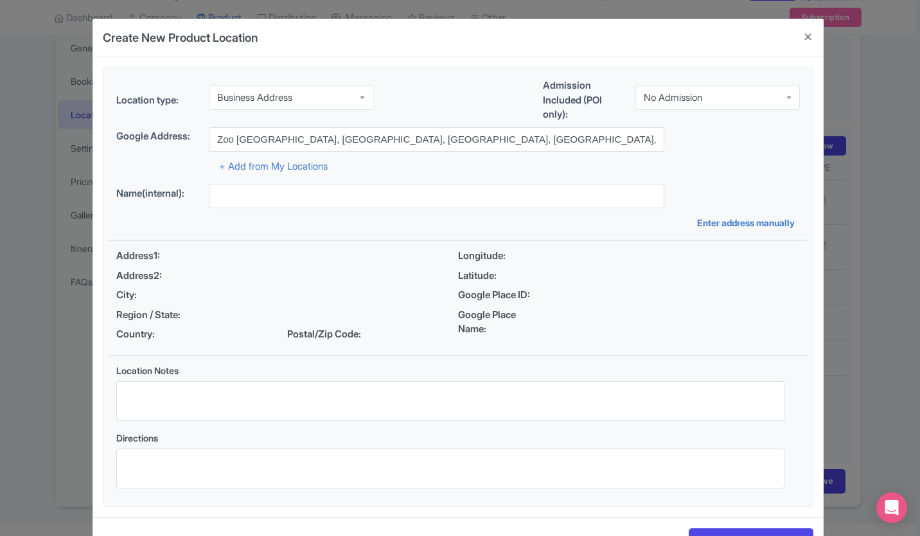
type input "Zoo [GEOGRAPHIC_DATA], [GEOGRAPHIC_DATA], [GEOGRAPHIC_DATA], [GEOGRAPHIC_DATA],…"
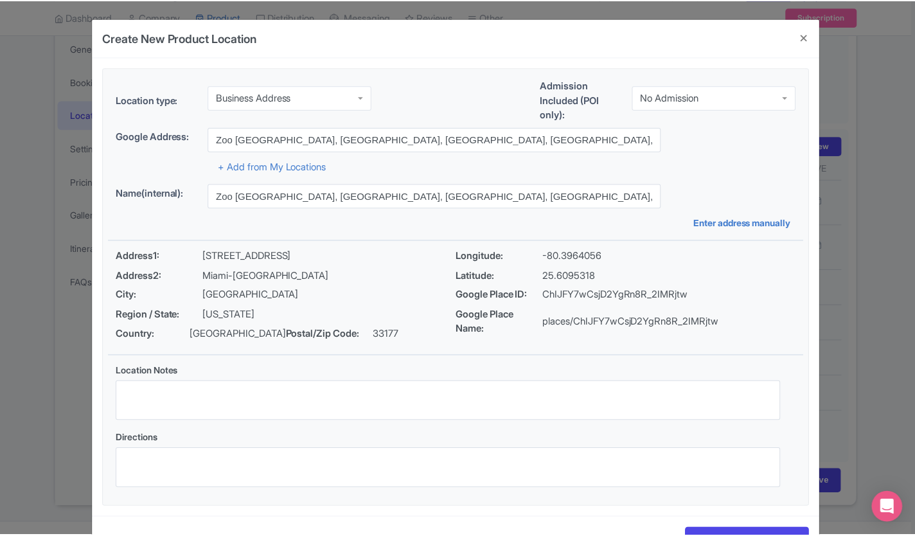
scroll to position [46, 0]
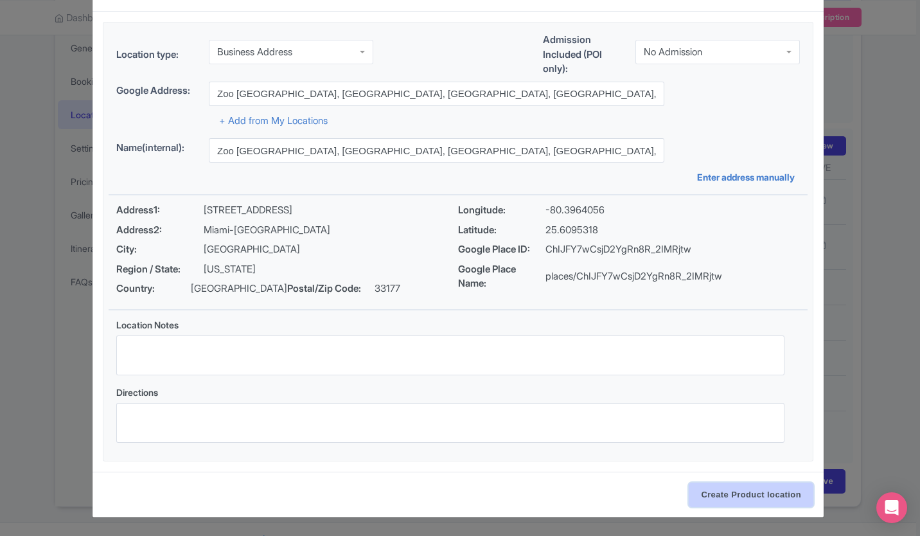
click at [739, 483] on input "Create Product location" at bounding box center [751, 494] width 125 height 24
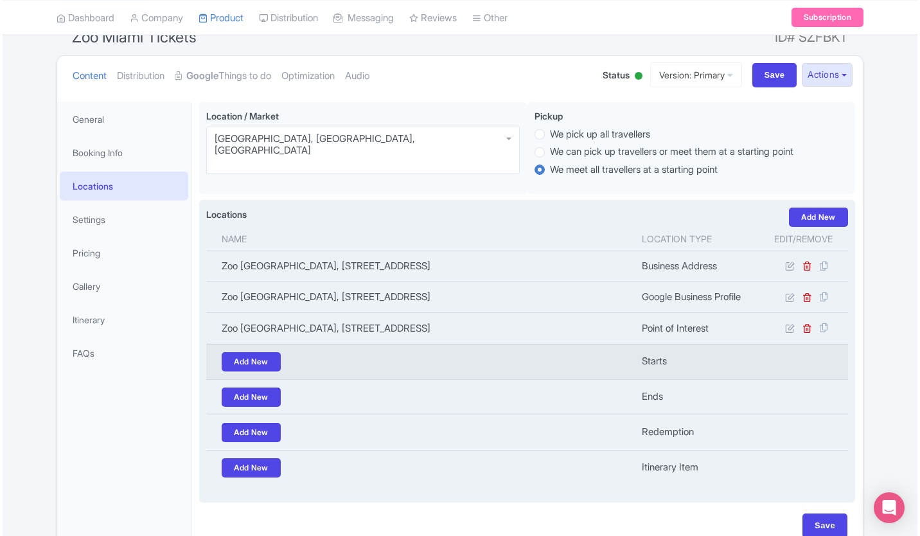
scroll to position [194, 0]
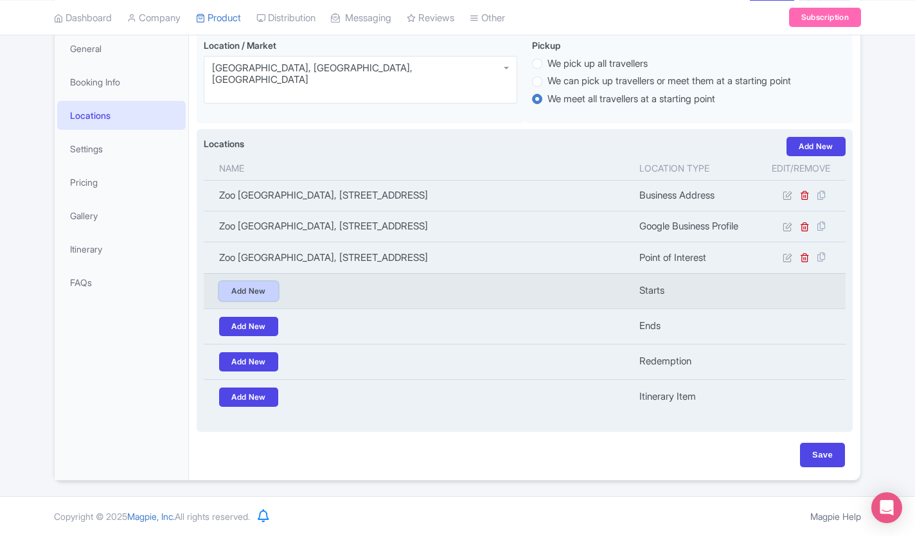
click at [254, 288] on link "Add New" at bounding box center [248, 290] width 59 height 19
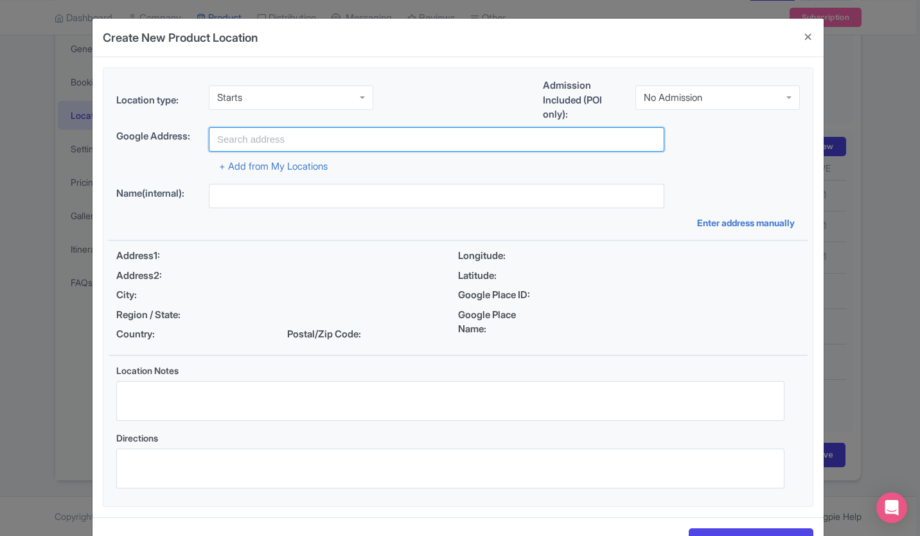
click at [265, 142] on input "text" at bounding box center [436, 139] width 455 height 24
type input "o"
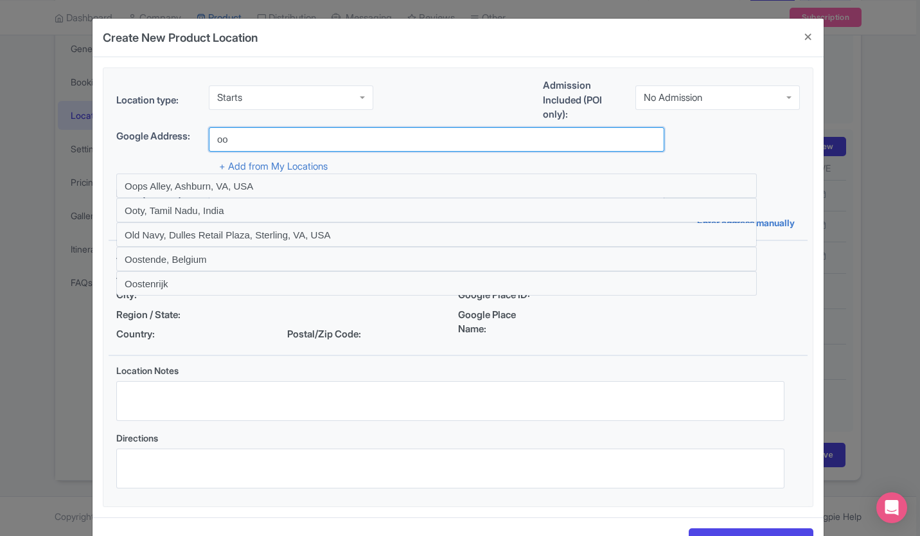
type input "o"
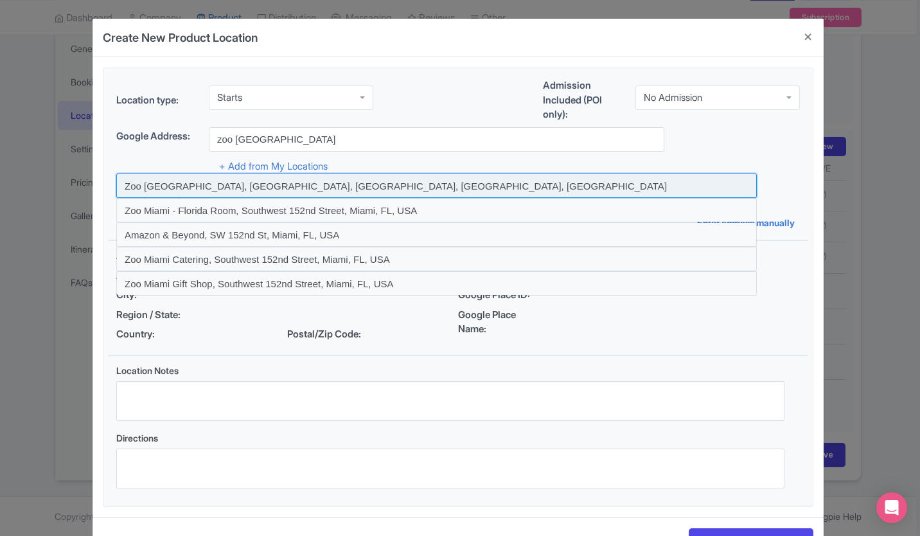
click at [302, 188] on input at bounding box center [436, 185] width 640 height 24
type input "Zoo [GEOGRAPHIC_DATA], [GEOGRAPHIC_DATA], [GEOGRAPHIC_DATA], [GEOGRAPHIC_DATA],…"
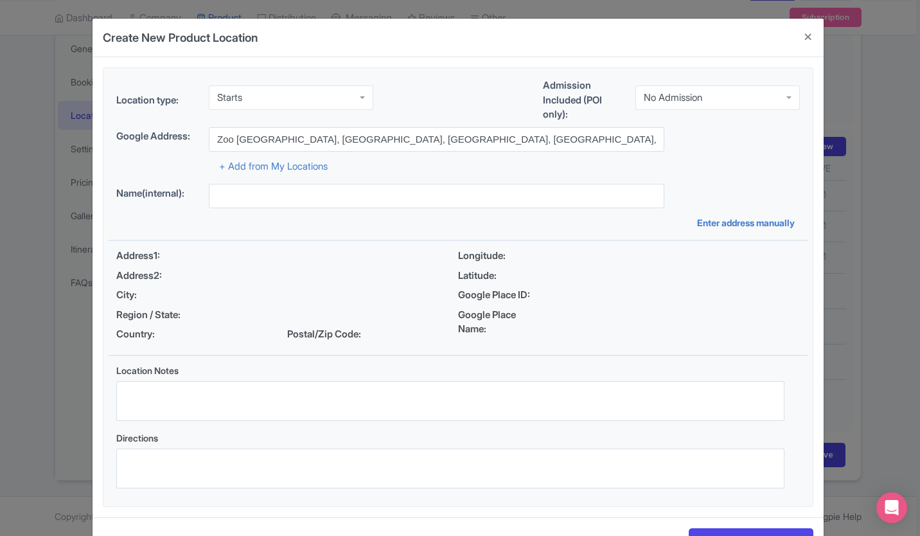
type input "Zoo [GEOGRAPHIC_DATA], [GEOGRAPHIC_DATA], [GEOGRAPHIC_DATA], [GEOGRAPHIC_DATA],…"
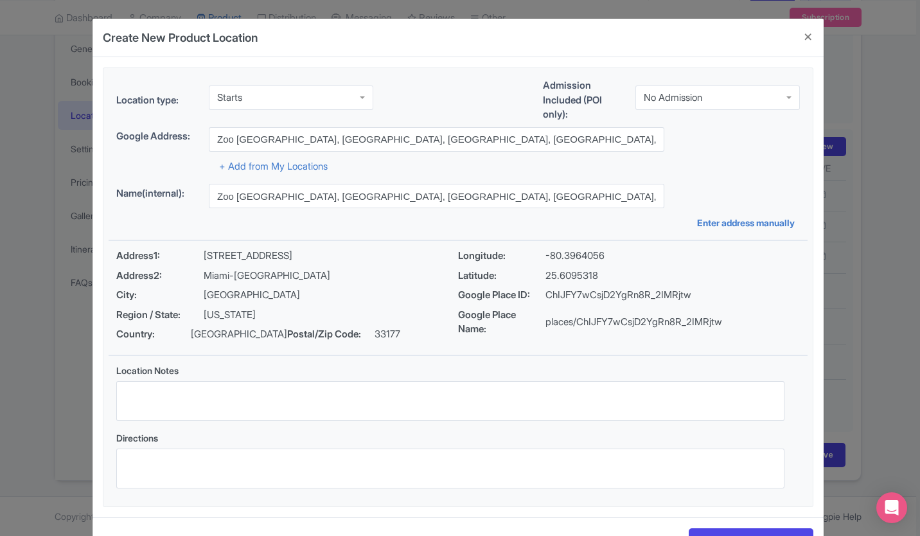
scroll to position [46, 0]
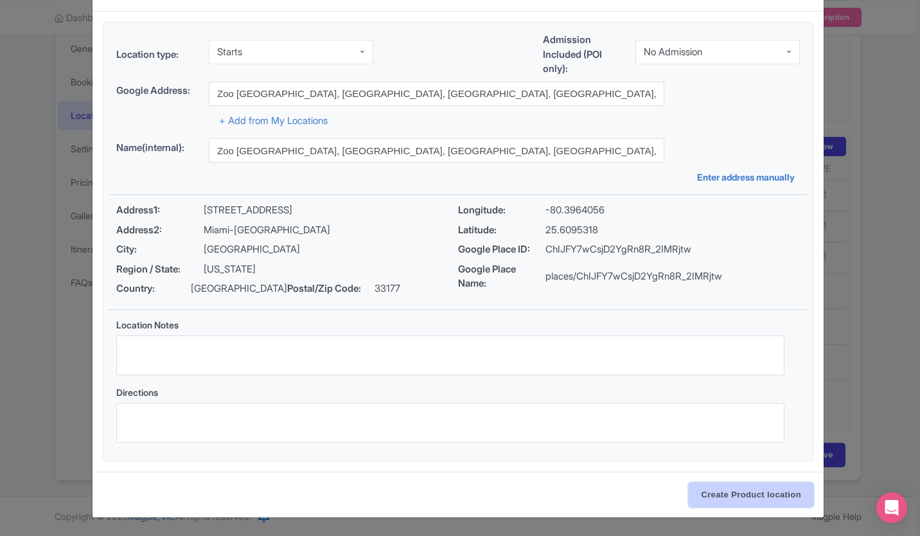
click at [779, 493] on input "Create Product location" at bounding box center [751, 494] width 125 height 24
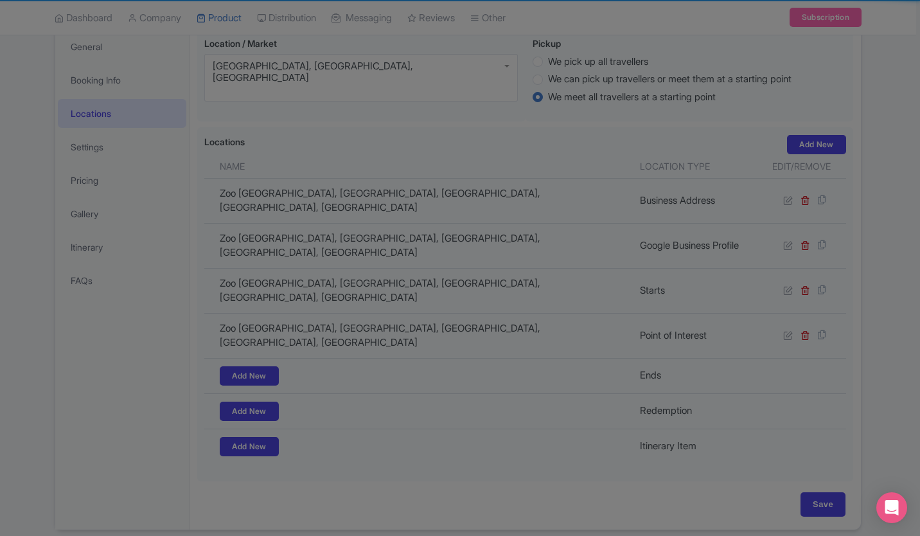
scroll to position [189, 0]
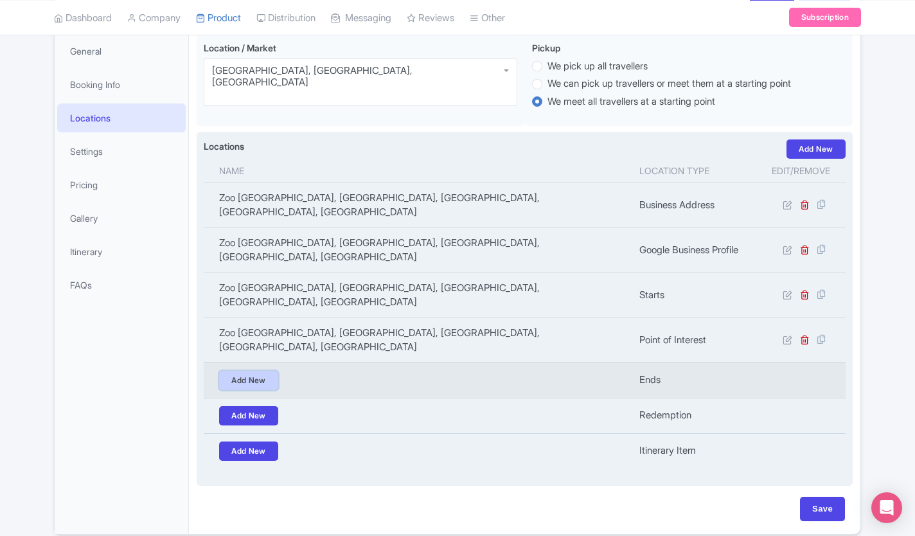
click at [265, 371] on link "Add New" at bounding box center [248, 380] width 59 height 19
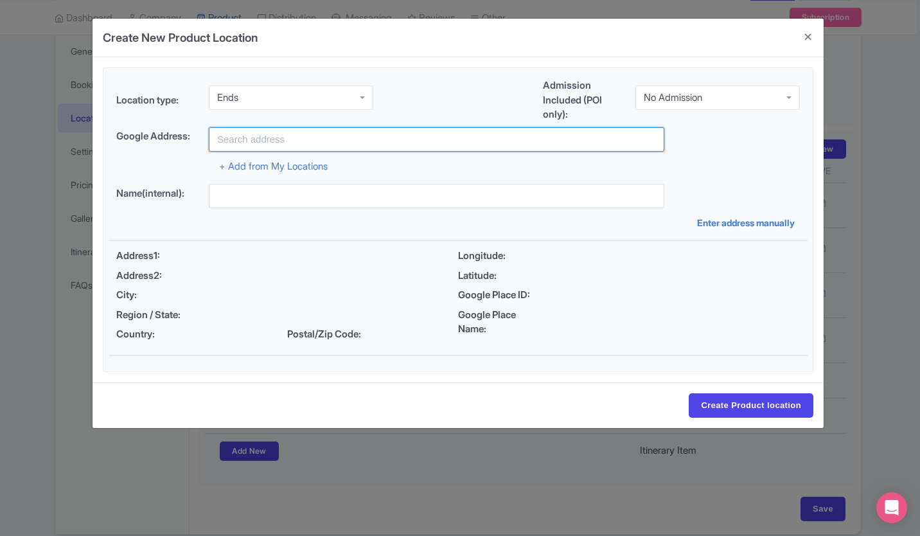
click at [260, 136] on input "text" at bounding box center [436, 139] width 455 height 24
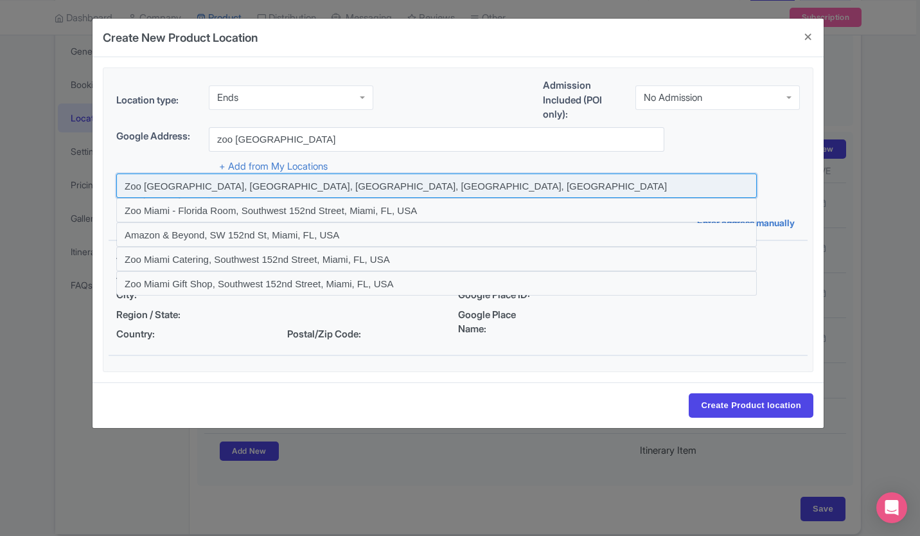
click at [262, 179] on input at bounding box center [436, 185] width 640 height 24
type input "Zoo [GEOGRAPHIC_DATA], [GEOGRAPHIC_DATA], [GEOGRAPHIC_DATA], [GEOGRAPHIC_DATA],…"
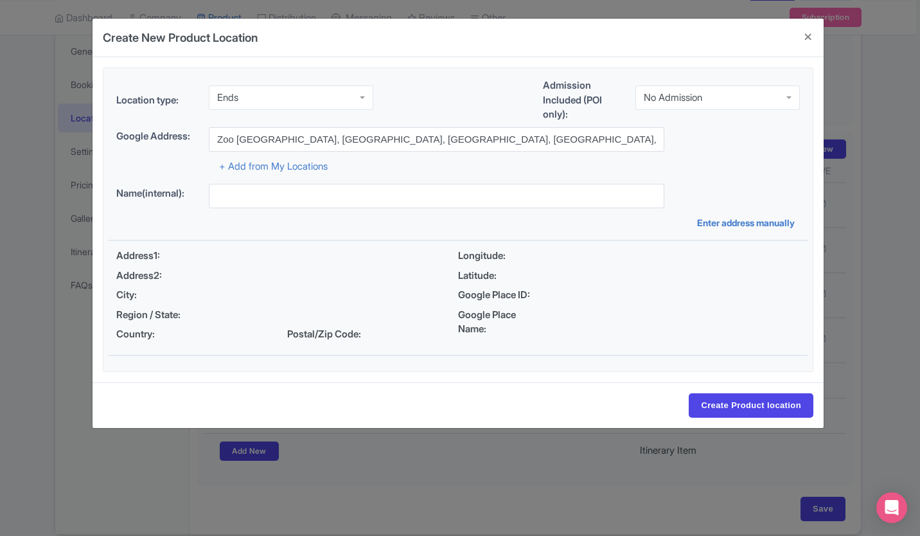
type input "Zoo [GEOGRAPHIC_DATA], [GEOGRAPHIC_DATA], [GEOGRAPHIC_DATA], [GEOGRAPHIC_DATA],…"
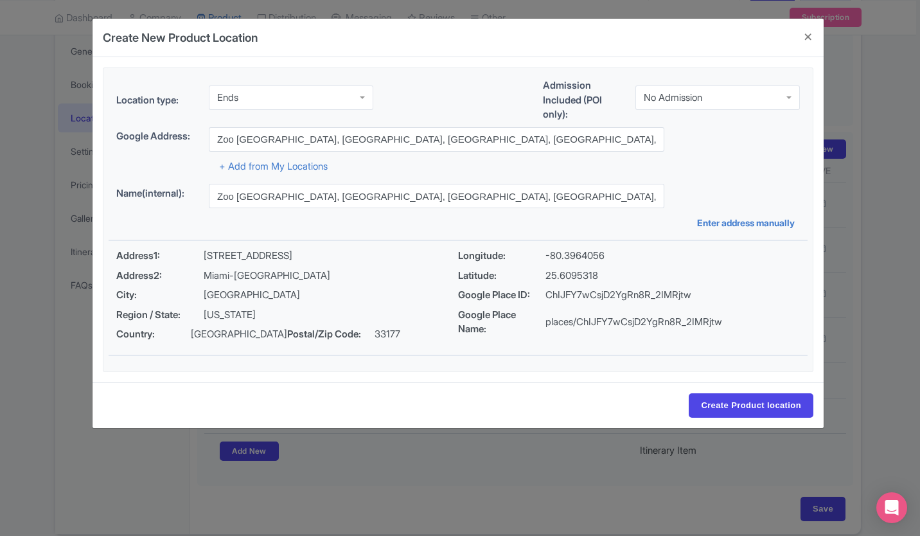
click at [784, 96] on div "No Admission" at bounding box center [717, 97] width 164 height 24
click at [764, 140] on div "Location type: Ends Ends Admission Included (POI only): No Admission No Admissi…" at bounding box center [458, 219] width 699 height 303
click at [775, 405] on input "Create Product location" at bounding box center [751, 405] width 125 height 24
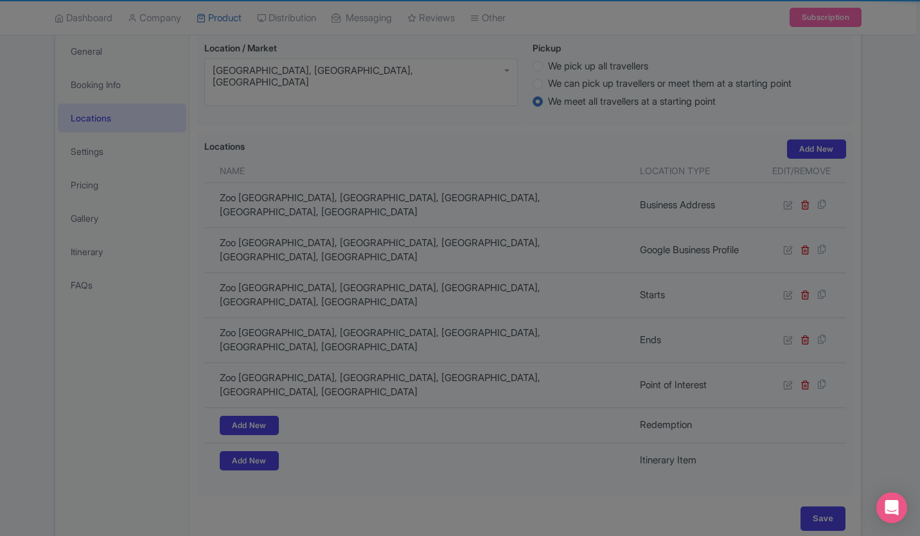
scroll to position [186, 0]
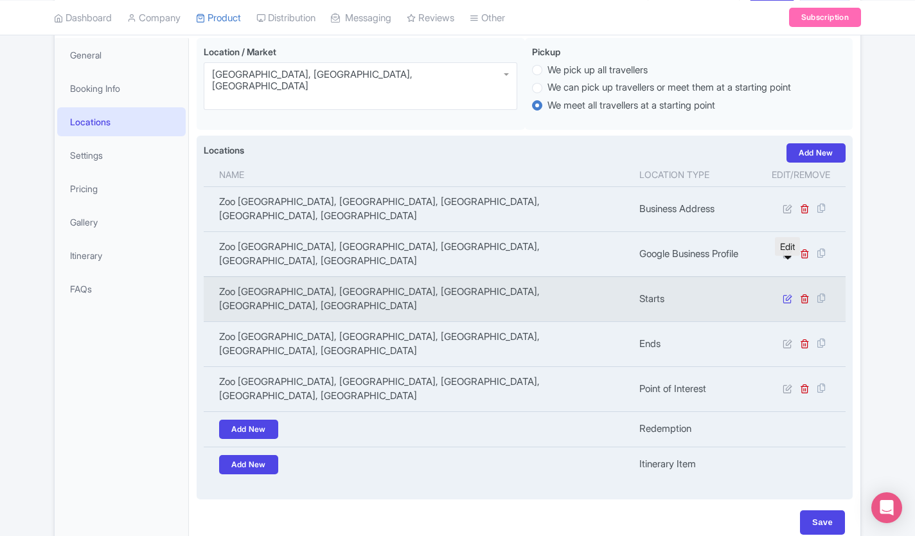
click at [786, 294] on icon at bounding box center [787, 299] width 10 height 10
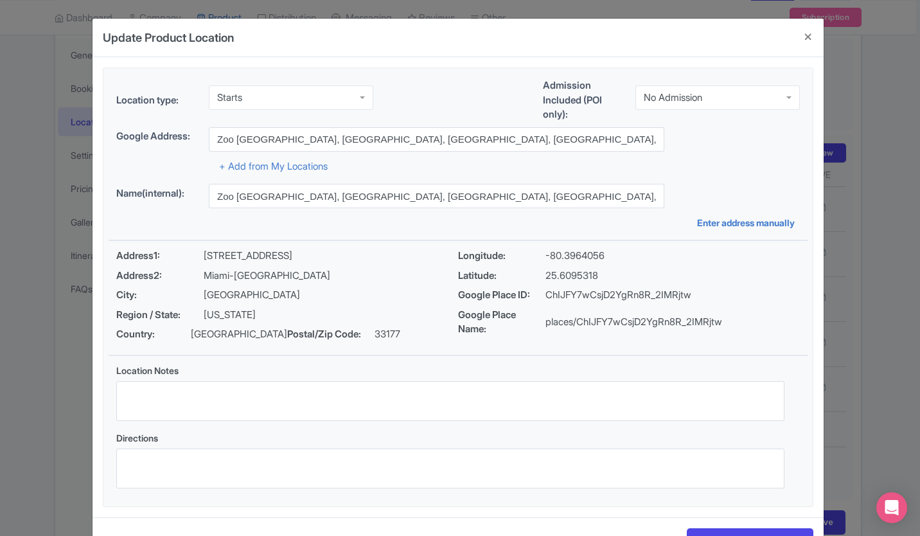
click at [697, 107] on div "No Admission" at bounding box center [717, 97] width 164 height 24
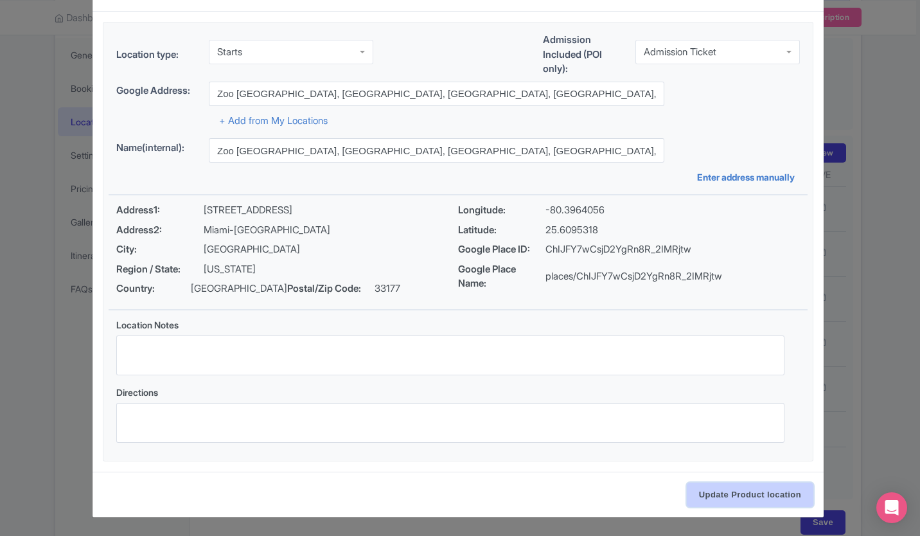
click at [777, 496] on input "Update Product location" at bounding box center [750, 494] width 127 height 24
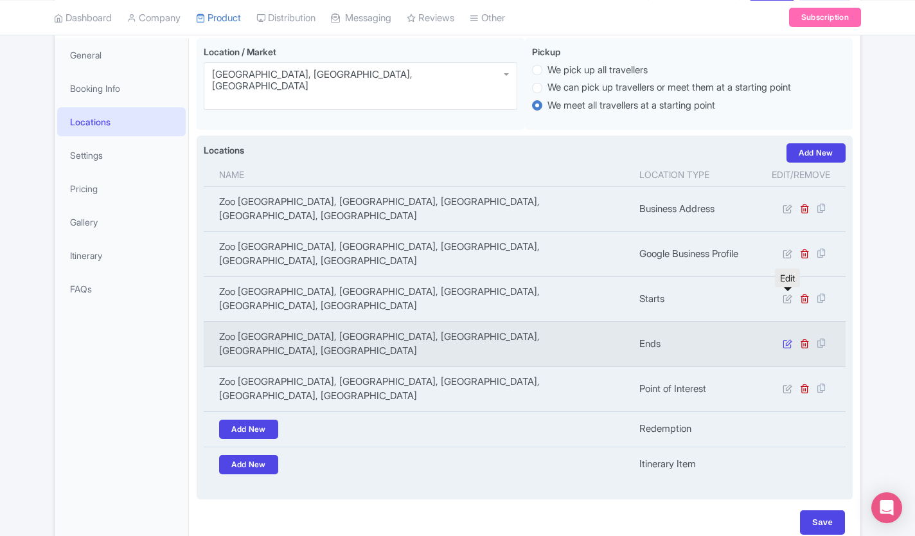
click at [789, 339] on icon at bounding box center [787, 344] width 10 height 10
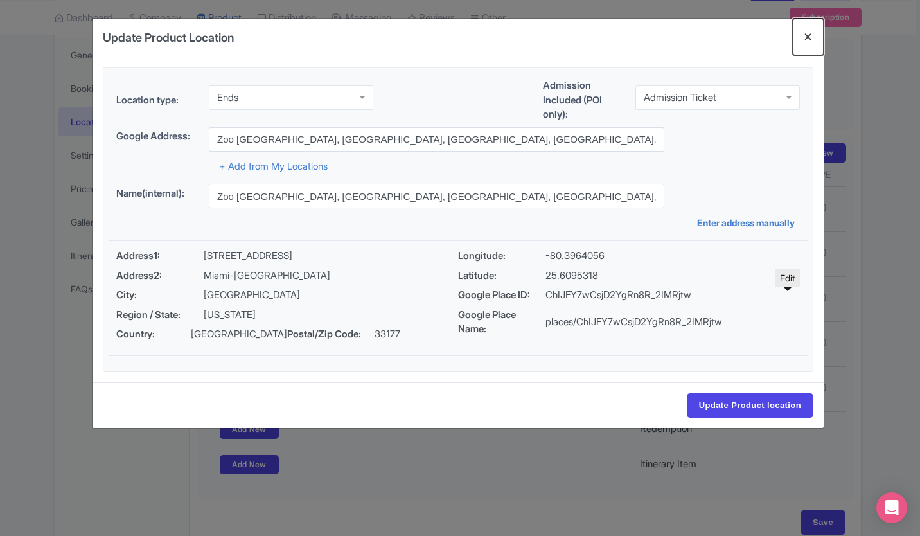
click at [815, 35] on button "Close" at bounding box center [808, 37] width 31 height 37
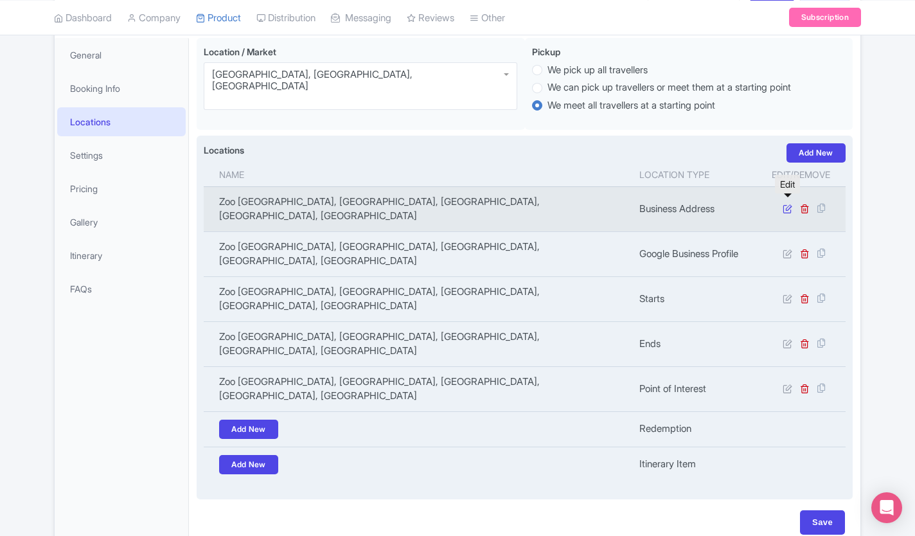
click at [786, 204] on icon at bounding box center [787, 209] width 10 height 10
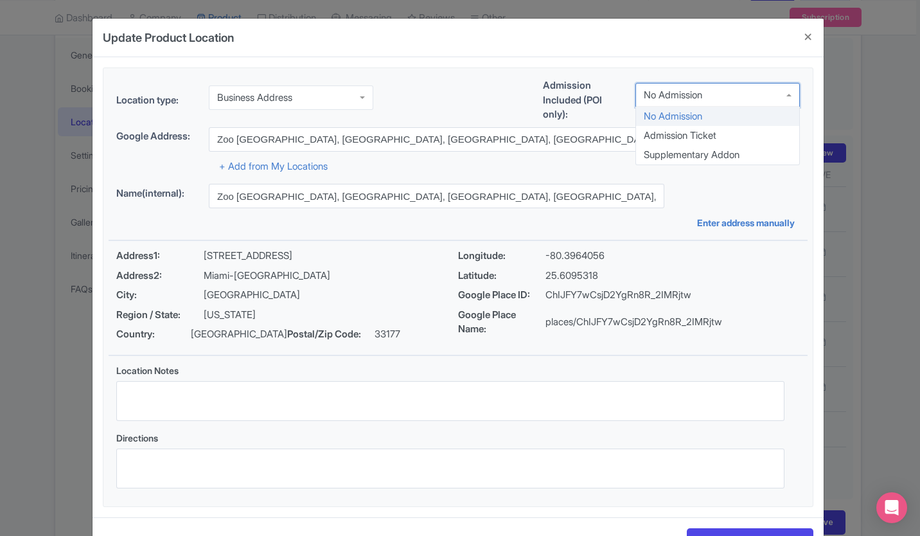
click at [737, 97] on div "No Admission" at bounding box center [717, 95] width 164 height 24
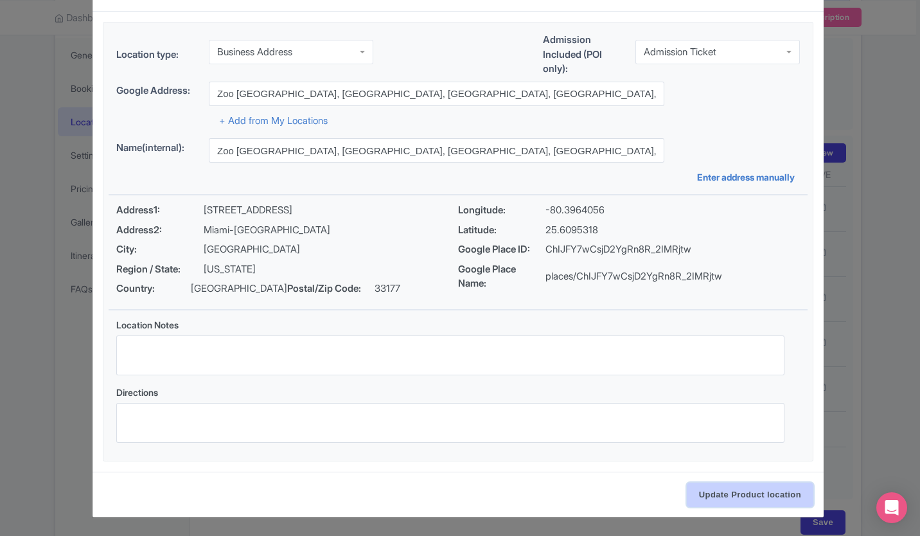
click at [767, 491] on input "Update Product location" at bounding box center [750, 494] width 127 height 24
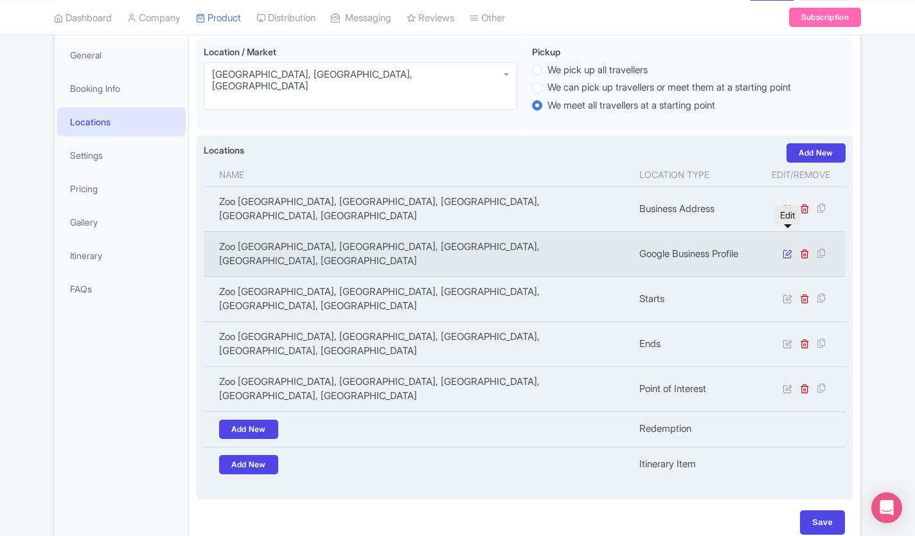
click at [789, 249] on icon at bounding box center [787, 254] width 10 height 10
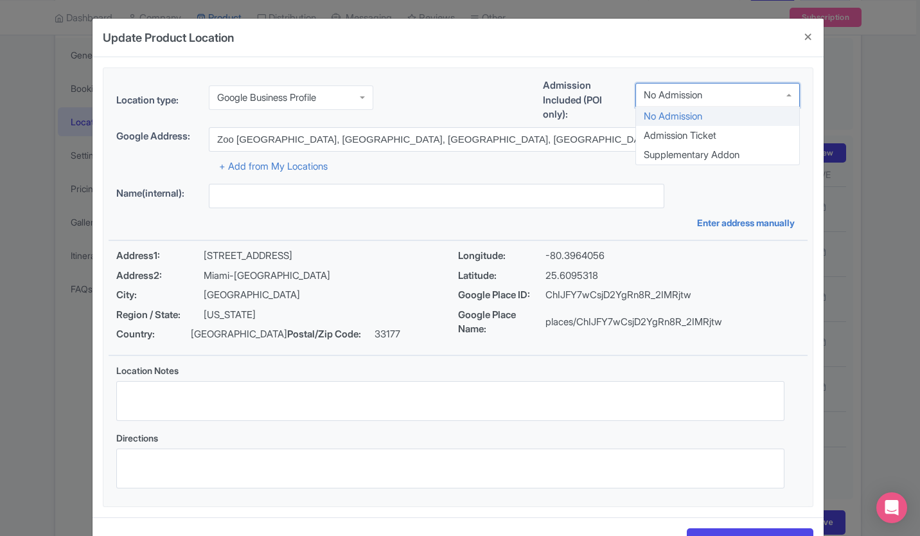
click at [688, 102] on div "No Admission" at bounding box center [717, 95] width 164 height 24
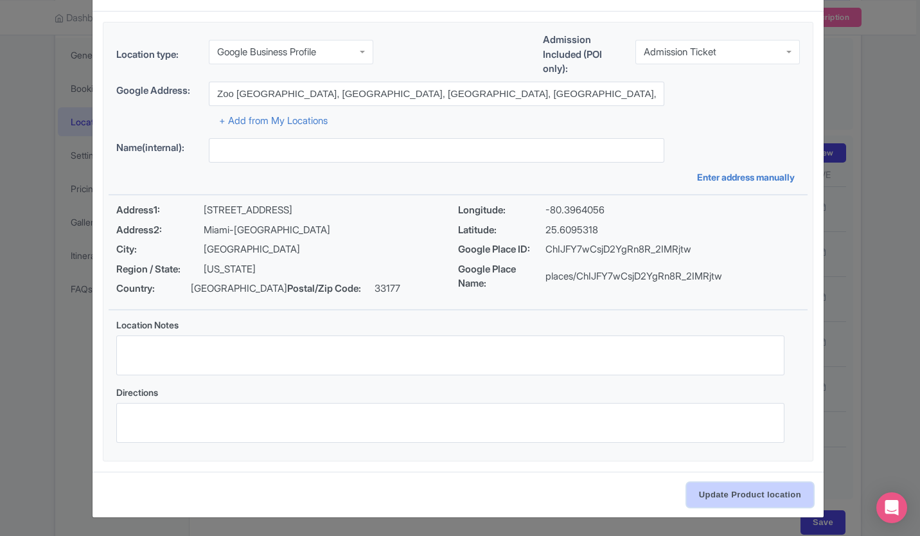
click at [781, 497] on input "Update Product location" at bounding box center [750, 494] width 127 height 24
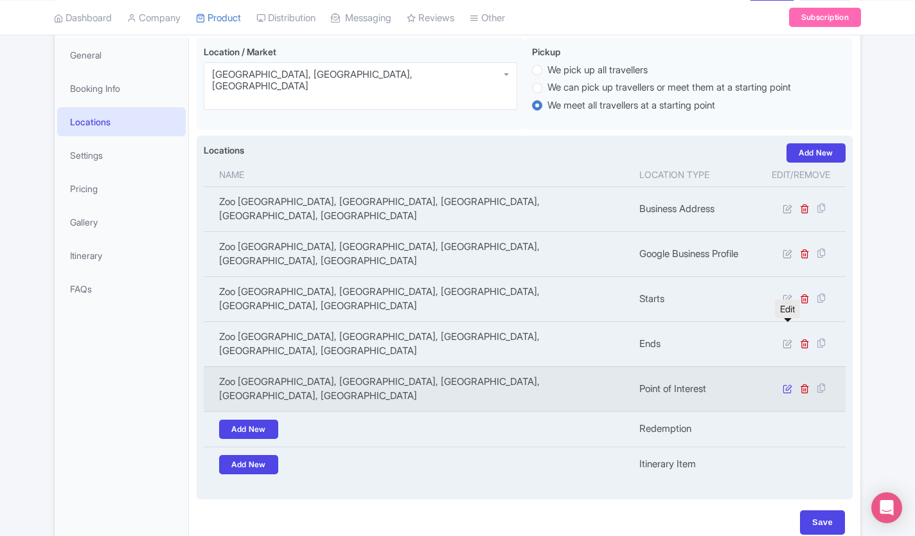
click at [786, 383] on icon at bounding box center [787, 388] width 10 height 10
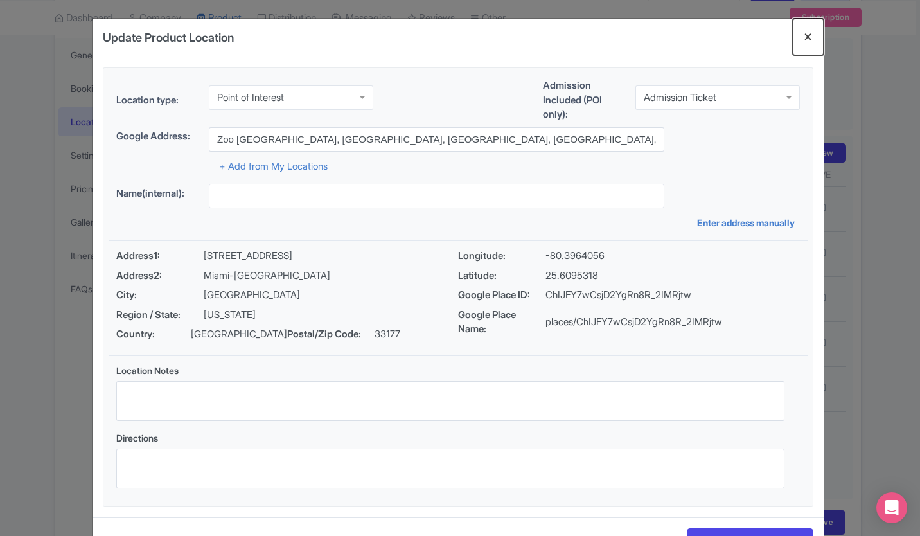
click at [810, 33] on button "Close" at bounding box center [808, 37] width 31 height 37
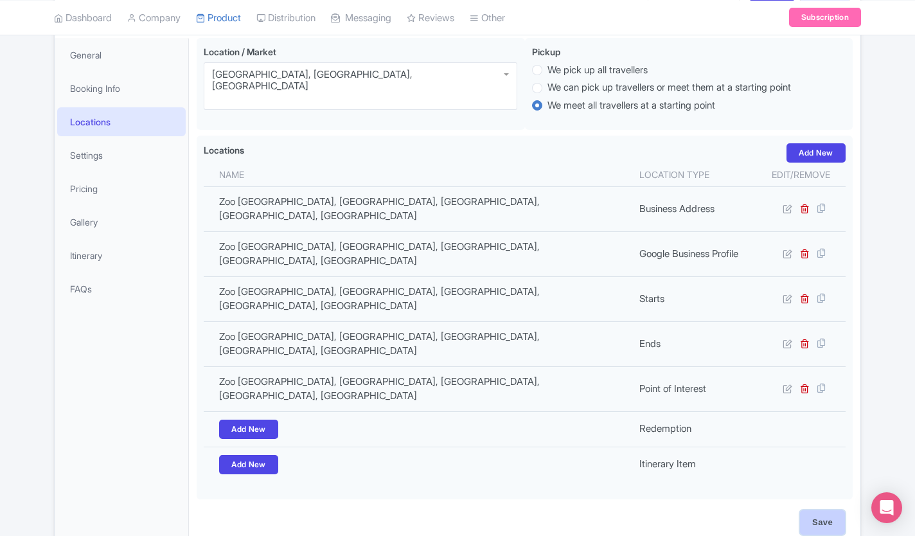
click at [820, 510] on input "Save" at bounding box center [822, 522] width 45 height 24
type input "Update Product"
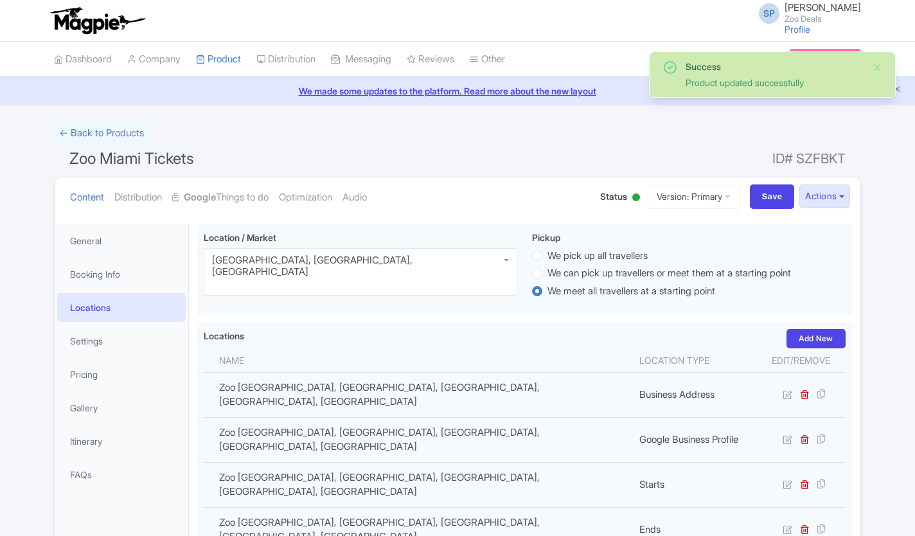
scroll to position [181, 0]
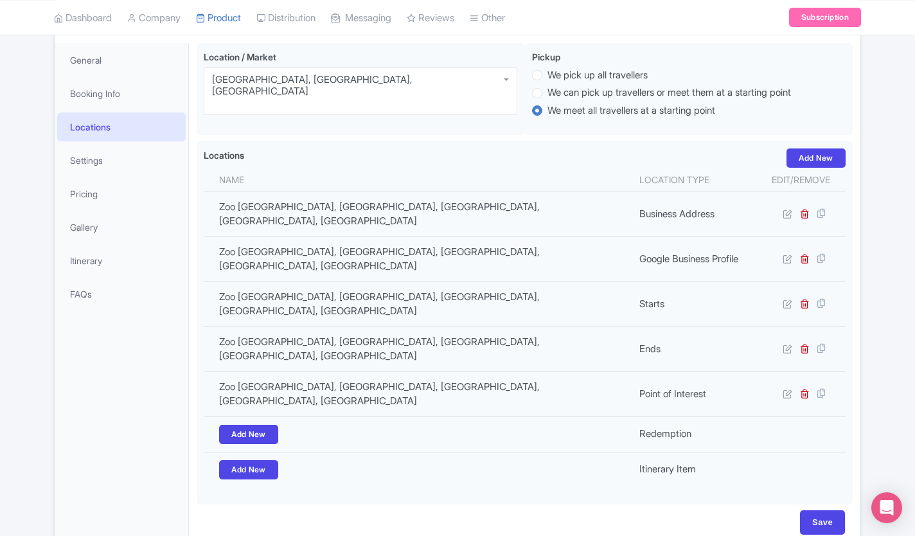
click at [771, 169] on th "Edit/Remove" at bounding box center [800, 180] width 89 height 24
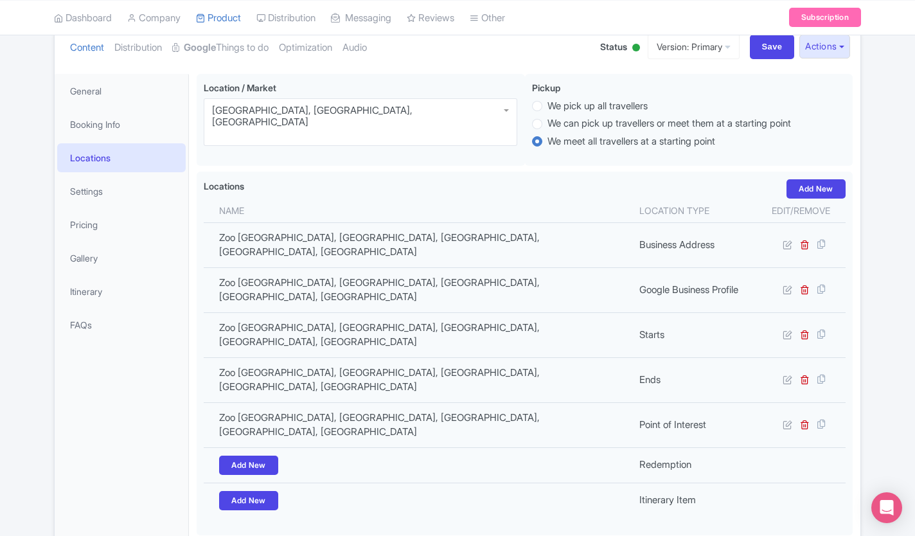
scroll to position [153, 0]
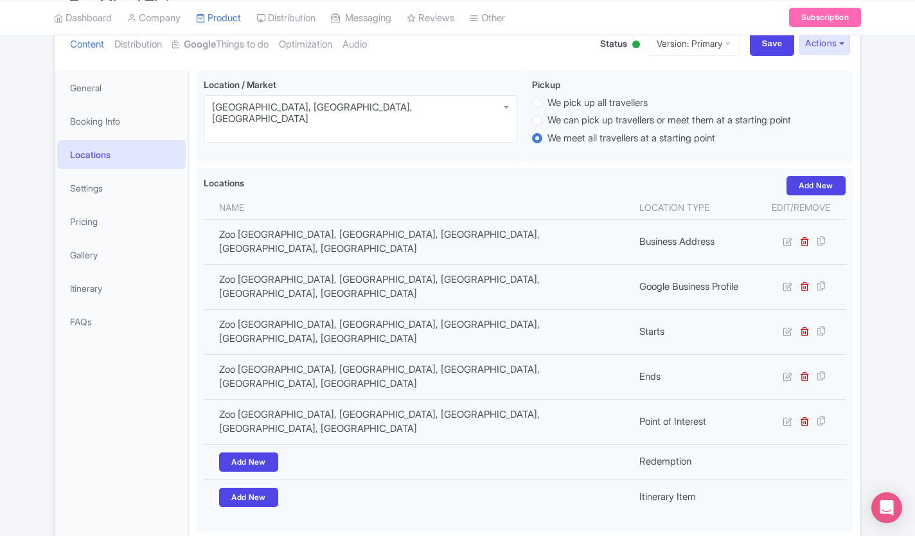
type input "Saving..."
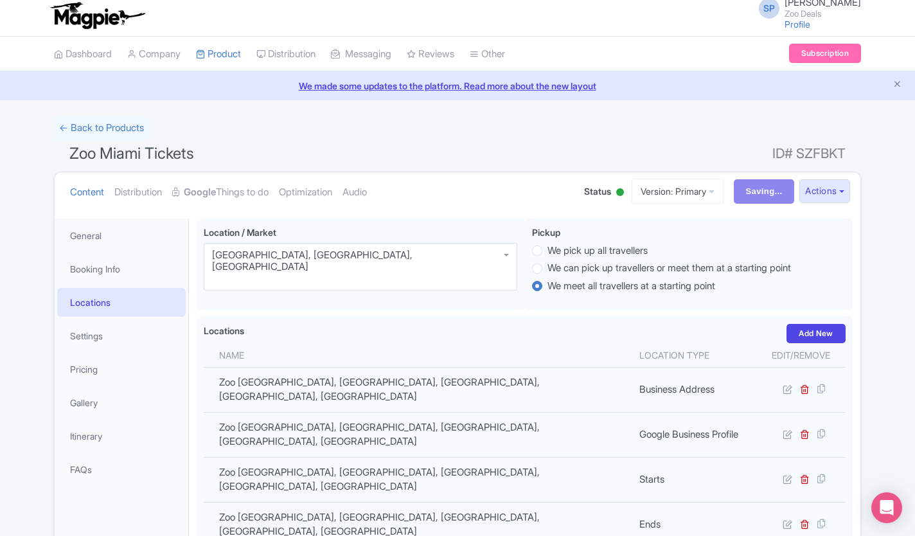
scroll to position [4, 0]
click at [93, 335] on link "Settings" at bounding box center [121, 336] width 128 height 29
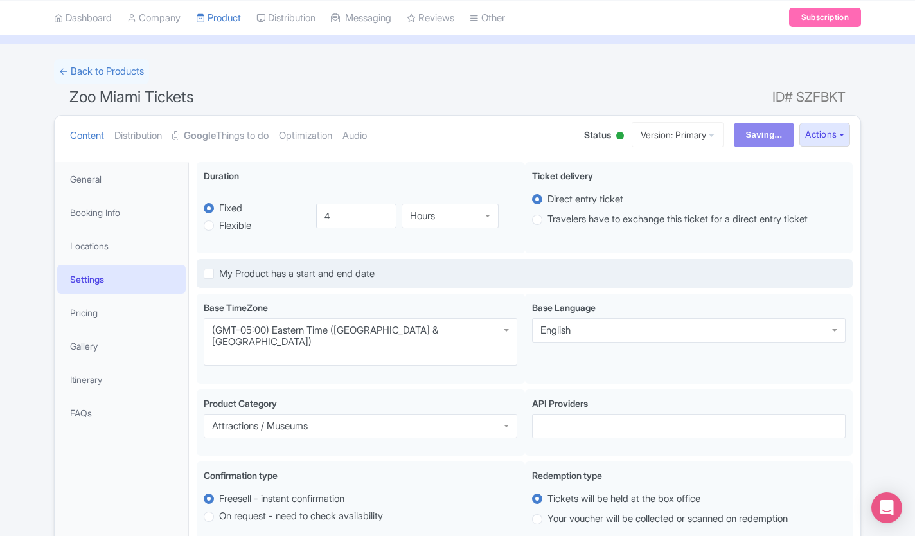
scroll to position [65, 0]
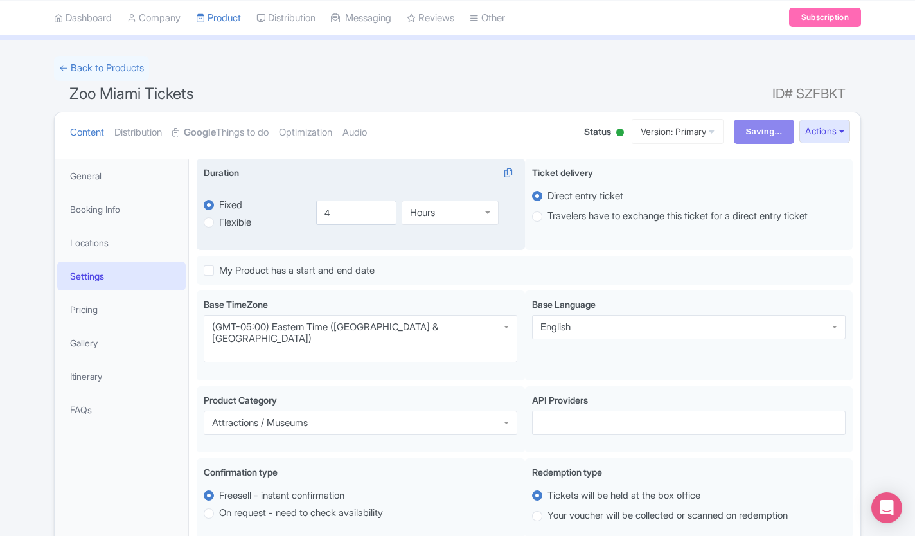
click at [219, 219] on label "Flexible" at bounding box center [235, 222] width 32 height 15
click at [219, 219] on input "Flexible" at bounding box center [225, 221] width 13 height 13
radio input "true"
